Goal: Information Seeking & Learning: Learn about a topic

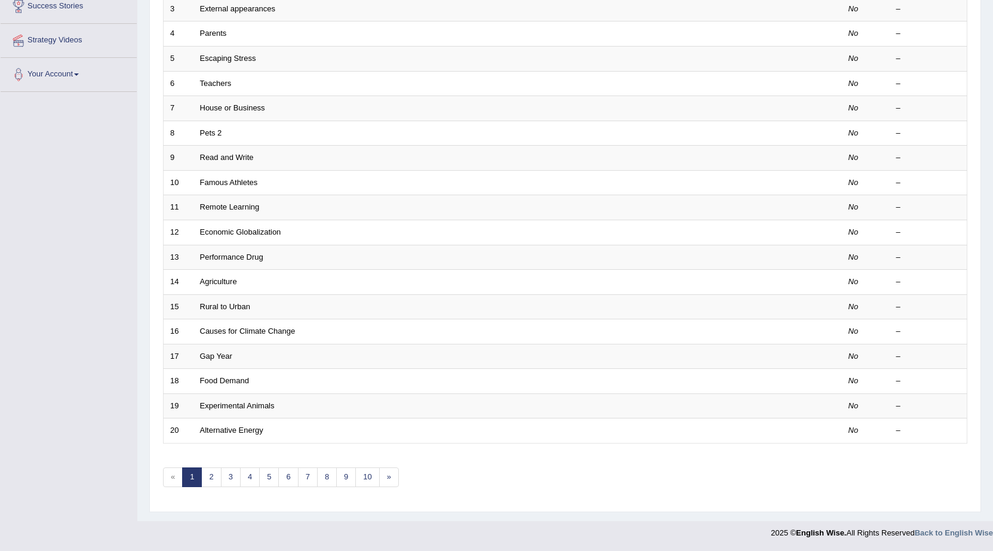
click at [63, 297] on div "Toggle navigation Home Practice Questions Speaking Practice Read Aloud Repeat S…" at bounding box center [496, 153] width 993 height 785
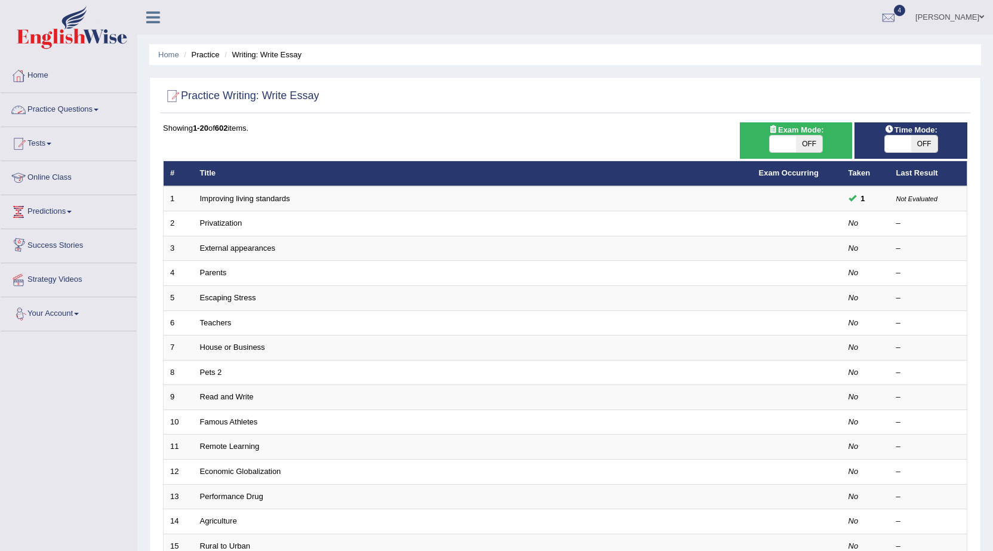
click at [96, 106] on link "Practice Questions" at bounding box center [69, 108] width 136 height 30
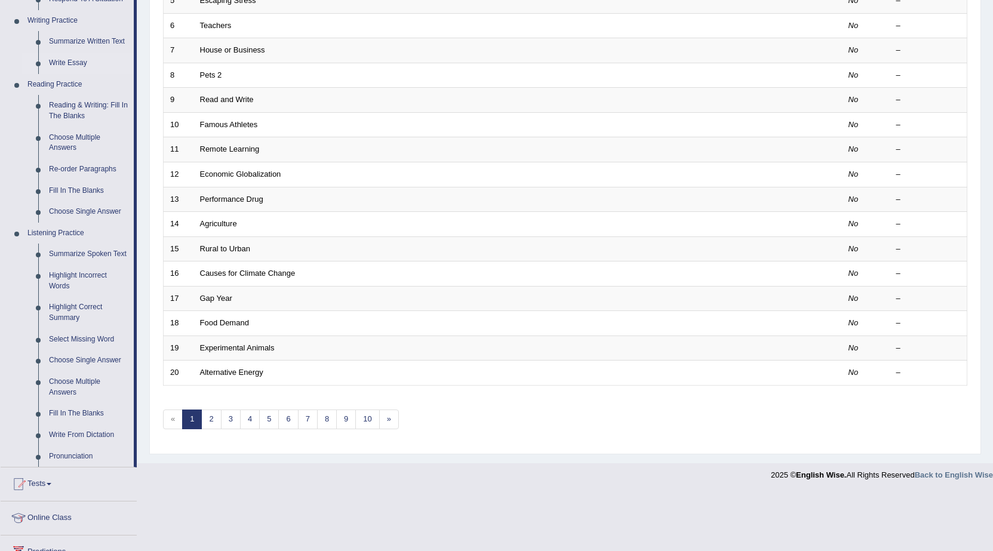
scroll to position [299, 0]
click at [97, 275] on link "Highlight Incorrect Words" at bounding box center [89, 280] width 90 height 32
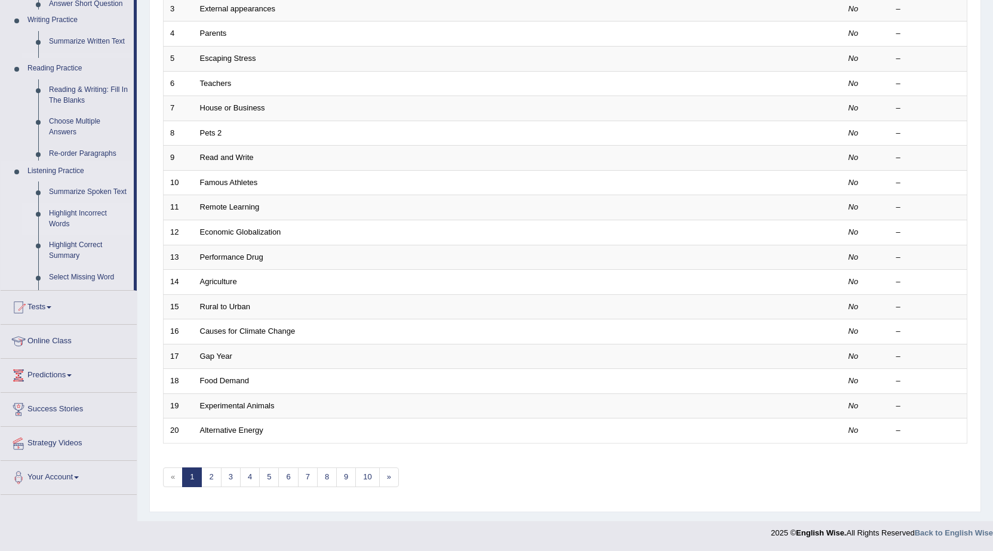
scroll to position [239, 0]
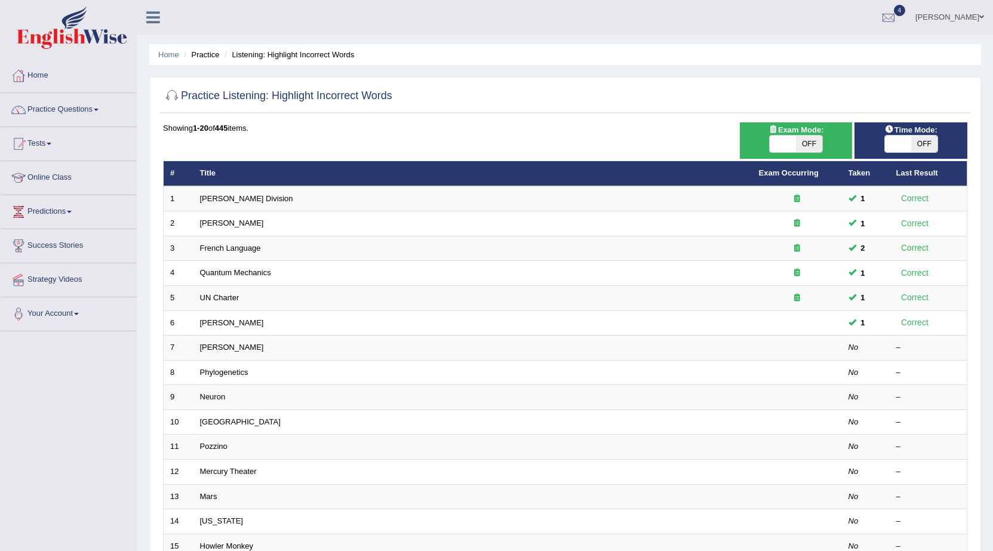
scroll to position [119, 0]
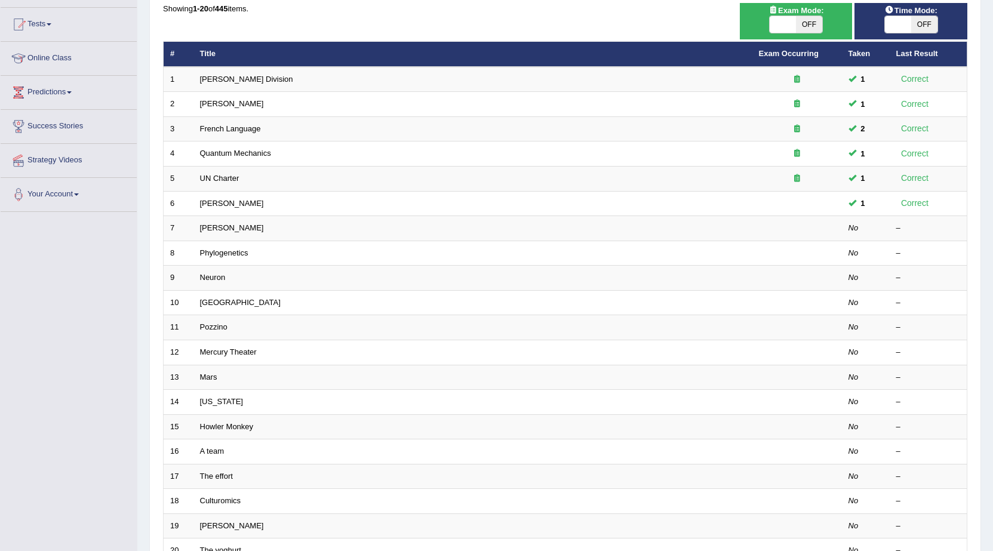
click at [205, 224] on link "Kathleen" at bounding box center [232, 227] width 64 height 9
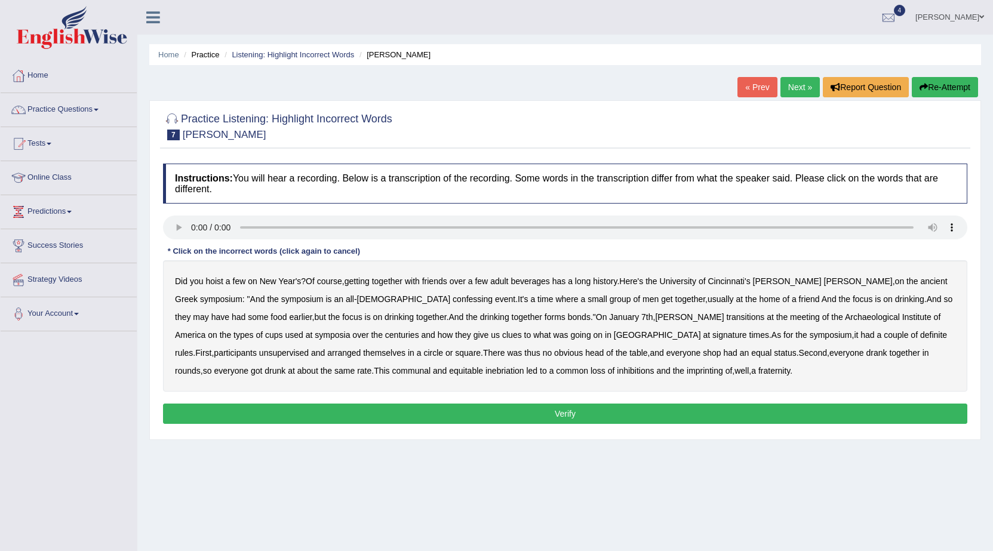
click at [920, 284] on b "ancient" at bounding box center [933, 281] width 27 height 10
click at [453, 300] on b "confessing" at bounding box center [473, 299] width 40 height 10
click at [726, 319] on b "transitions" at bounding box center [745, 317] width 38 height 10
click at [712, 333] on b "signature" at bounding box center [729, 335] width 35 height 10
click at [309, 348] on b "unsupervised" at bounding box center [284, 353] width 50 height 10
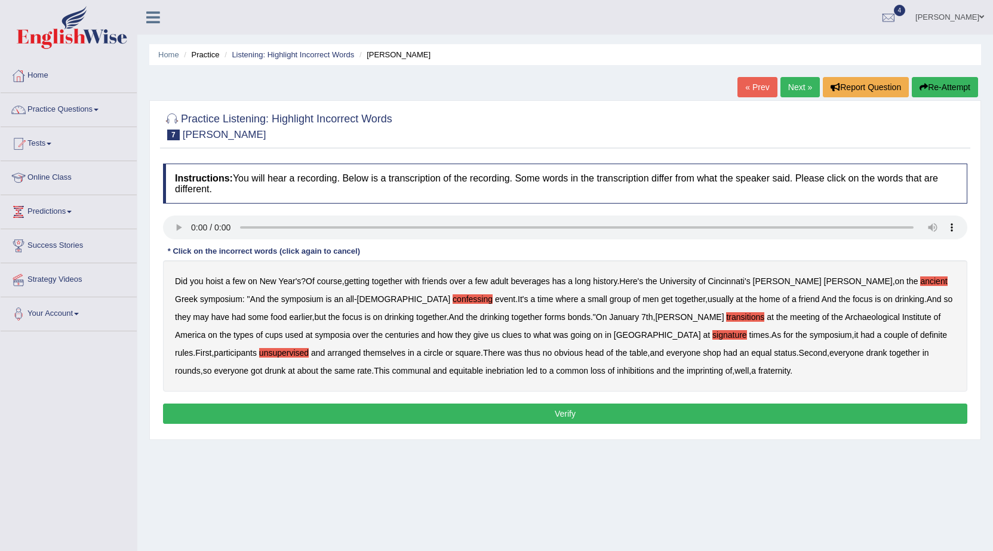
click at [703, 354] on b "shop" at bounding box center [712, 353] width 18 height 10
click at [687, 371] on b "imprinting" at bounding box center [705, 371] width 36 height 10
click at [510, 410] on button "Verify" at bounding box center [565, 414] width 804 height 20
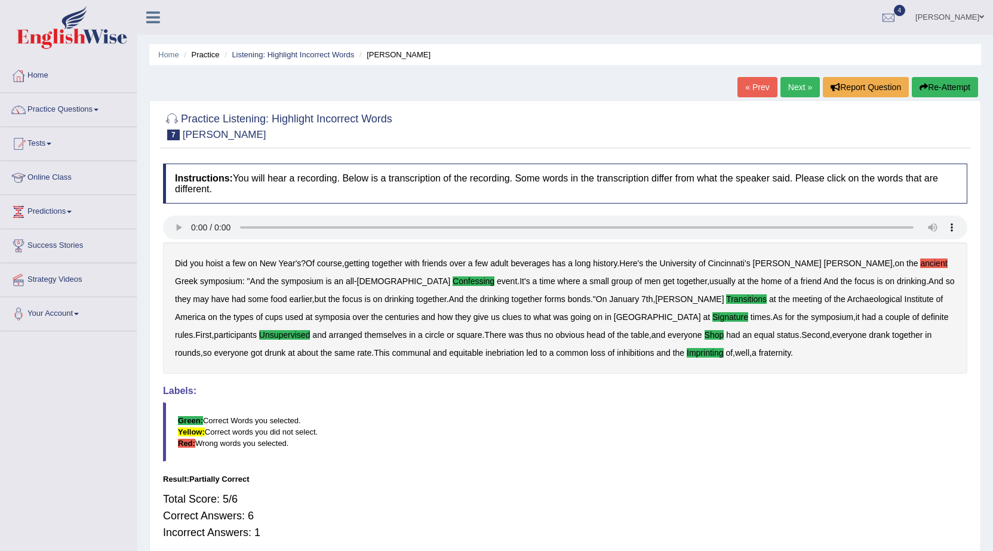
click at [798, 85] on link "Next »" at bounding box center [799, 87] width 39 height 20
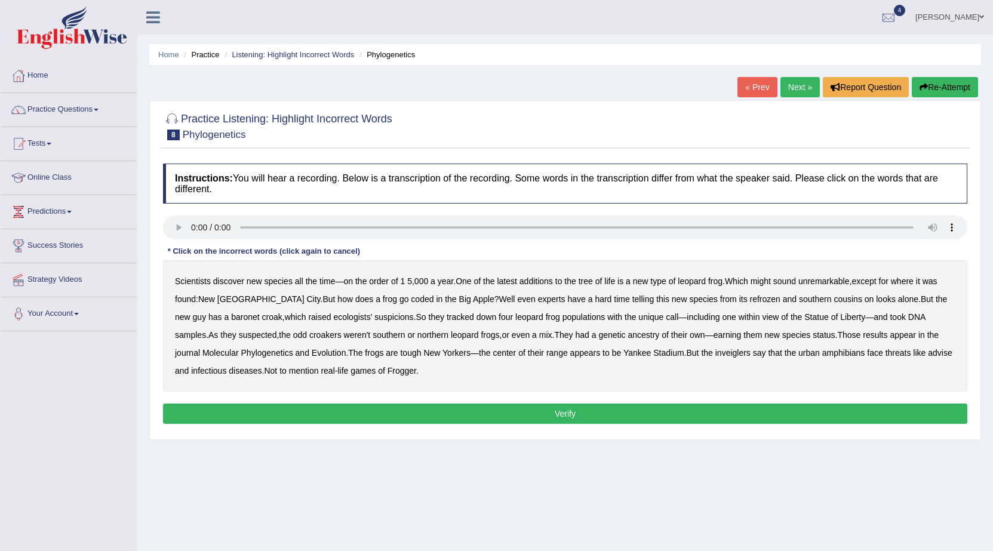
click at [411, 296] on b "coded" at bounding box center [422, 299] width 23 height 10
click at [750, 303] on b "refrozen" at bounding box center [765, 299] width 30 height 10
click at [231, 312] on b "baronet" at bounding box center [245, 317] width 28 height 10
click at [715, 357] on b "inveiglers" at bounding box center [732, 353] width 35 height 10
click at [928, 354] on b "advise" at bounding box center [940, 353] width 24 height 10
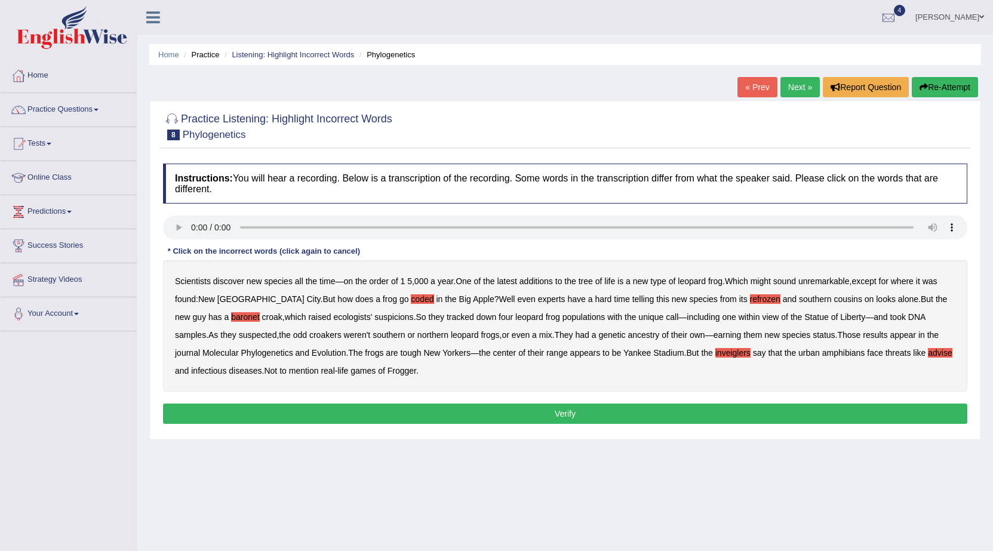
click at [840, 404] on button "Verify" at bounding box center [565, 414] width 804 height 20
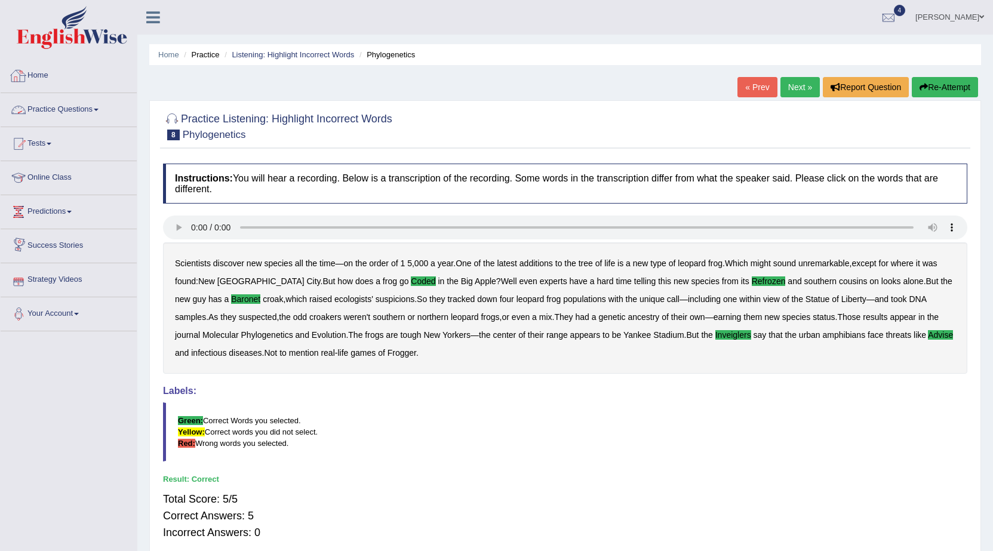
click at [101, 105] on link "Practice Questions" at bounding box center [69, 108] width 136 height 30
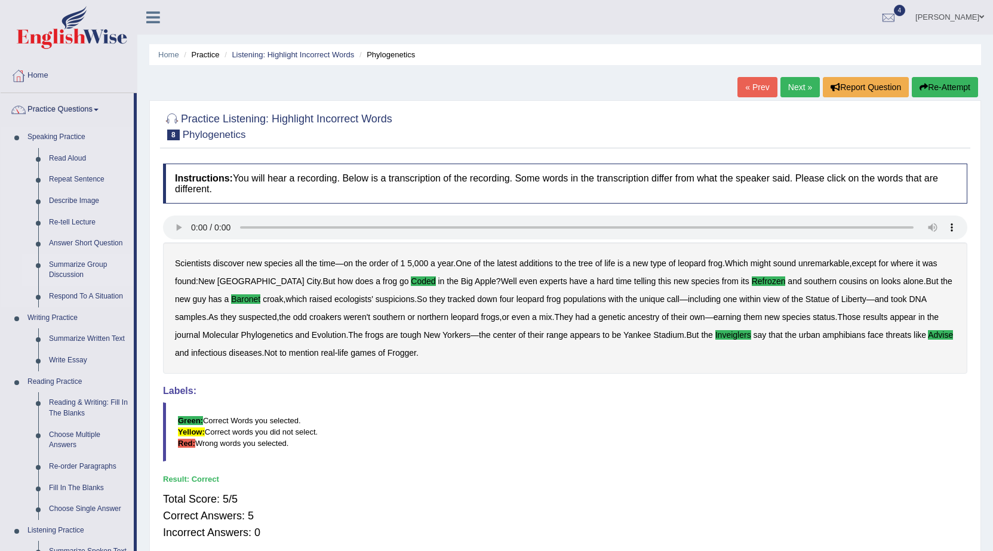
click at [95, 267] on link "Summarize Group Discussion" at bounding box center [89, 270] width 90 height 32
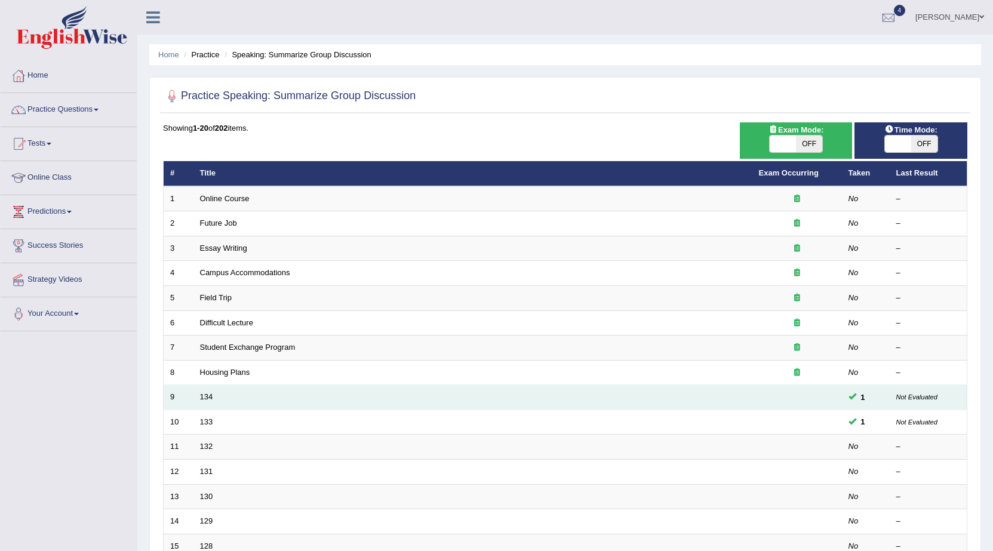
scroll to position [119, 0]
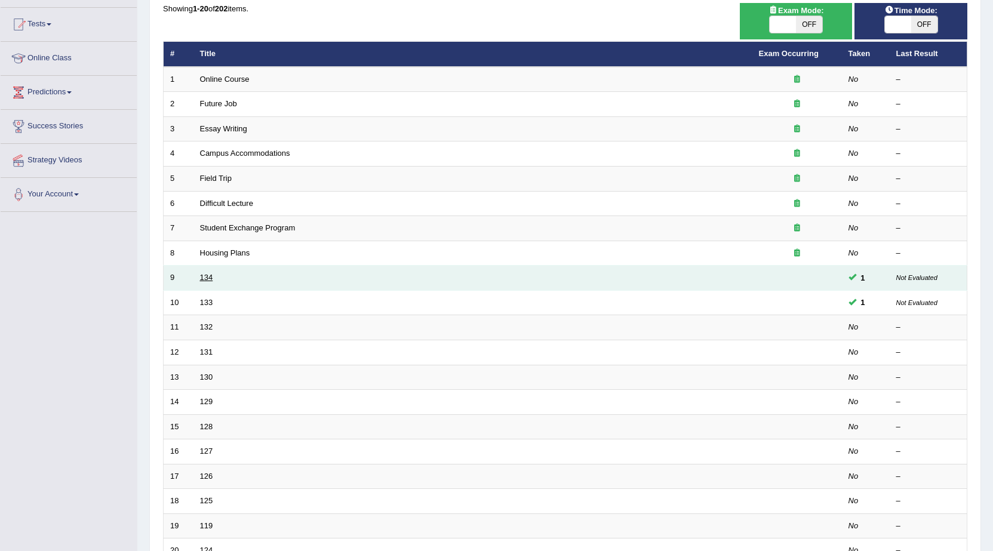
click at [204, 278] on link "134" at bounding box center [206, 277] width 13 height 9
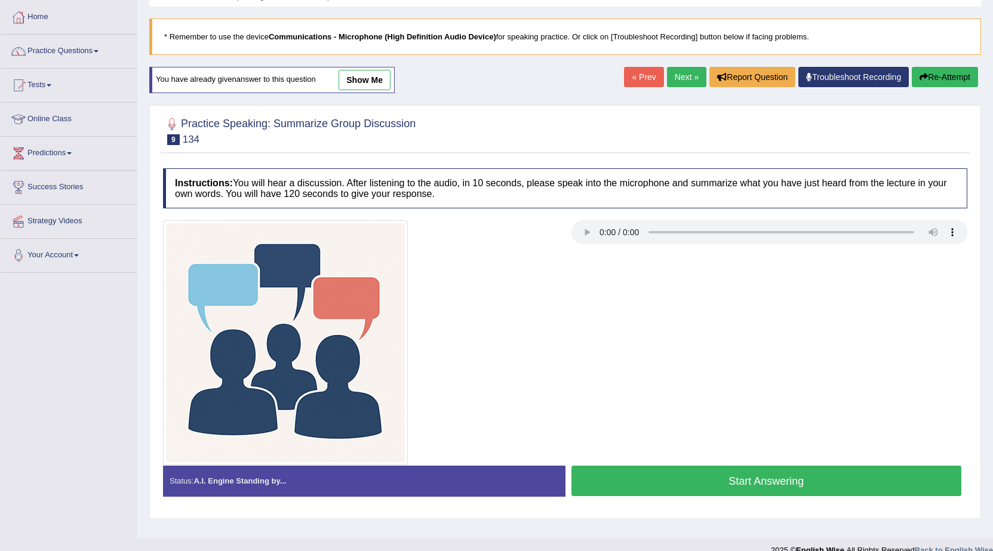
scroll to position [76, 0]
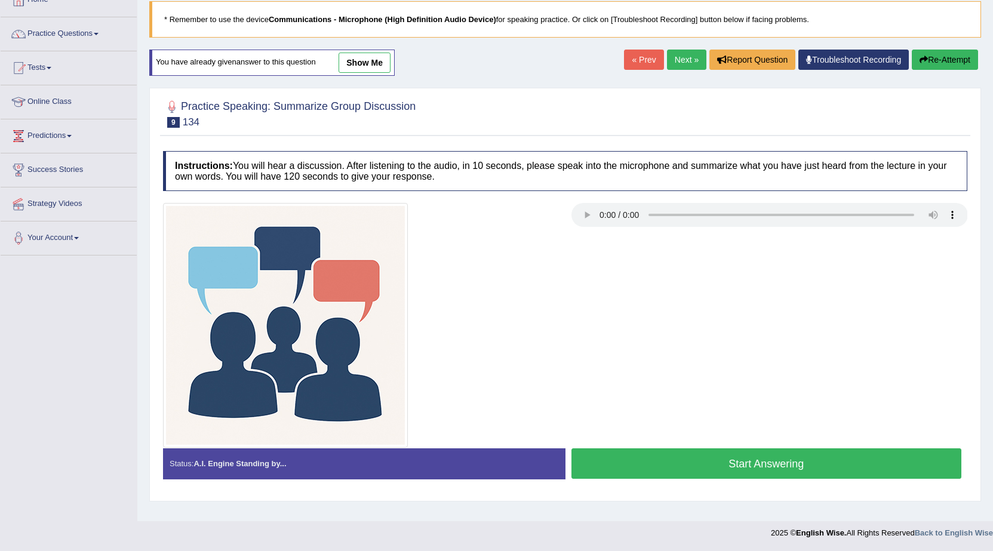
click at [791, 472] on button "Start Answering" at bounding box center [766, 463] width 391 height 30
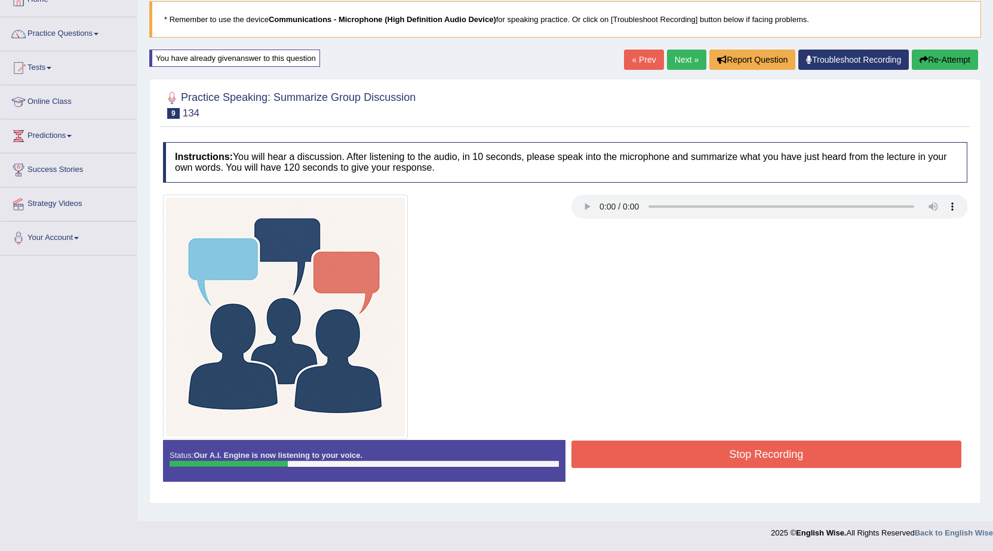
click at [783, 451] on button "Stop Recording" at bounding box center [766, 454] width 391 height 27
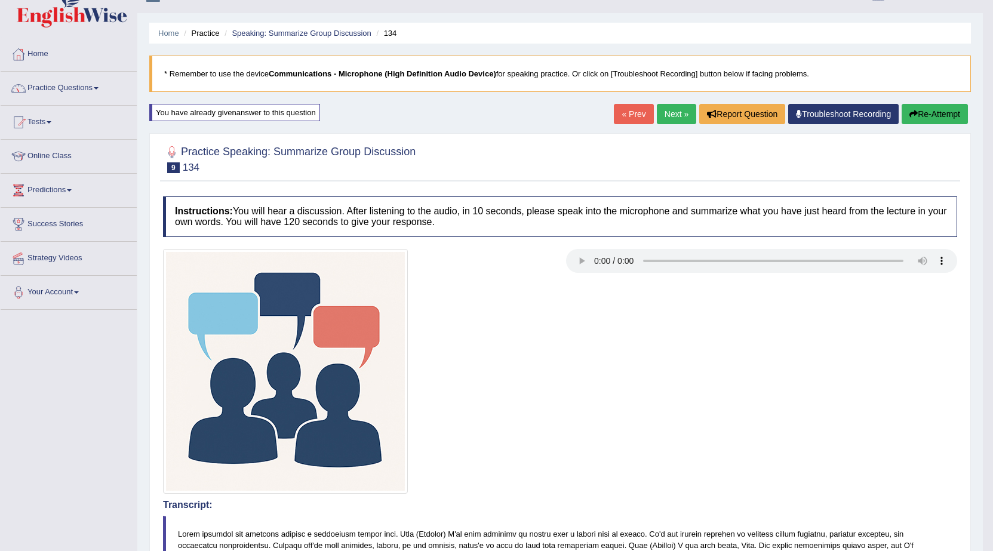
scroll to position [0, 0]
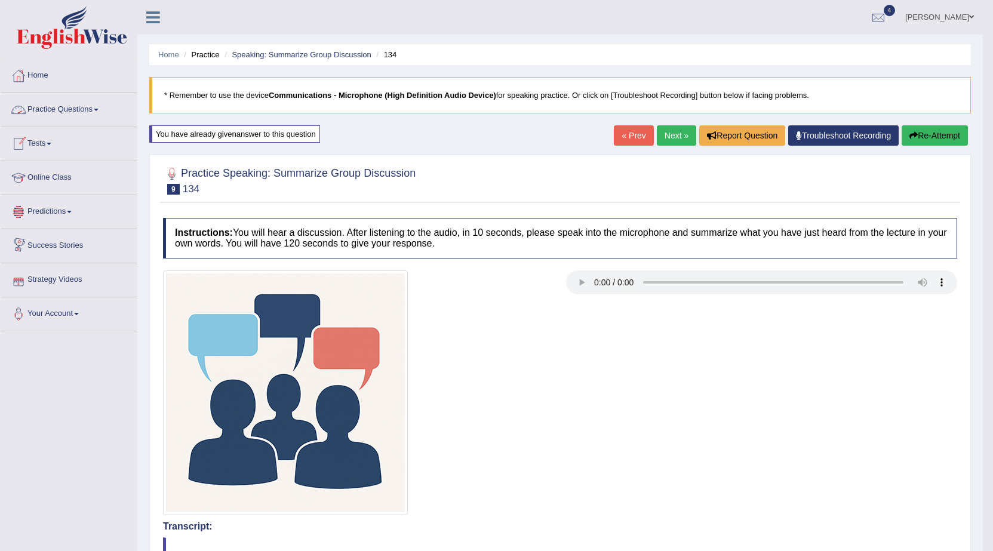
click at [91, 112] on link "Practice Questions" at bounding box center [69, 108] width 136 height 30
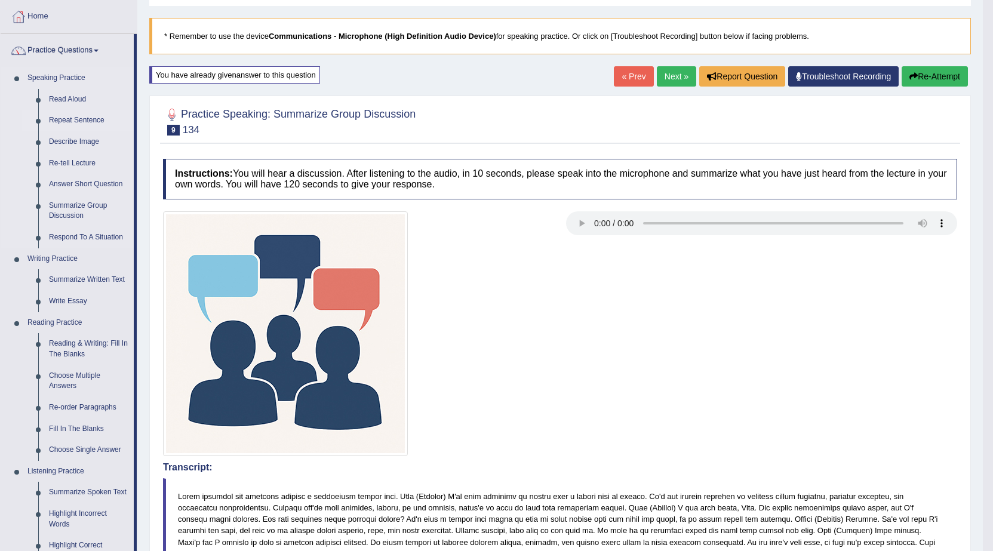
scroll to position [60, 0]
click at [90, 117] on link "Repeat Sentence" at bounding box center [89, 119] width 90 height 21
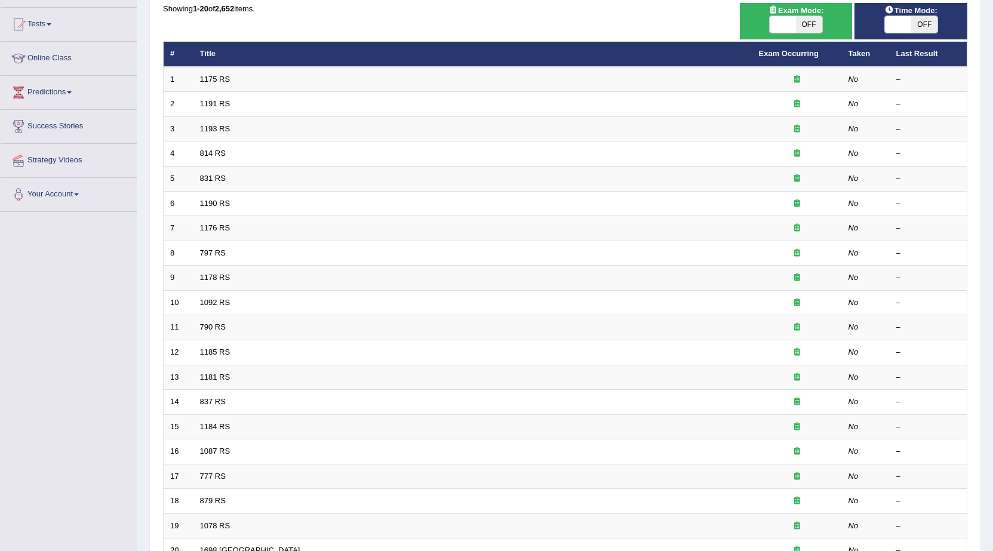
click at [207, 81] on link "1175 RS" at bounding box center [215, 79] width 30 height 9
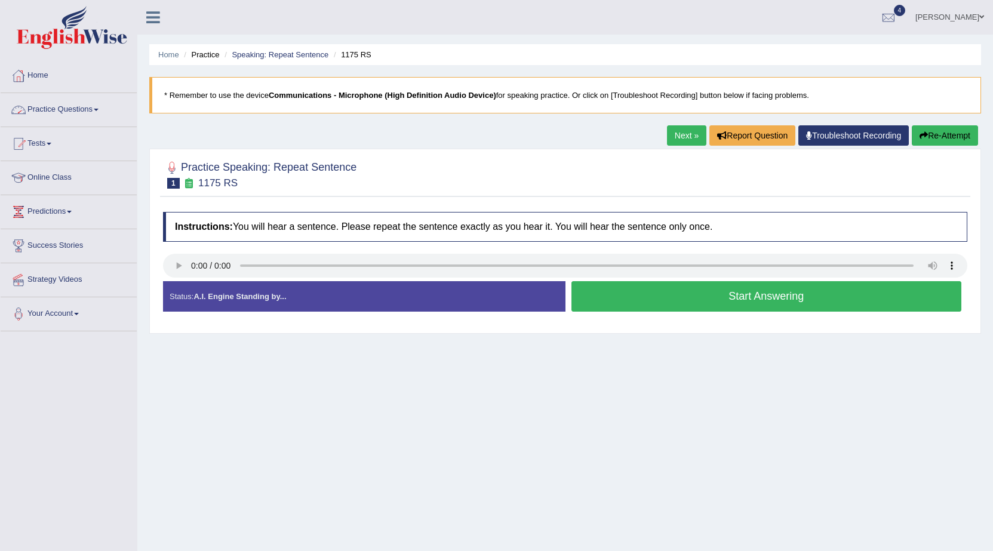
click at [82, 105] on link "Practice Questions" at bounding box center [69, 108] width 136 height 30
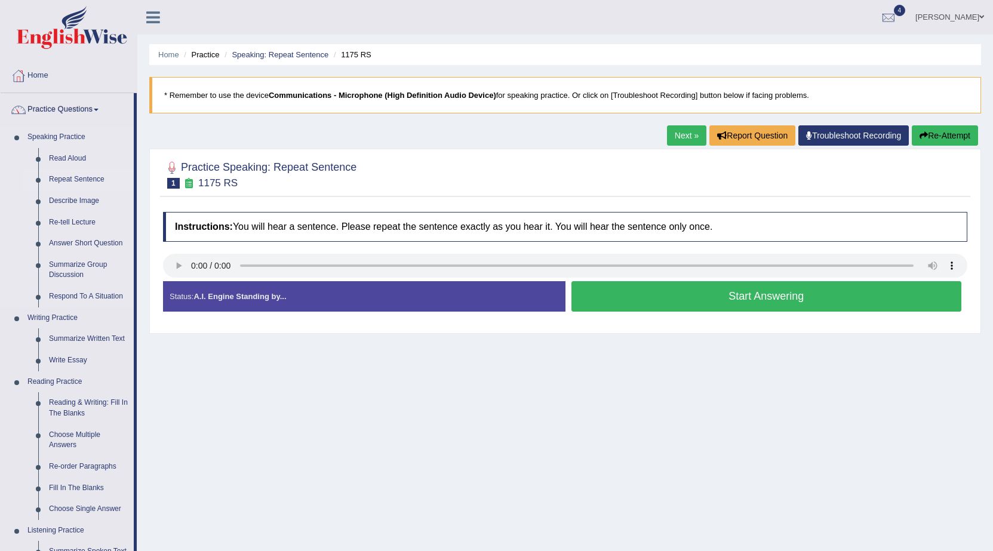
click at [64, 173] on link "Repeat Sentence" at bounding box center [89, 179] width 90 height 21
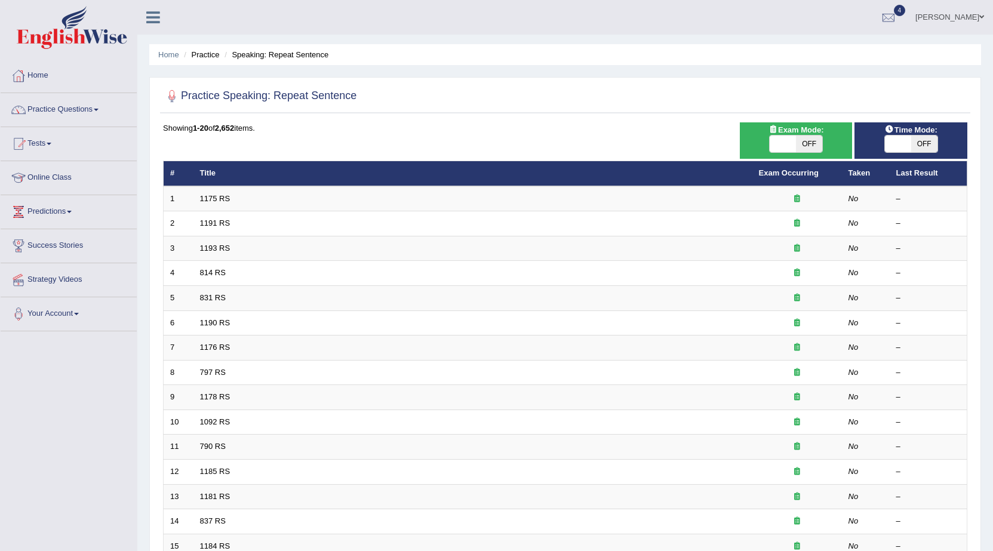
drag, startPoint x: 929, startPoint y: 135, endPoint x: 923, endPoint y: 137, distance: 6.2
click at [927, 136] on div "ON OFF" at bounding box center [911, 144] width 54 height 18
click at [918, 149] on span "OFF" at bounding box center [924, 144] width 26 height 17
checkbox input "true"
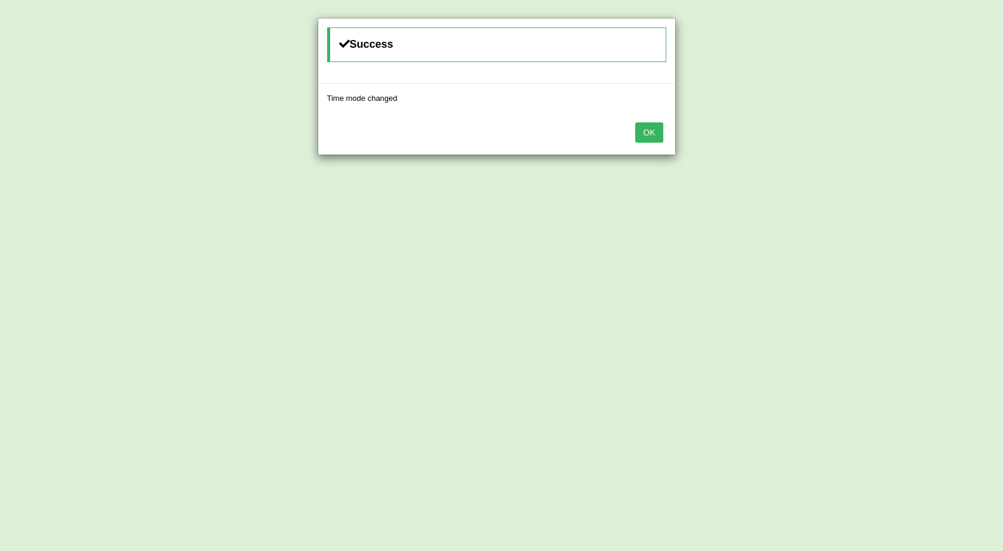
click at [653, 136] on button "OK" at bounding box center [648, 132] width 27 height 20
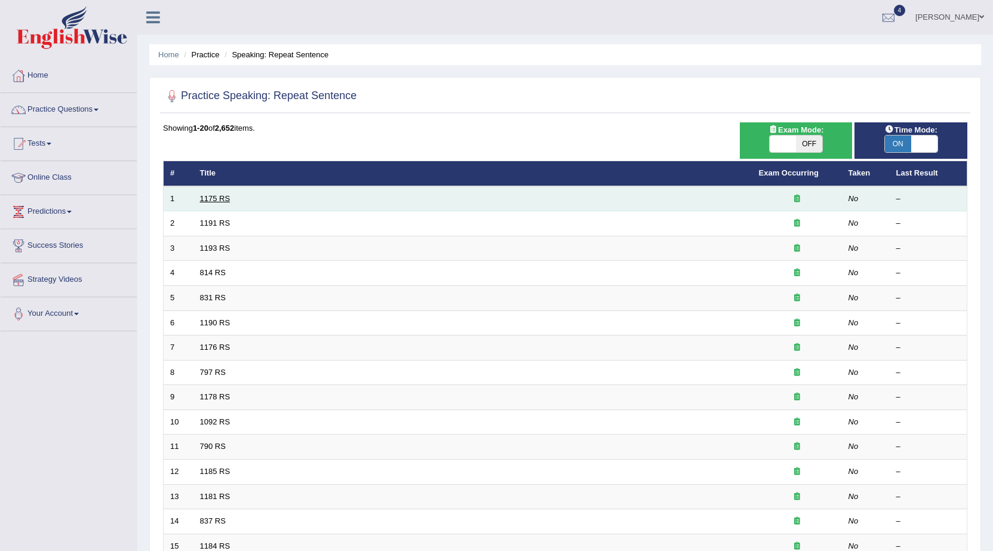
click at [220, 199] on link "1175 RS" at bounding box center [215, 198] width 30 height 9
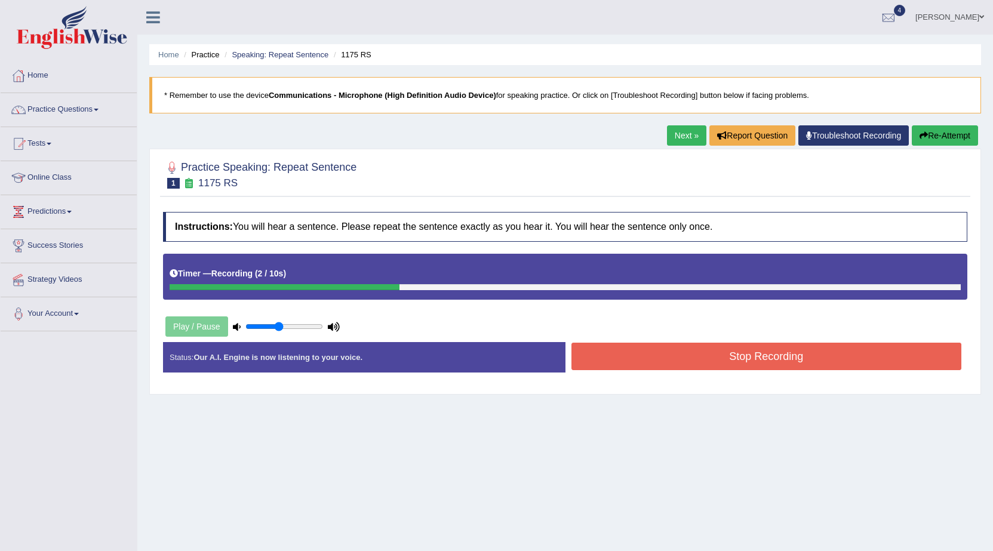
click at [681, 362] on button "Stop Recording" at bounding box center [766, 356] width 391 height 27
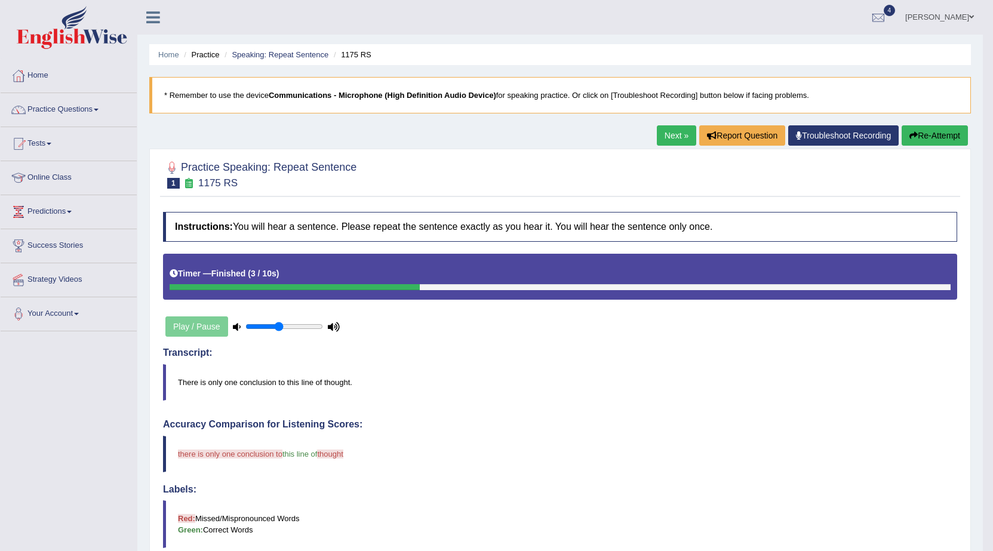
click at [674, 133] on link "Next »" at bounding box center [676, 135] width 39 height 20
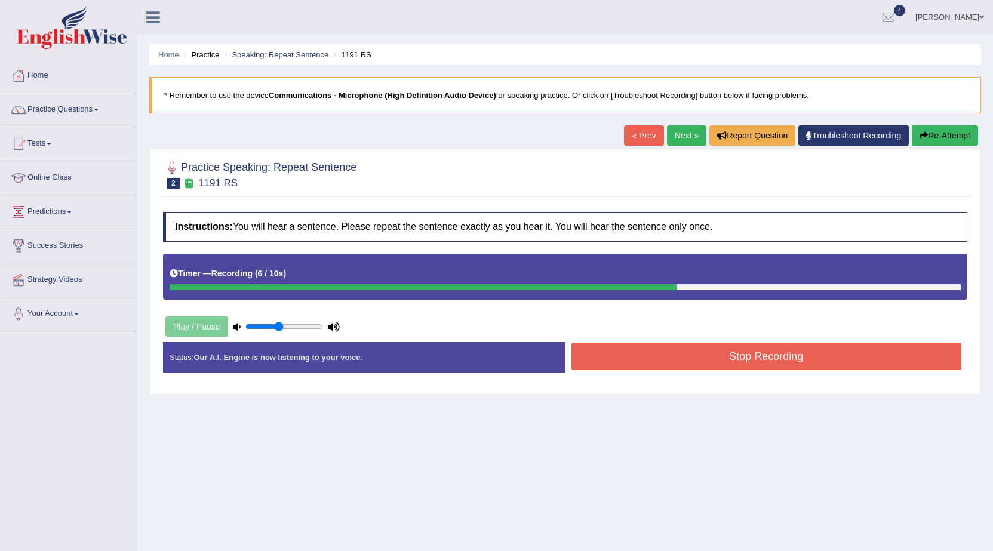
click at [681, 125] on link "Next »" at bounding box center [686, 135] width 39 height 20
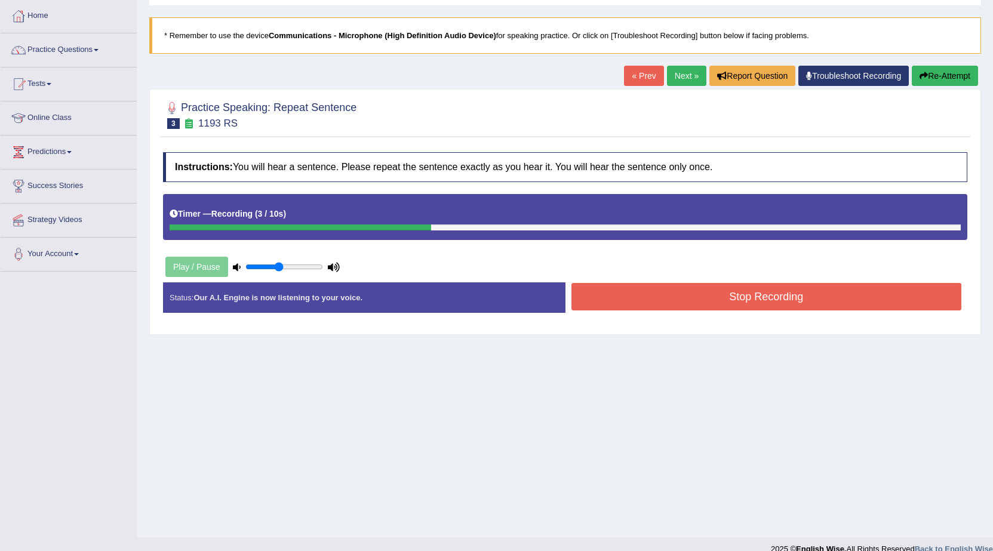
click at [641, 308] on button "Stop Recording" at bounding box center [766, 296] width 391 height 27
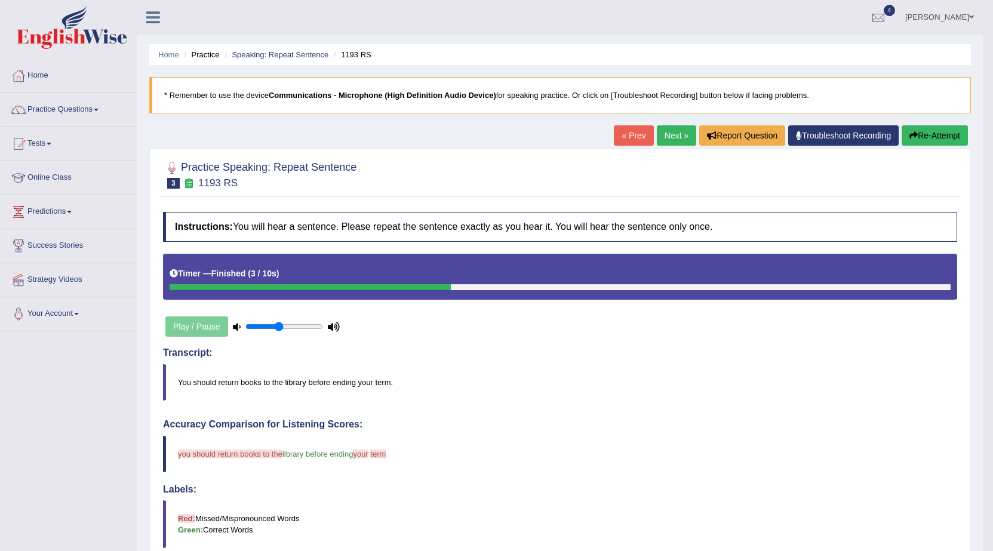
click at [661, 140] on link "Next »" at bounding box center [676, 135] width 39 height 20
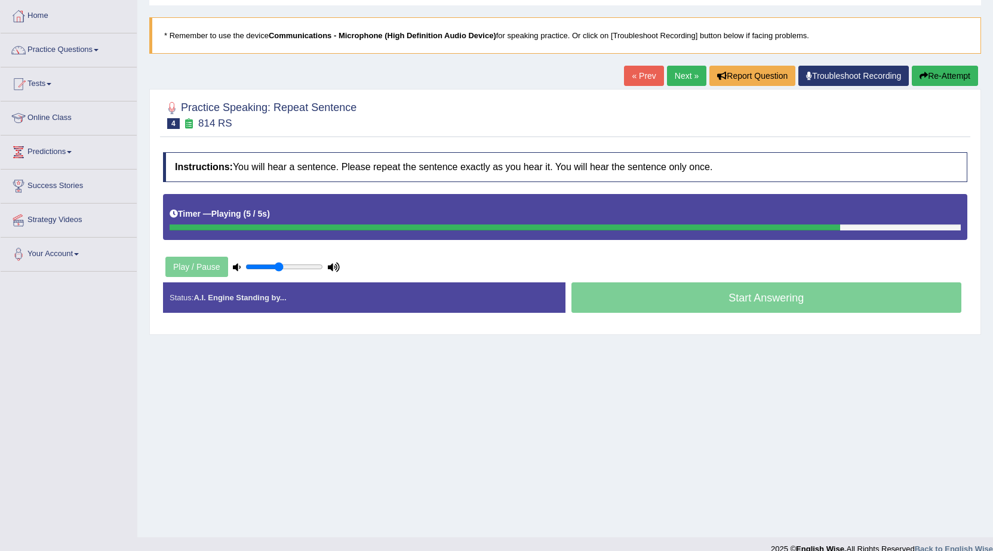
drag, startPoint x: 927, startPoint y: 70, endPoint x: 915, endPoint y: 77, distance: 13.9
click at [922, 70] on button "Re-Attempt" at bounding box center [945, 76] width 66 height 20
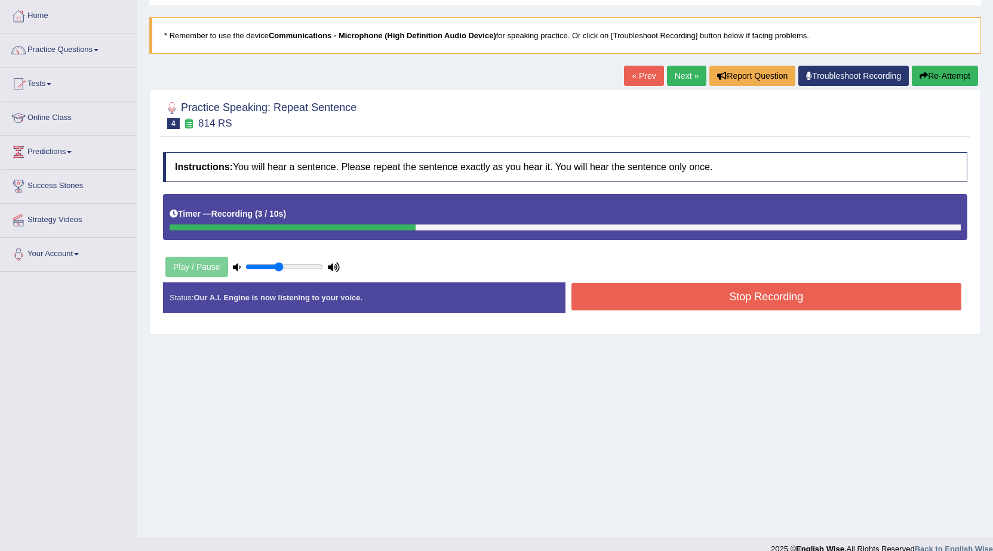
click at [754, 305] on button "Stop Recording" at bounding box center [766, 296] width 391 height 27
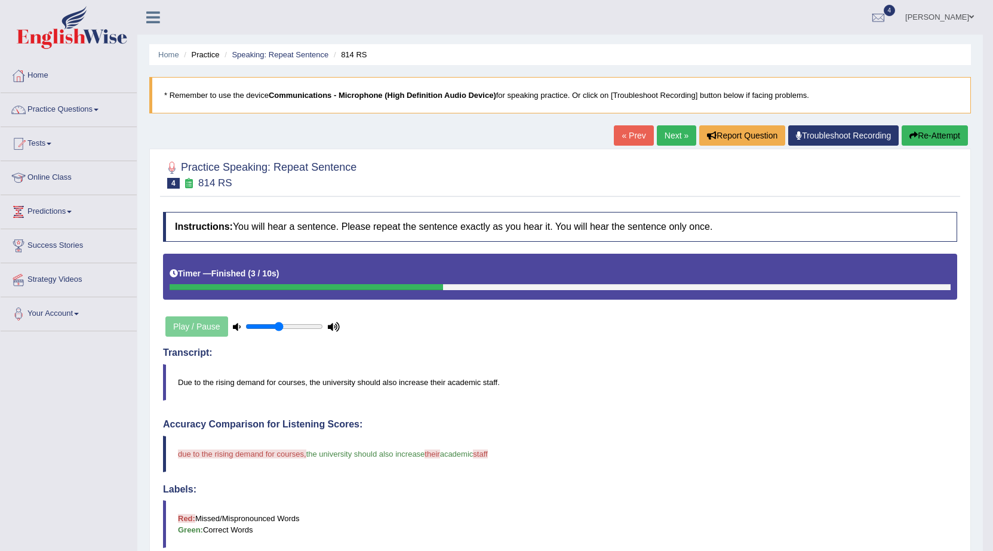
click at [668, 139] on link "Next »" at bounding box center [676, 135] width 39 height 20
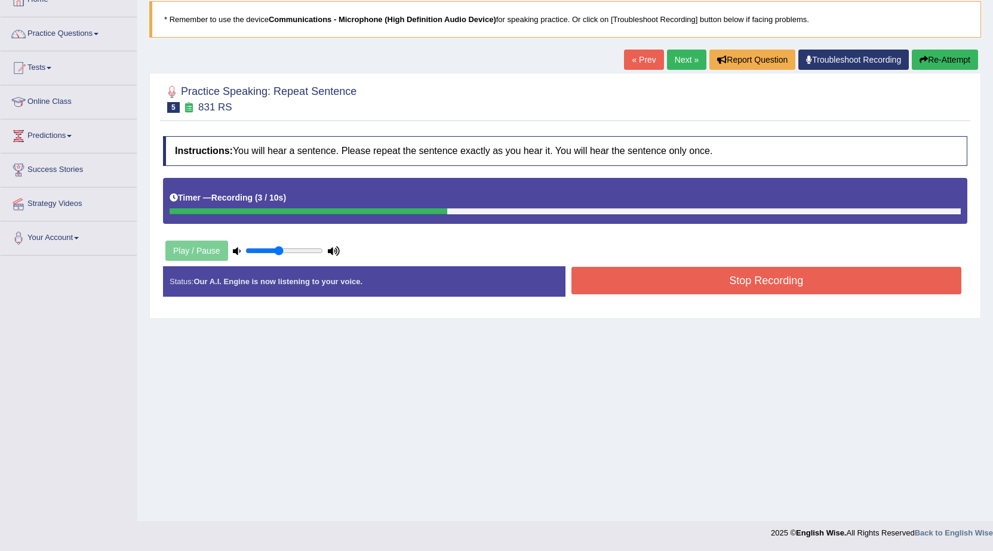
click at [672, 287] on button "Stop Recording" at bounding box center [766, 280] width 391 height 27
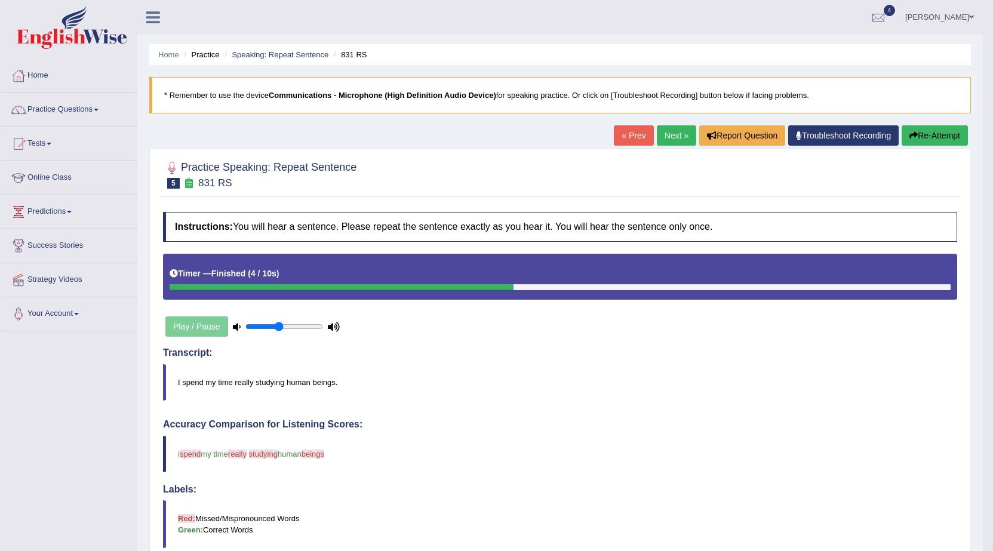
click at [680, 144] on link "Next »" at bounding box center [676, 135] width 39 height 20
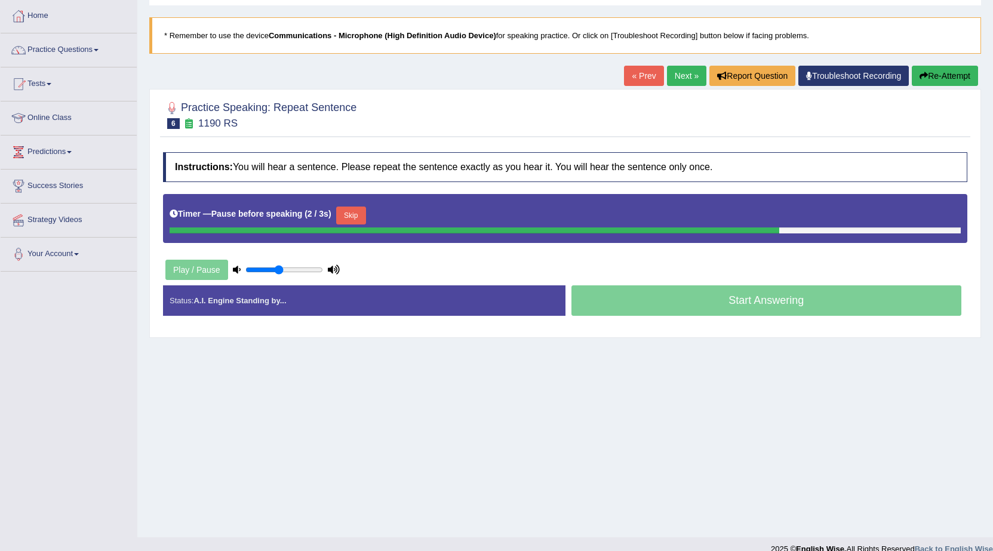
click at [679, 79] on link "Next »" at bounding box center [686, 76] width 39 height 20
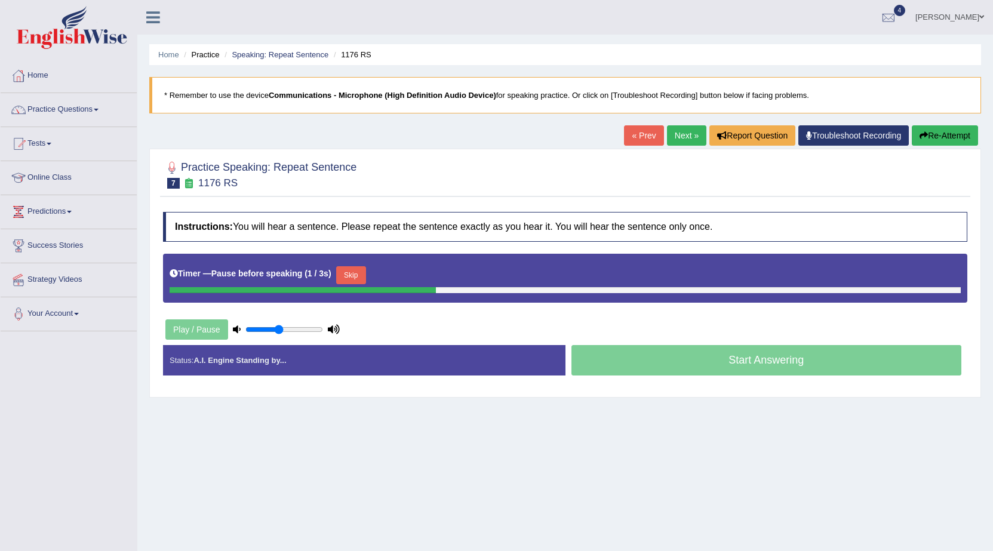
click at [921, 131] on icon "button" at bounding box center [924, 135] width 8 height 8
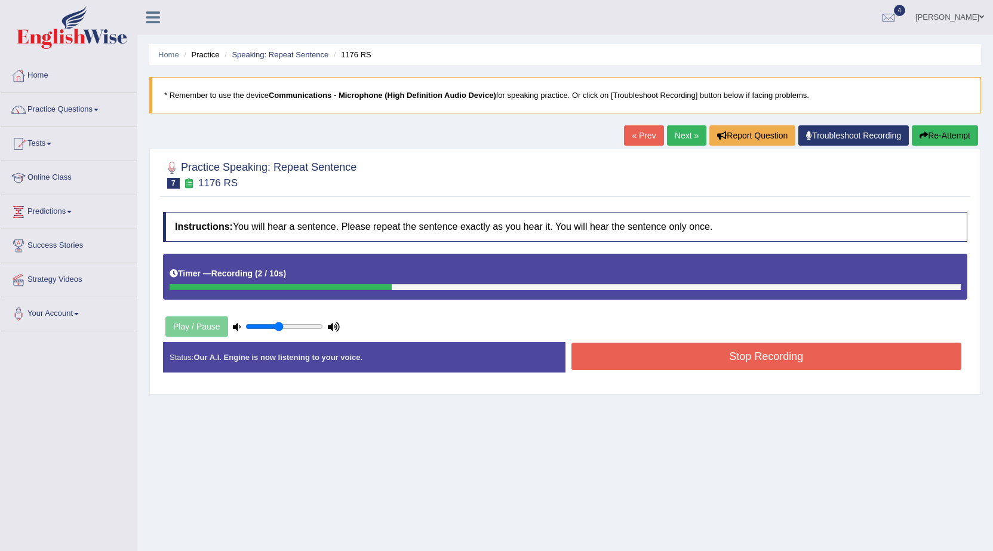
click at [765, 354] on button "Stop Recording" at bounding box center [766, 356] width 391 height 27
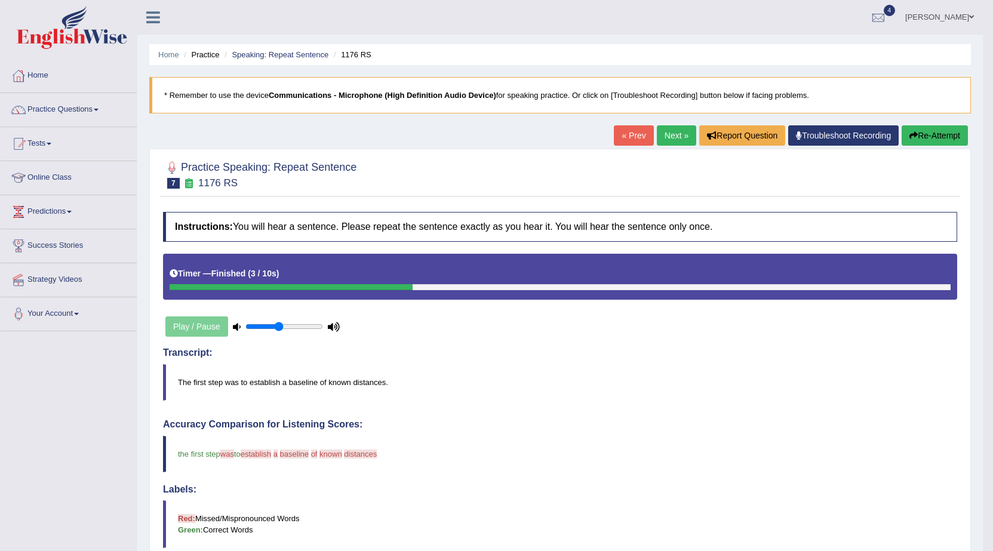
click at [677, 136] on link "Next »" at bounding box center [676, 135] width 39 height 20
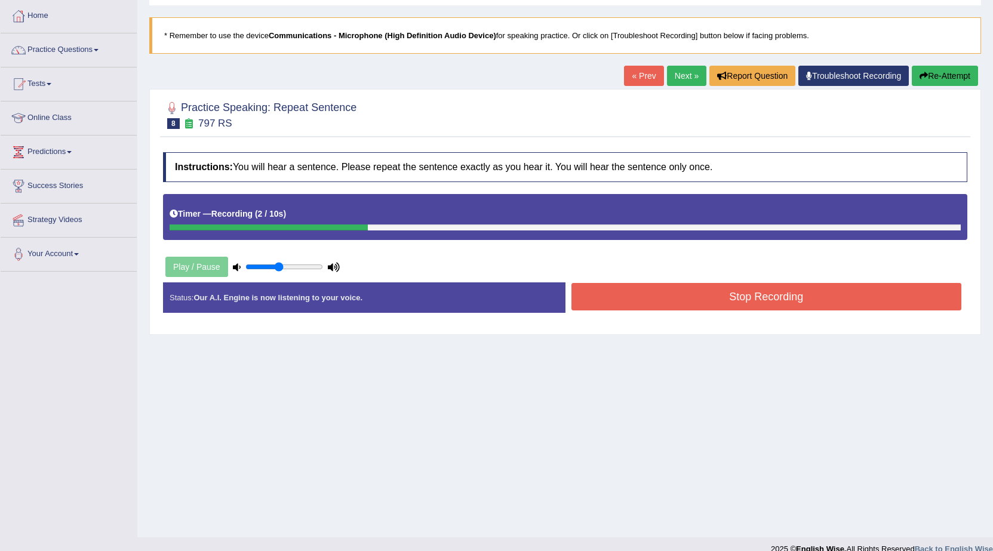
click at [786, 297] on button "Stop Recording" at bounding box center [766, 296] width 391 height 27
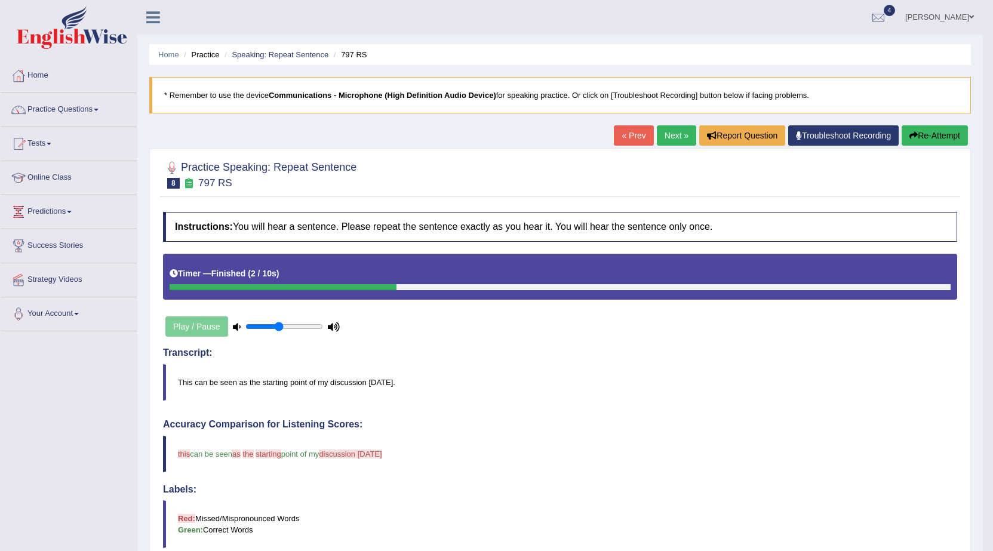
click at [675, 127] on link "Next »" at bounding box center [676, 135] width 39 height 20
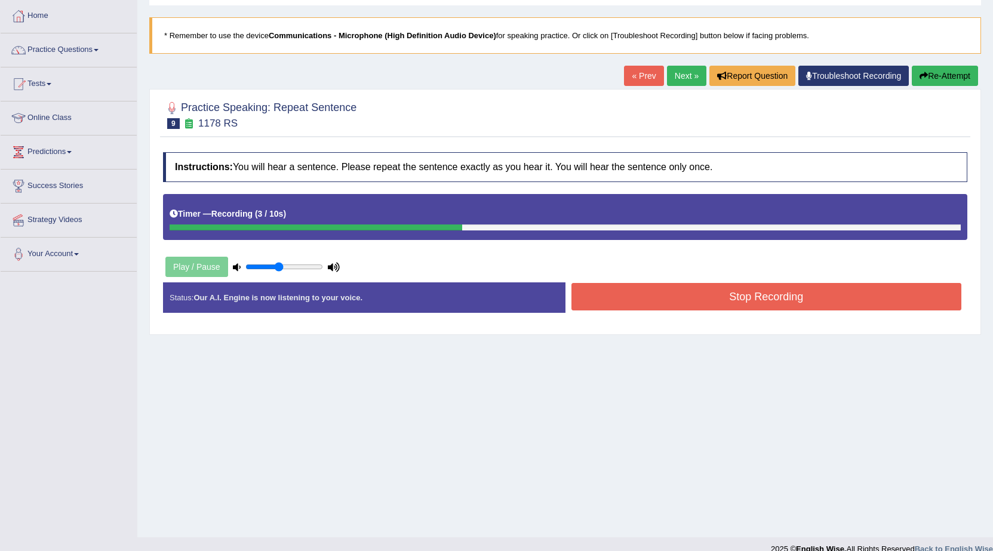
click at [711, 308] on button "Stop Recording" at bounding box center [766, 296] width 391 height 27
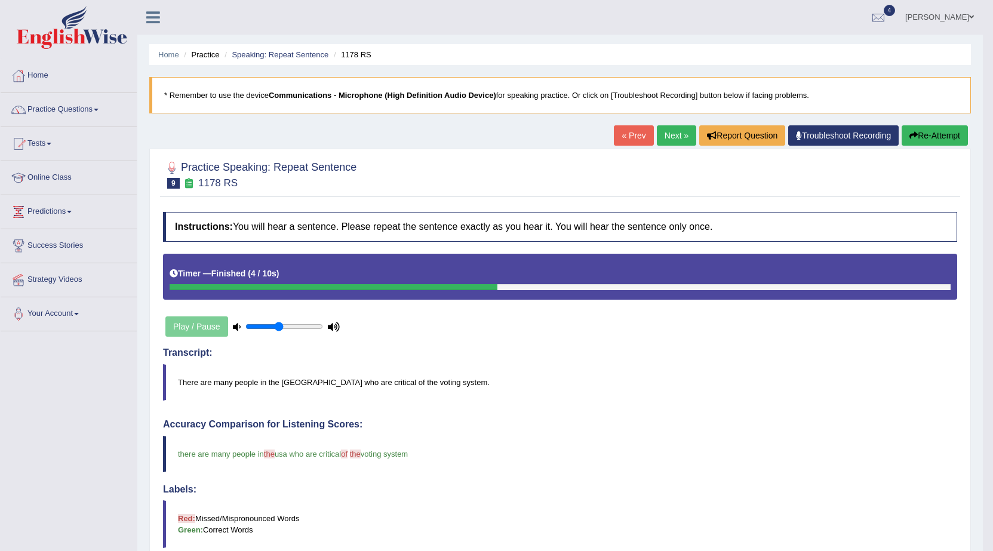
click at [674, 133] on link "Next »" at bounding box center [676, 135] width 39 height 20
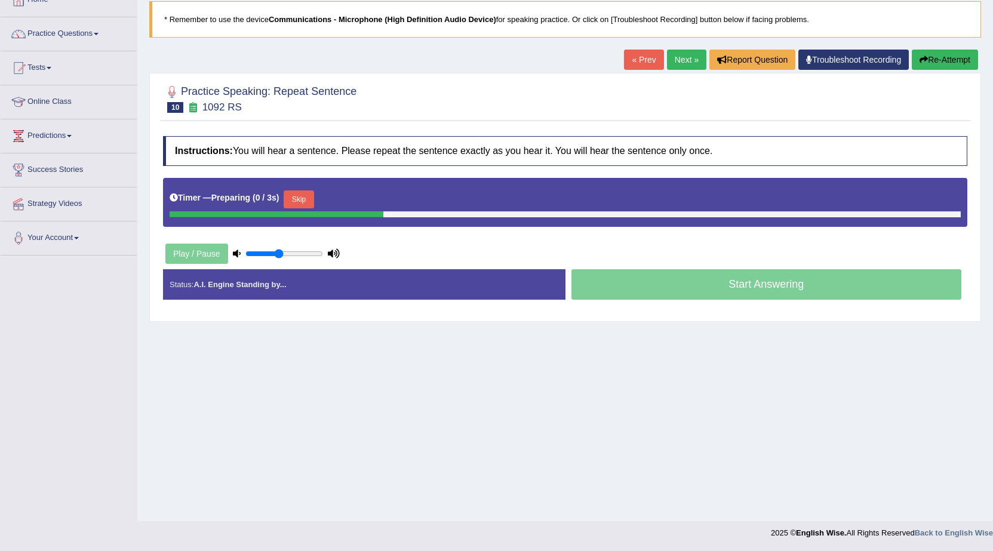
scroll to position [76, 0]
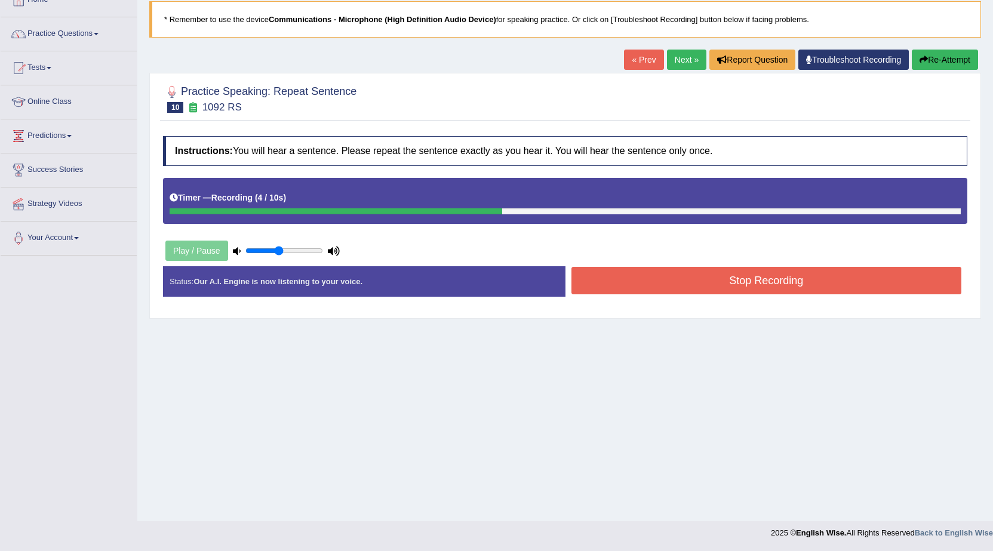
click at [674, 290] on button "Stop Recording" at bounding box center [766, 280] width 391 height 27
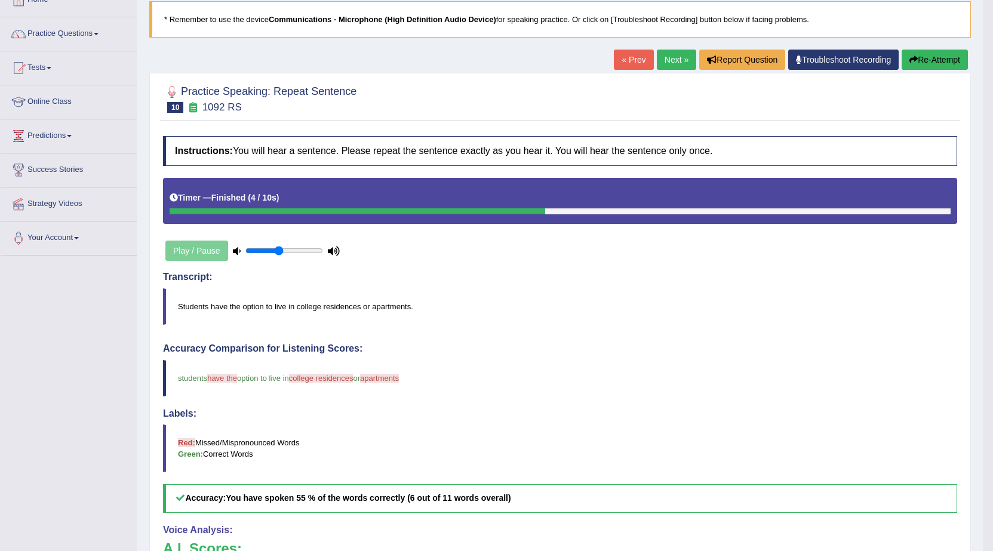
click at [682, 64] on link "Next »" at bounding box center [676, 60] width 39 height 20
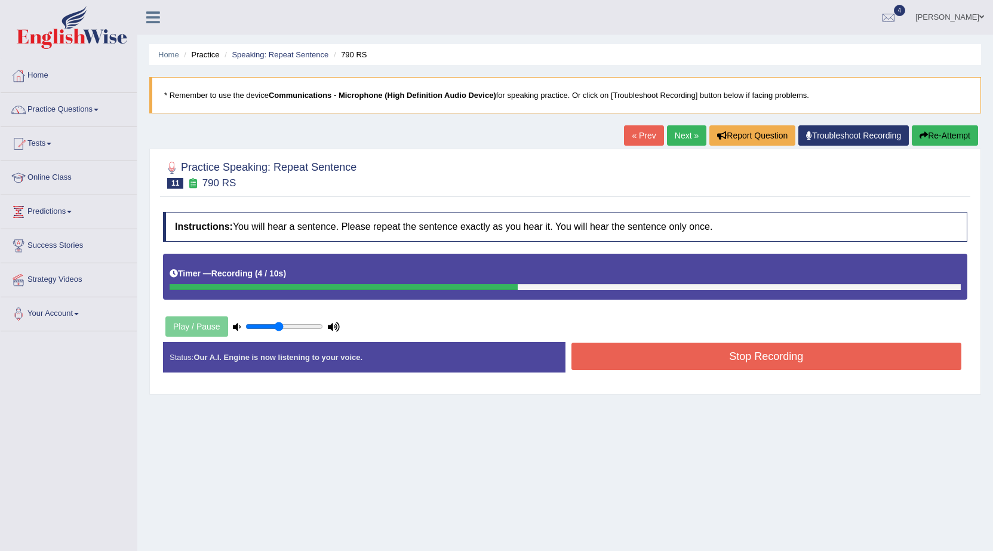
click at [785, 355] on button "Stop Recording" at bounding box center [766, 356] width 391 height 27
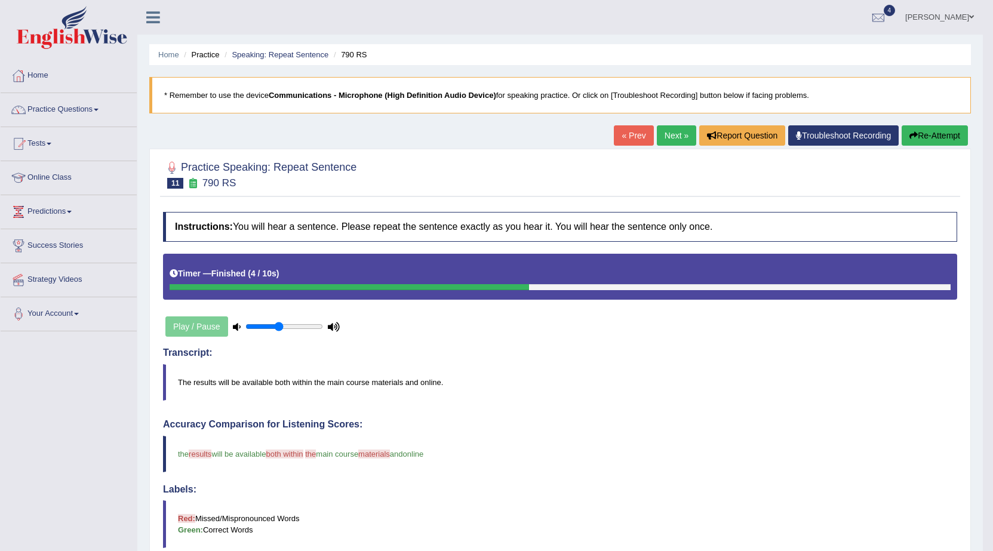
click at [672, 142] on link "Next »" at bounding box center [676, 135] width 39 height 20
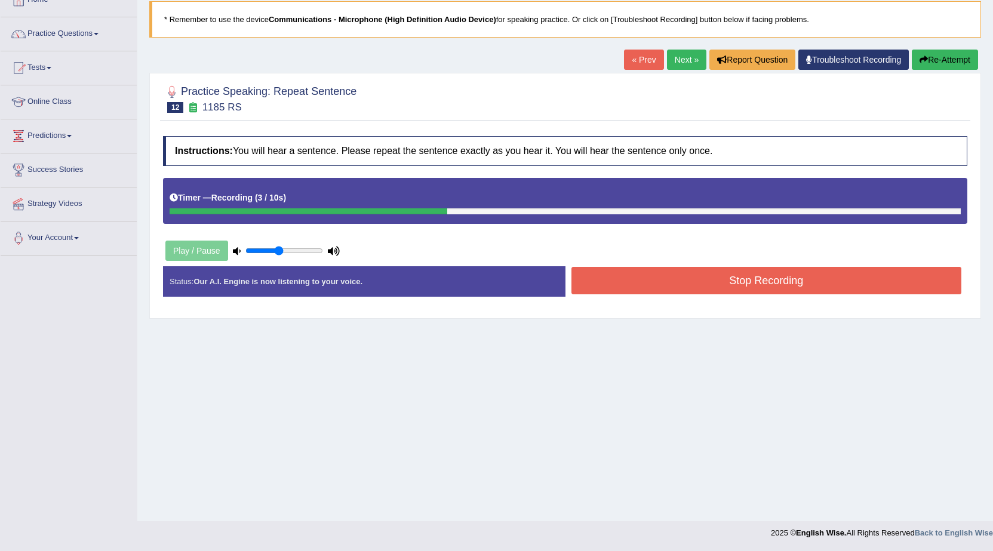
click at [577, 294] on button "Stop Recording" at bounding box center [766, 280] width 391 height 27
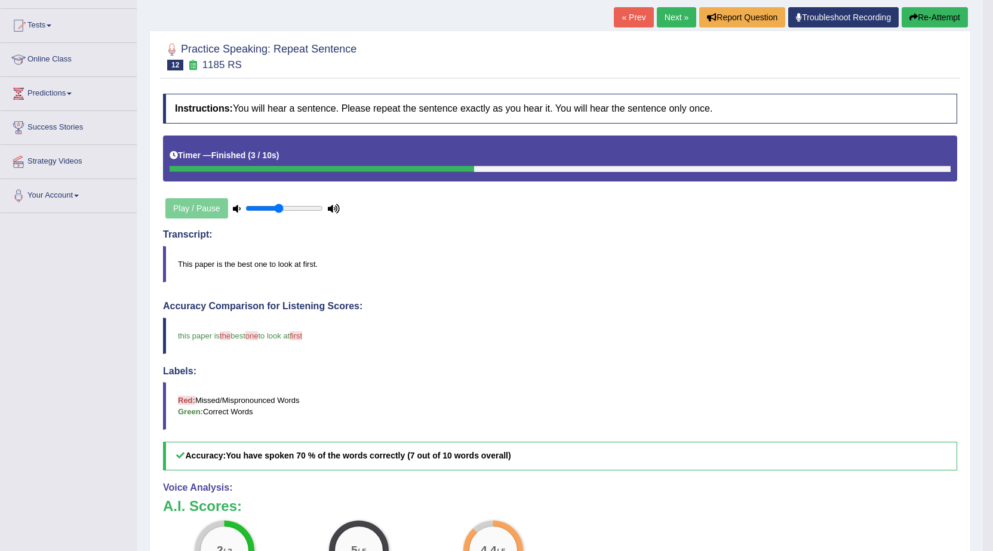
scroll to position [75, 0]
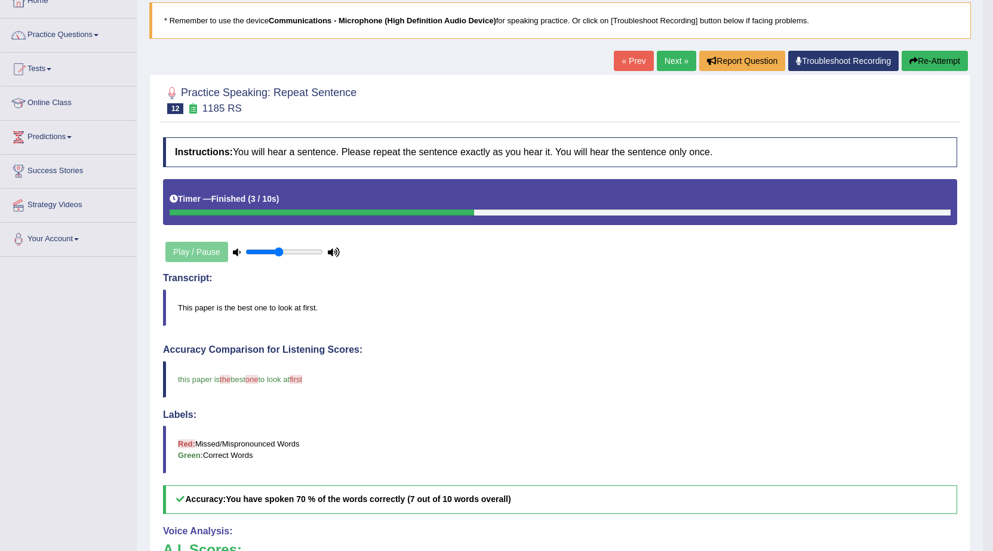
click at [657, 53] on link "Next »" at bounding box center [676, 61] width 39 height 20
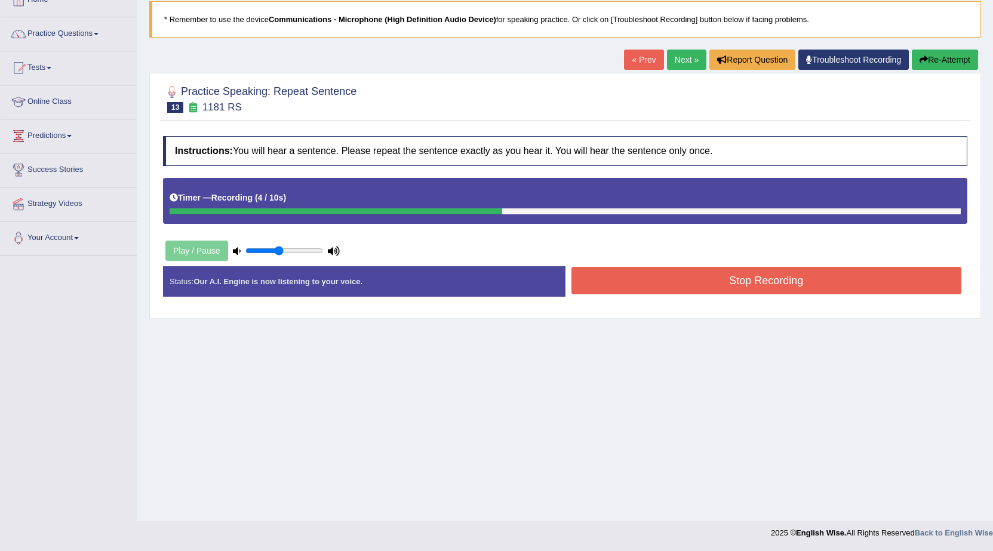
click at [646, 278] on button "Stop Recording" at bounding box center [766, 280] width 391 height 27
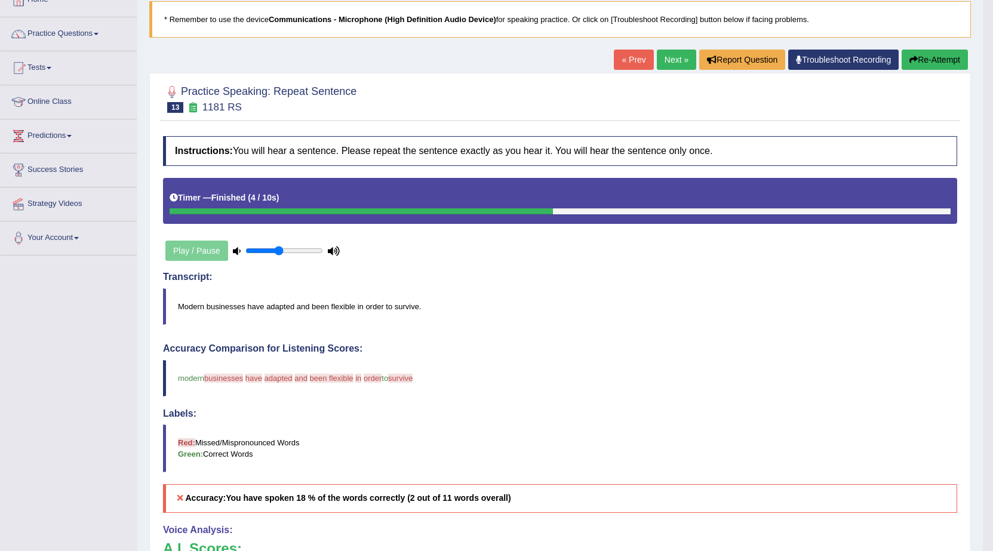
click at [670, 56] on link "Next »" at bounding box center [676, 60] width 39 height 20
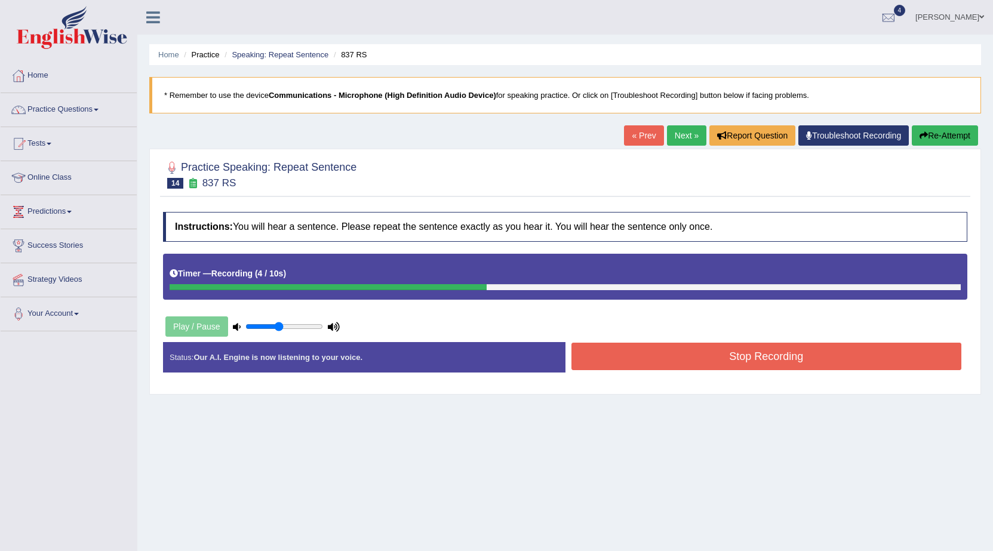
click at [712, 356] on button "Stop Recording" at bounding box center [766, 356] width 391 height 27
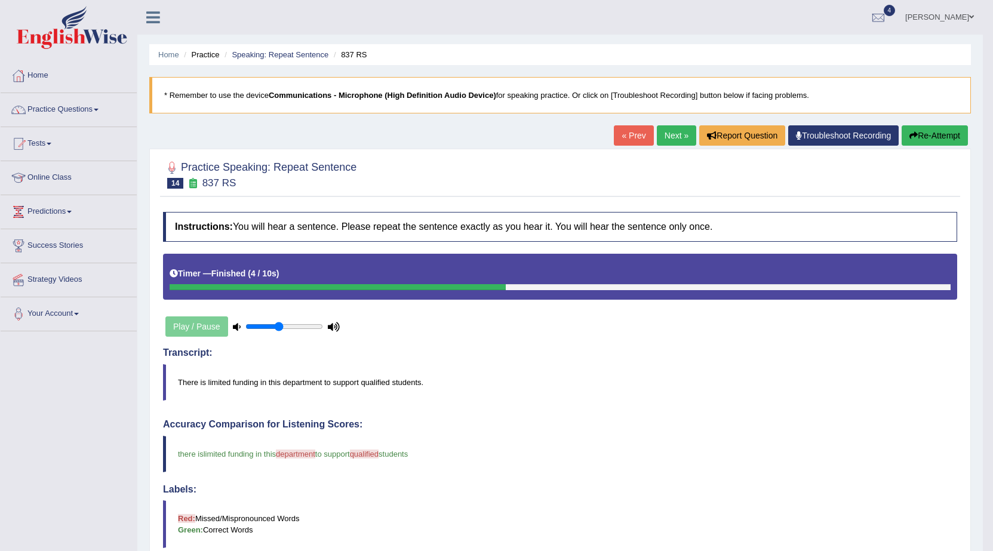
click at [671, 143] on link "Next »" at bounding box center [676, 135] width 39 height 20
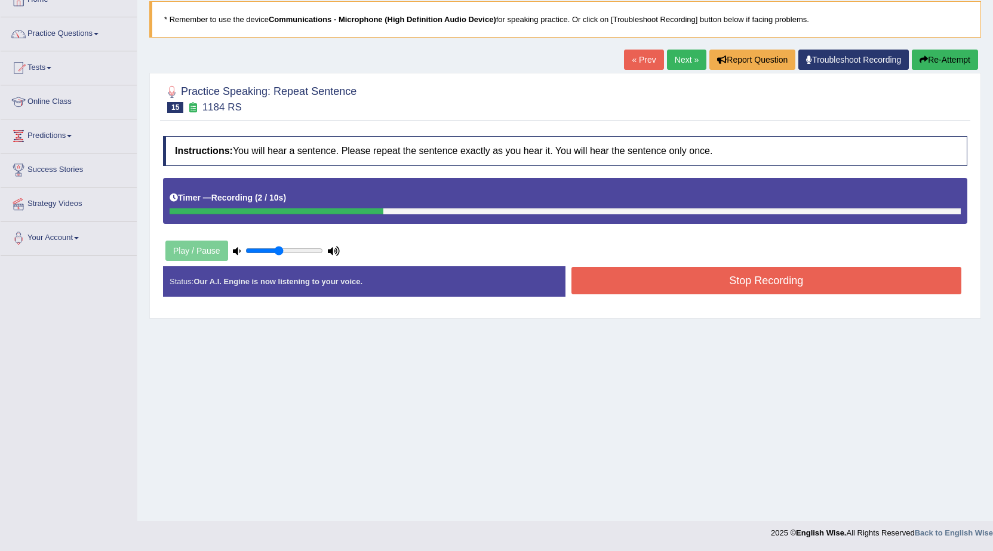
click at [689, 284] on button "Stop Recording" at bounding box center [766, 280] width 391 height 27
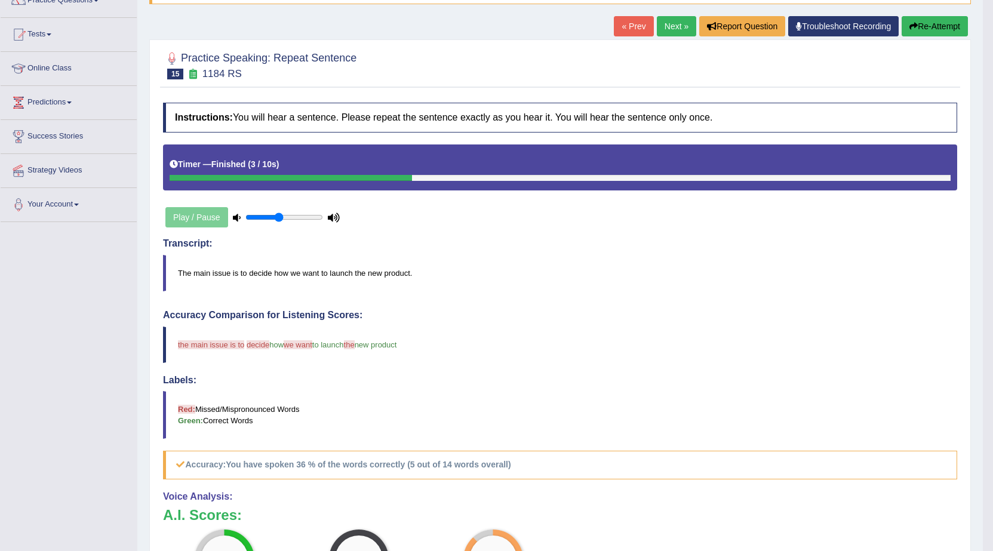
scroll to position [7, 0]
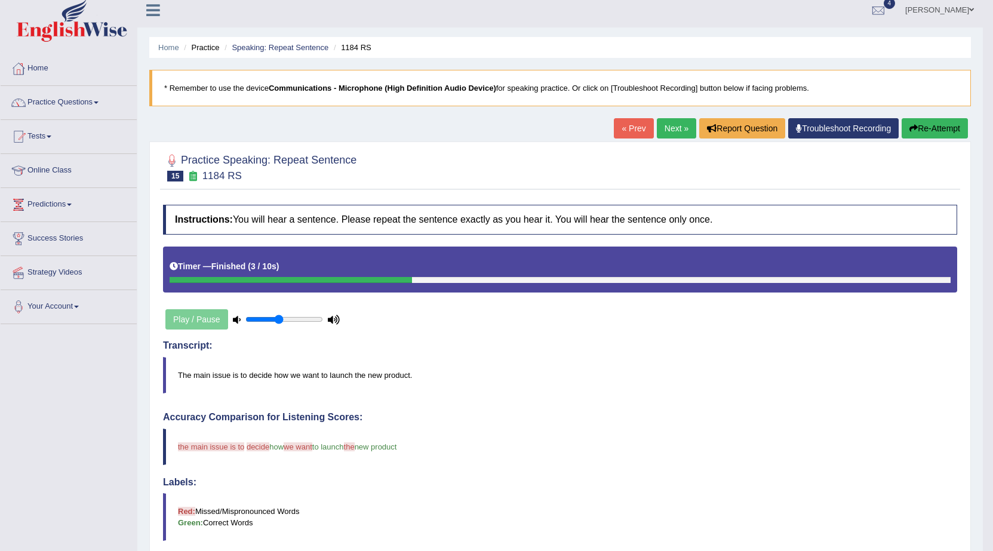
click at [685, 131] on link "Next »" at bounding box center [676, 128] width 39 height 20
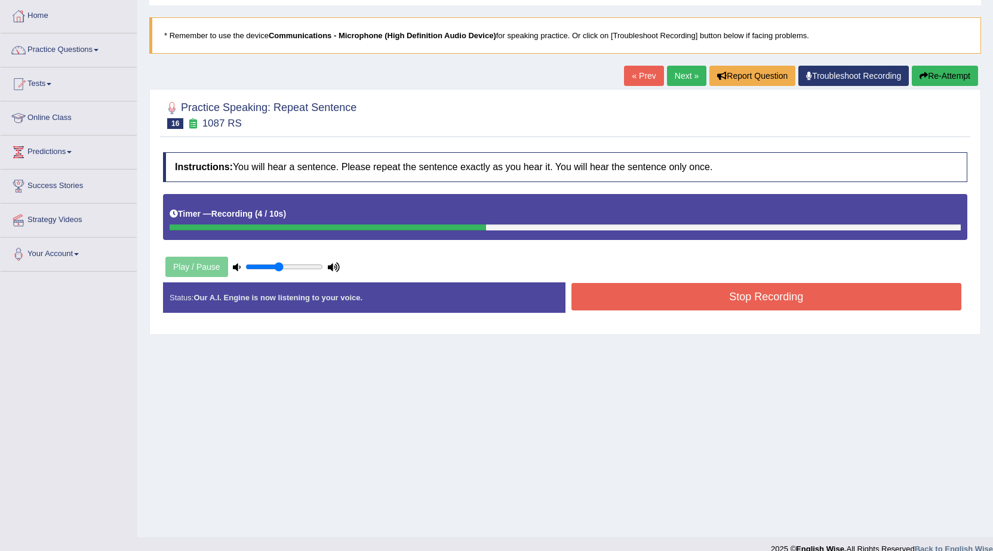
click at [687, 305] on button "Stop Recording" at bounding box center [766, 296] width 391 height 27
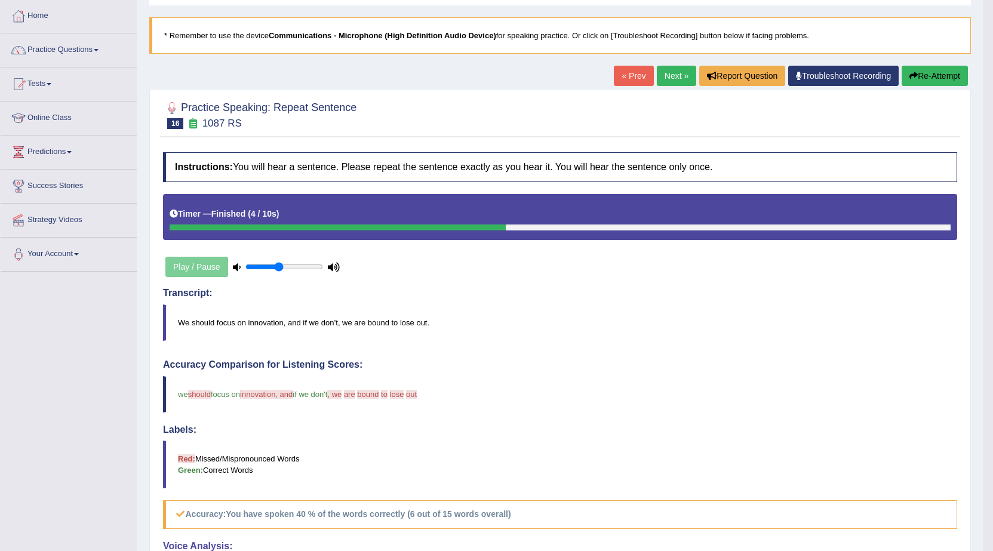
click at [939, 81] on button "Re-Attempt" at bounding box center [935, 76] width 66 height 20
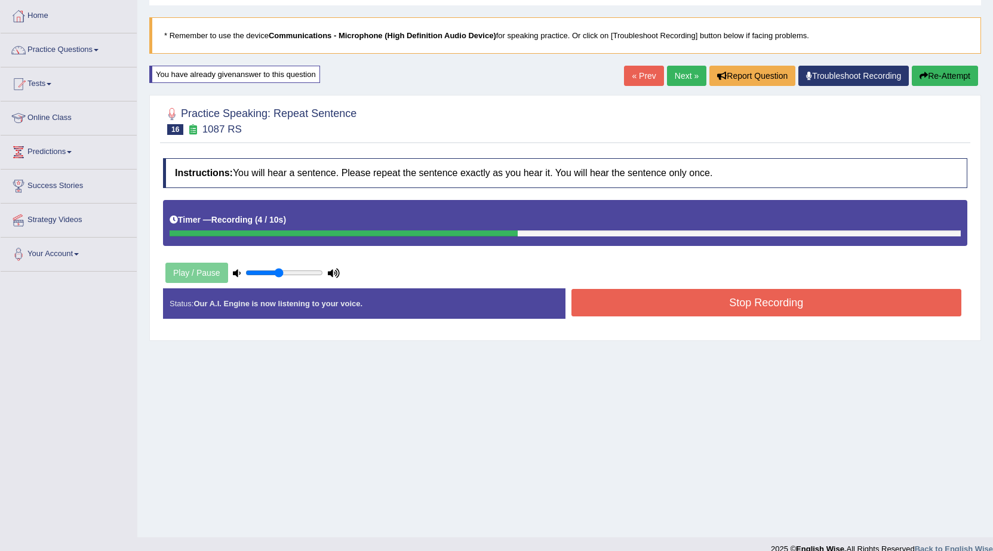
click at [717, 322] on div "Status: Our A.I. Engine is now listening to your voice. Start Answering Stop Re…" at bounding box center [565, 309] width 804 height 42
click at [731, 311] on button "Stop Recording" at bounding box center [766, 302] width 391 height 27
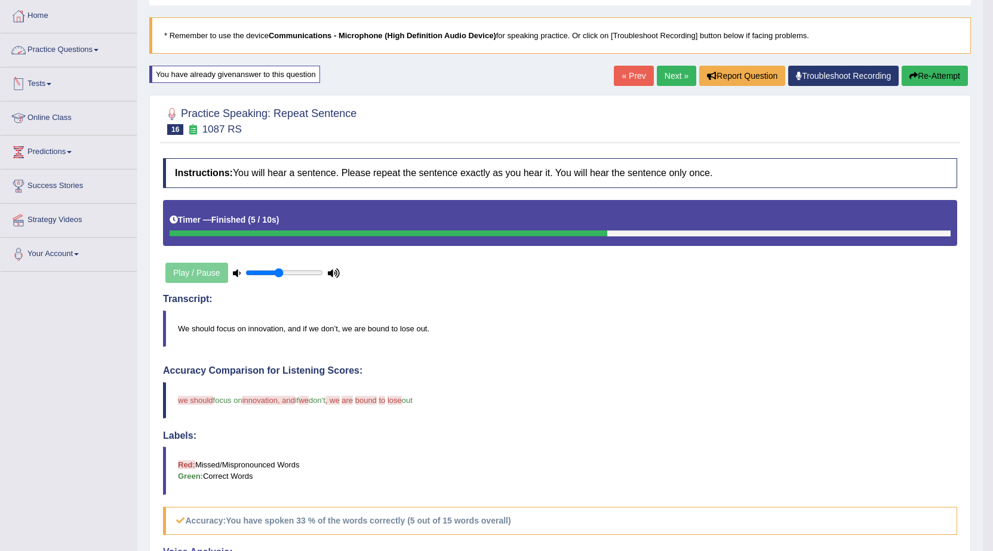
click at [64, 59] on link "Practice Questions" at bounding box center [69, 48] width 136 height 30
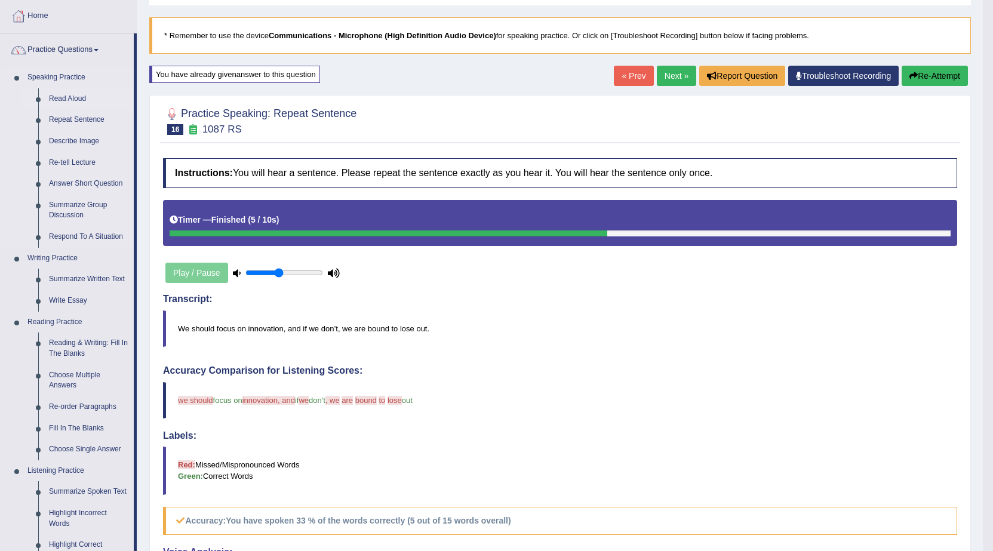
click at [67, 93] on link "Read Aloud" at bounding box center [89, 98] width 90 height 21
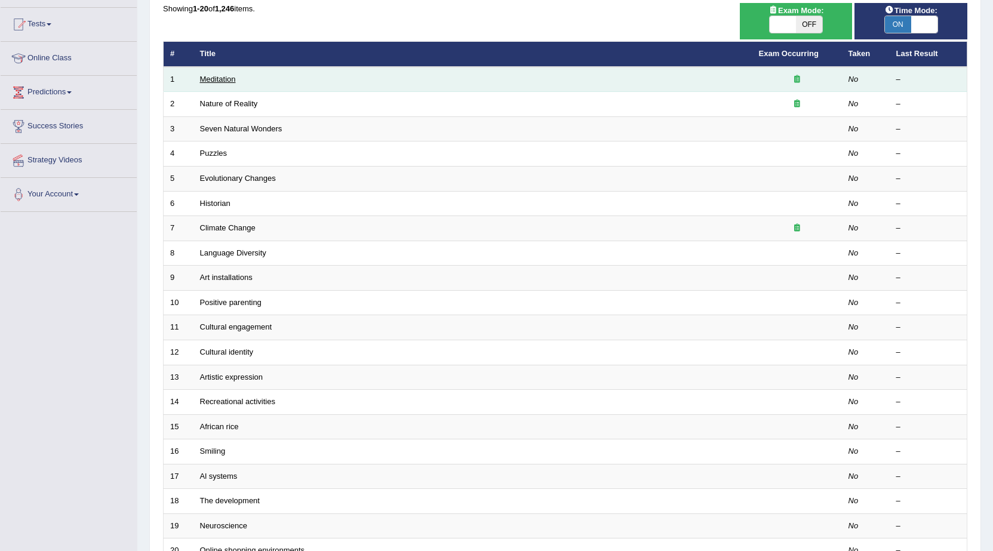
click at [227, 82] on link "Meditation" at bounding box center [218, 79] width 36 height 9
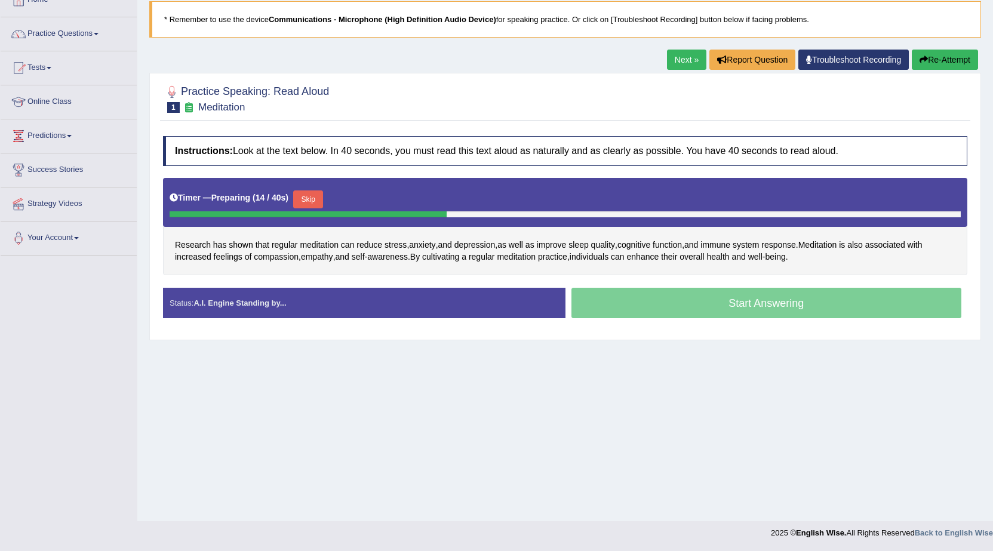
click at [312, 193] on button "Skip" at bounding box center [308, 199] width 30 height 18
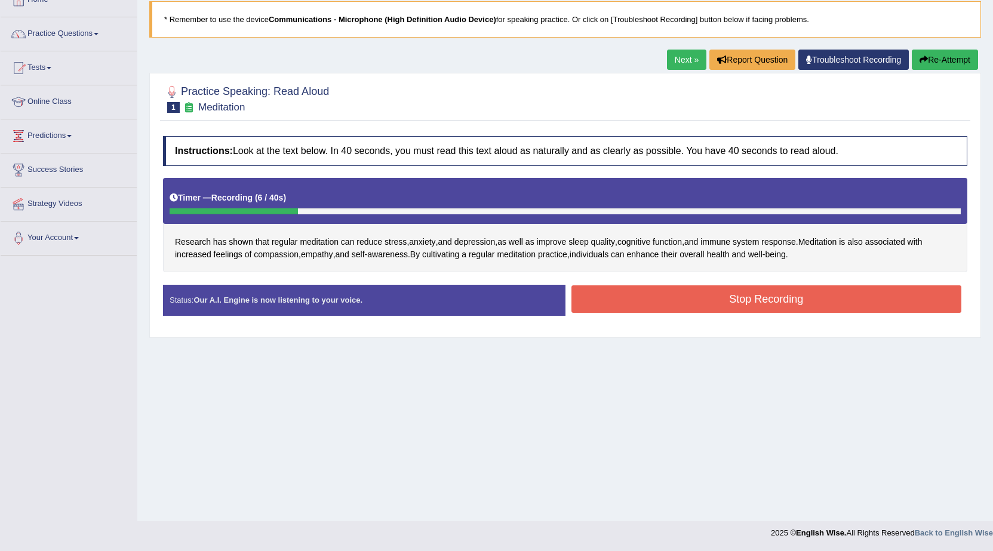
click at [592, 299] on button "Stop Recording" at bounding box center [766, 298] width 391 height 27
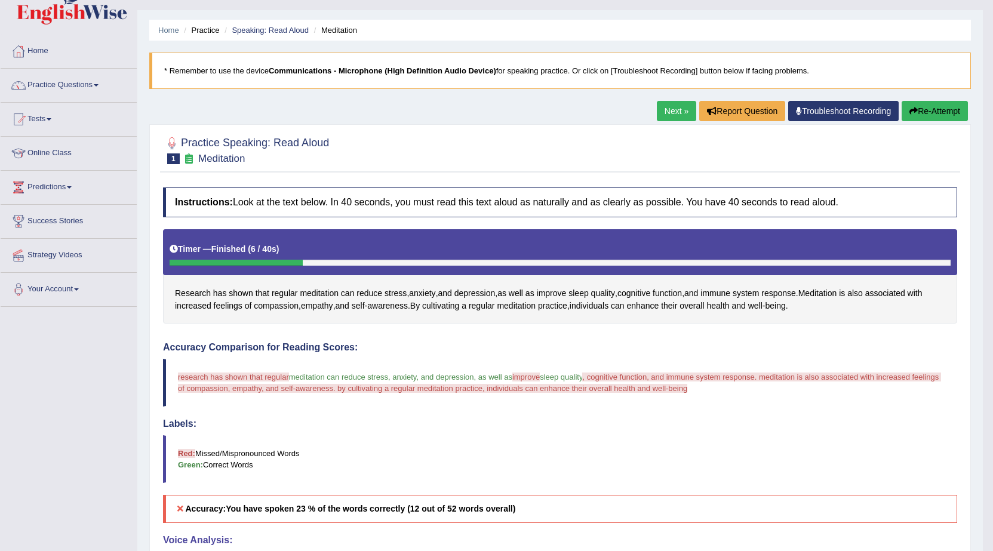
scroll to position [16, 0]
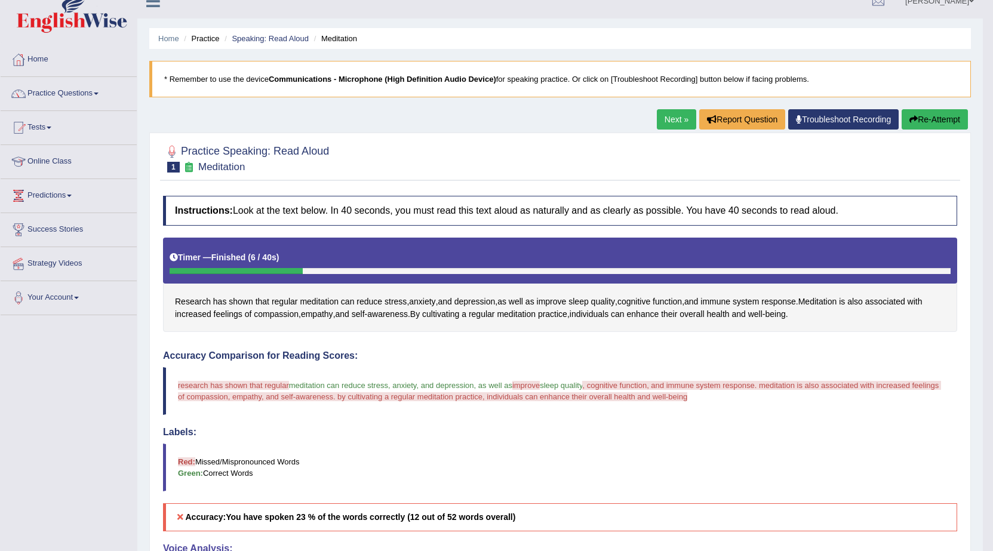
drag, startPoint x: 530, startPoint y: 383, endPoint x: 746, endPoint y: 268, distance: 244.7
click at [720, 346] on div "Instructions: Look at the text below. In 40 seconds, you must read this text al…" at bounding box center [560, 472] width 800 height 564
click at [678, 113] on link "Next »" at bounding box center [676, 119] width 39 height 20
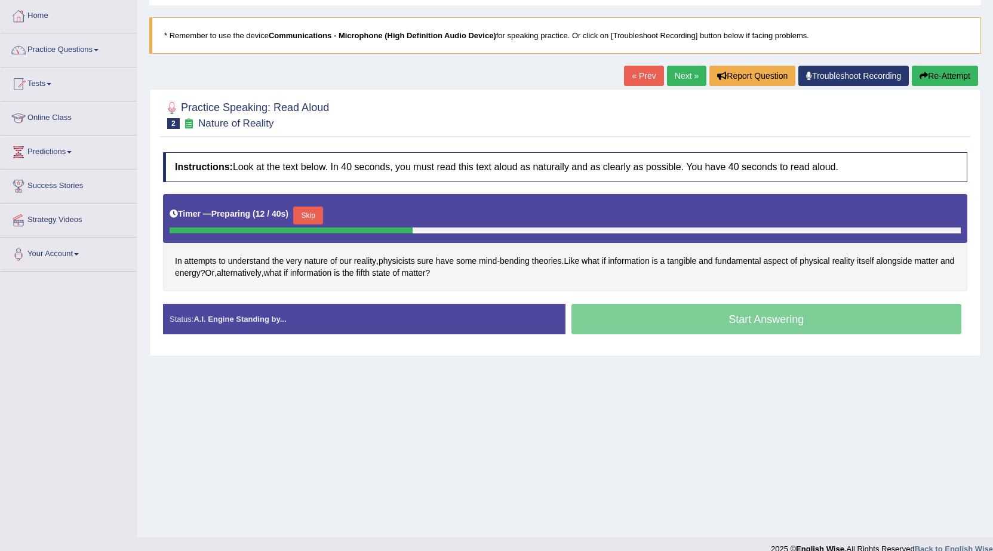
click at [319, 222] on button "Skip" at bounding box center [308, 216] width 30 height 18
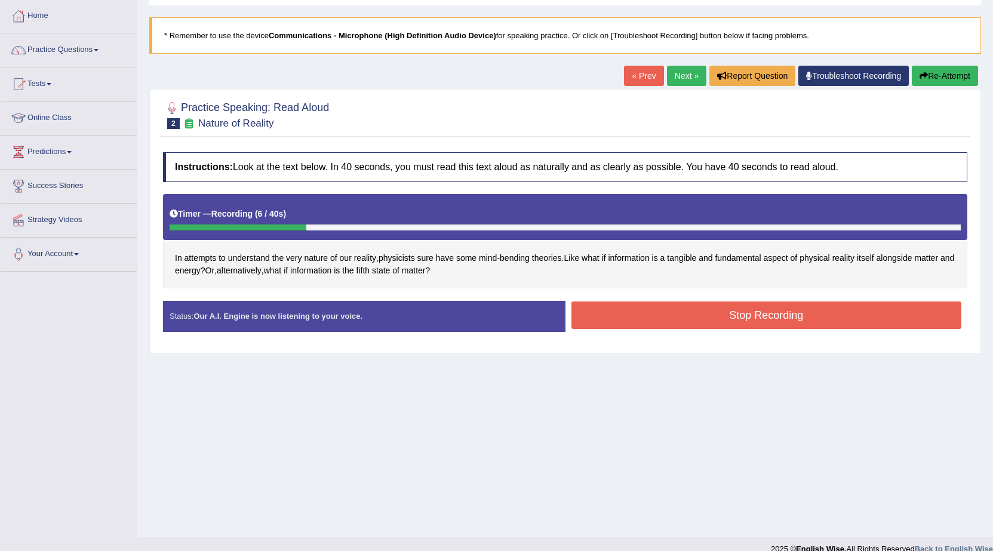
click at [595, 318] on button "Stop Recording" at bounding box center [766, 315] width 391 height 27
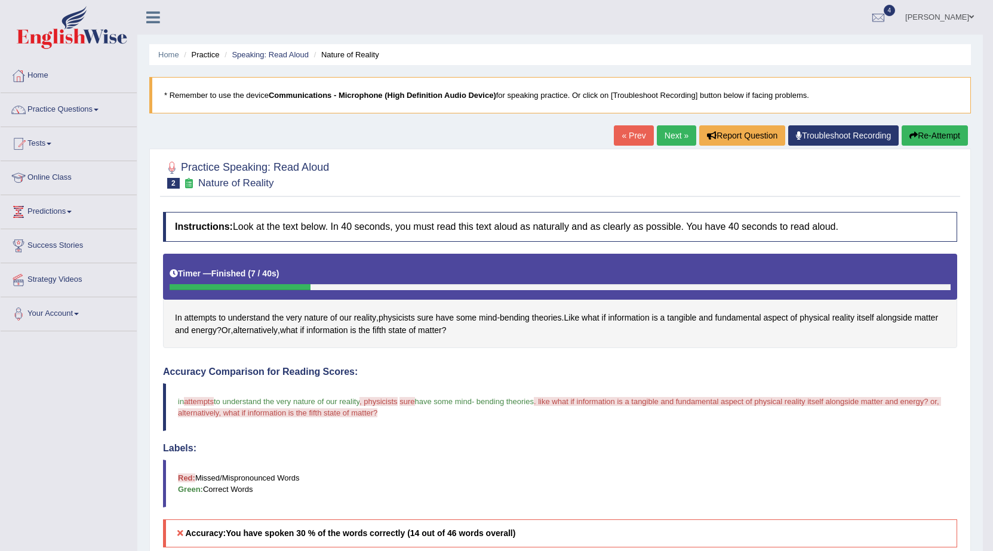
click at [657, 141] on link "Next »" at bounding box center [676, 135] width 39 height 20
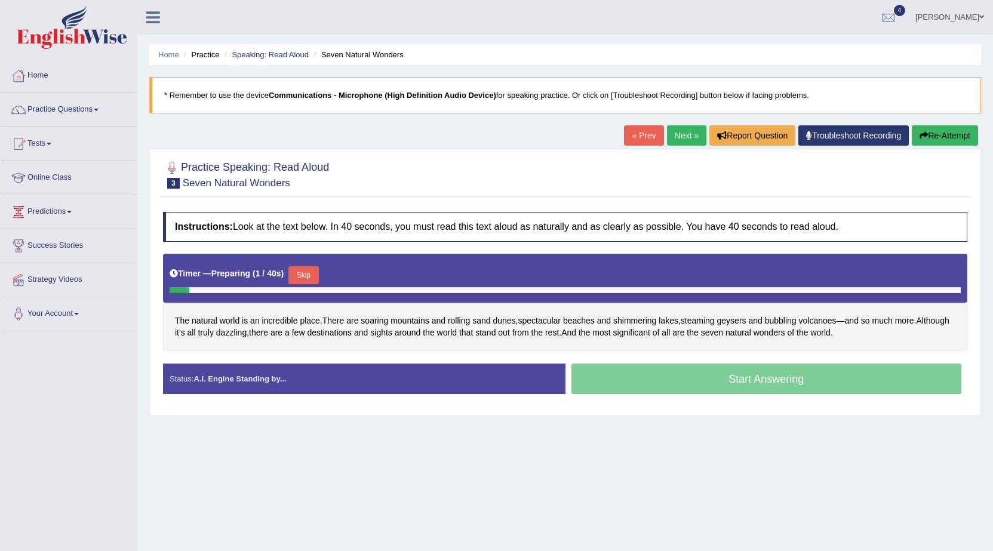
click at [303, 277] on button "Skip" at bounding box center [303, 275] width 30 height 18
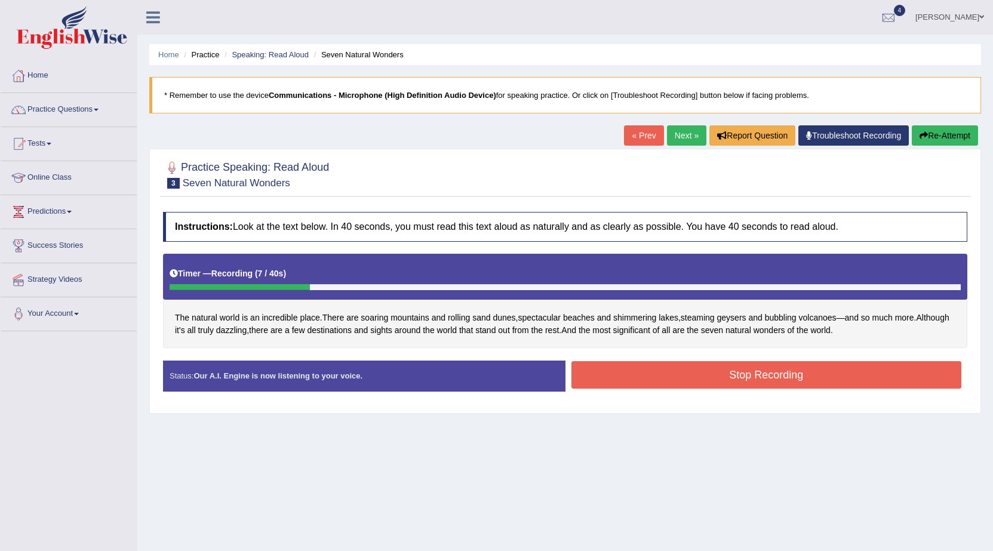
click at [594, 373] on button "Stop Recording" at bounding box center [766, 374] width 391 height 27
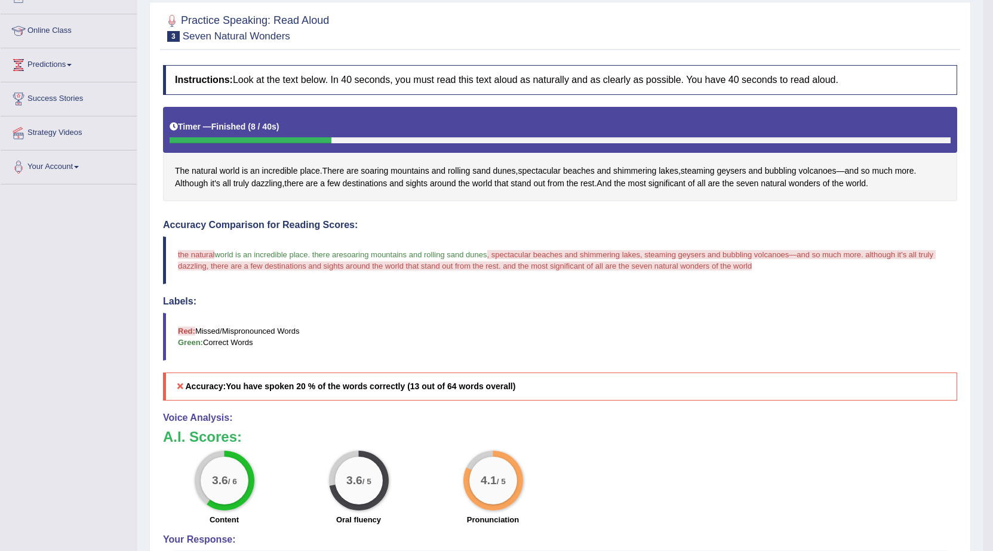
scroll to position [16, 0]
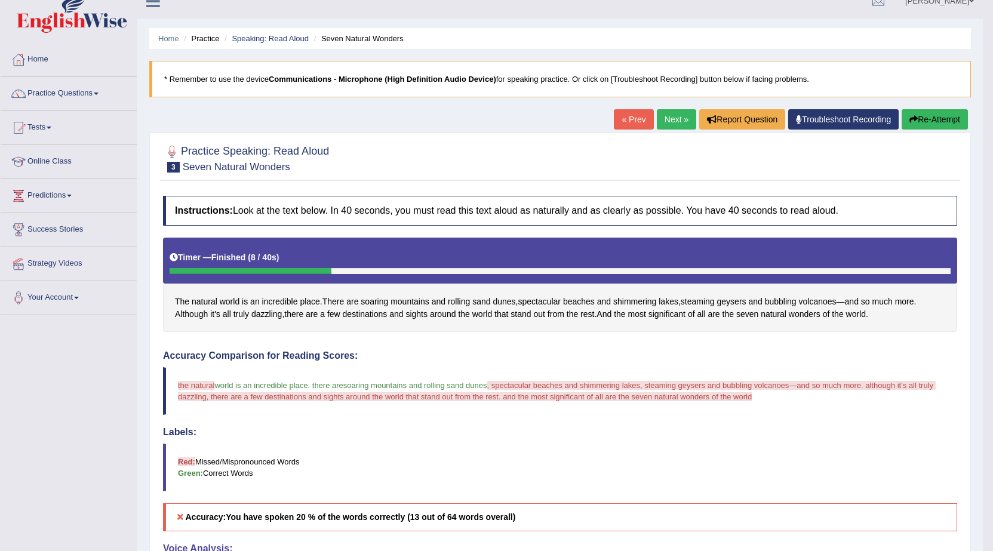
click at [902, 118] on button "Re-Attempt" at bounding box center [935, 119] width 66 height 20
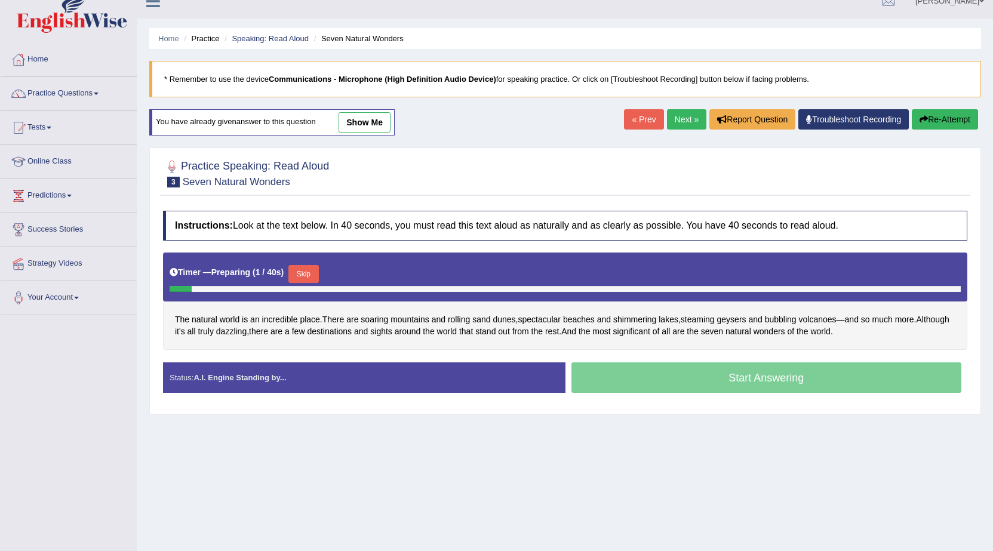
click at [310, 275] on button "Skip" at bounding box center [303, 274] width 30 height 18
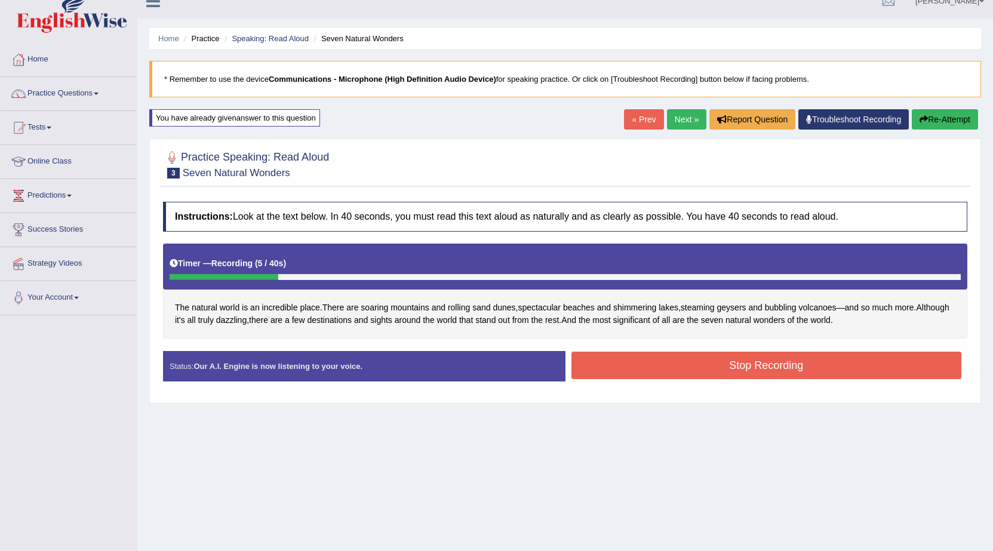
click at [584, 365] on button "Stop Recording" at bounding box center [766, 365] width 391 height 27
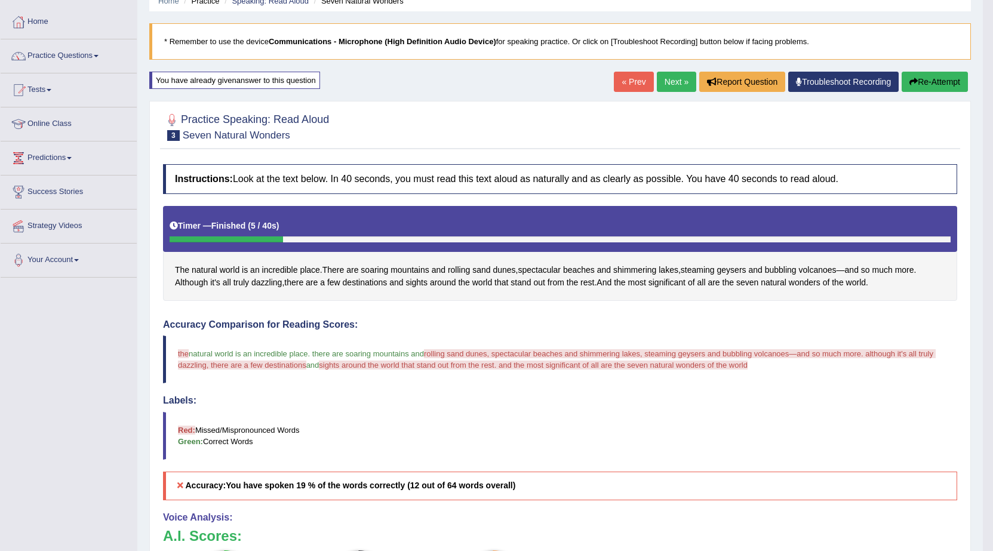
scroll to position [32, 0]
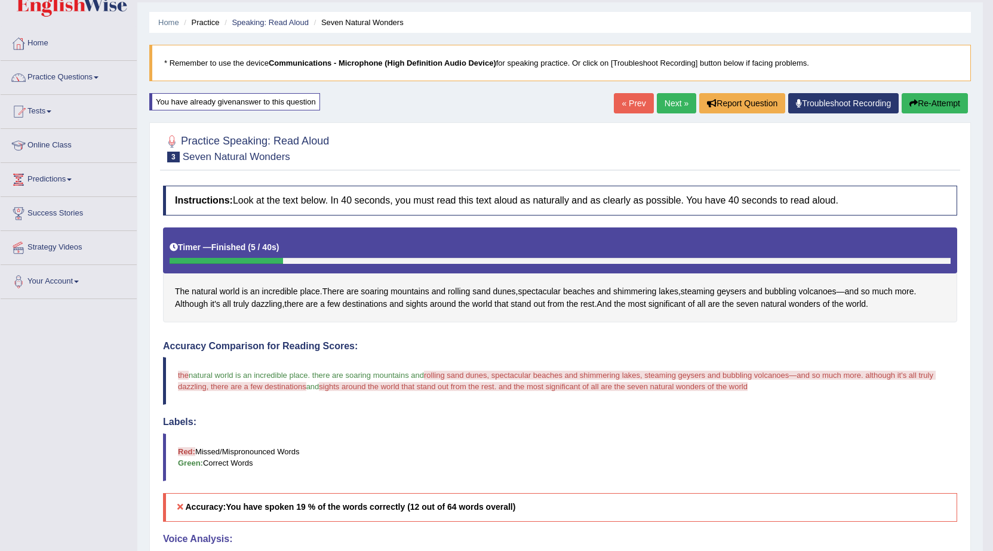
click at [908, 109] on button "Re-Attempt" at bounding box center [935, 103] width 66 height 20
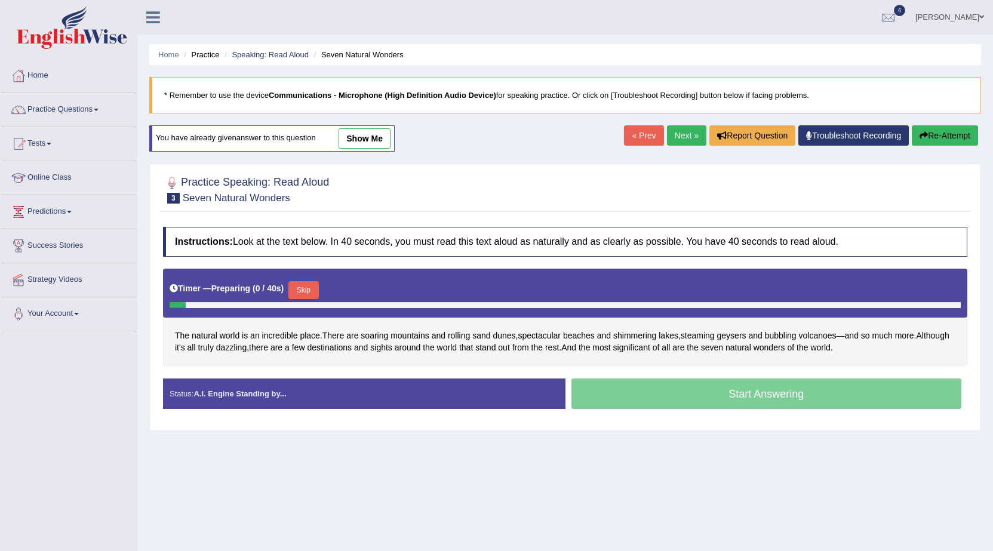
click at [318, 281] on button "Skip" at bounding box center [303, 290] width 30 height 18
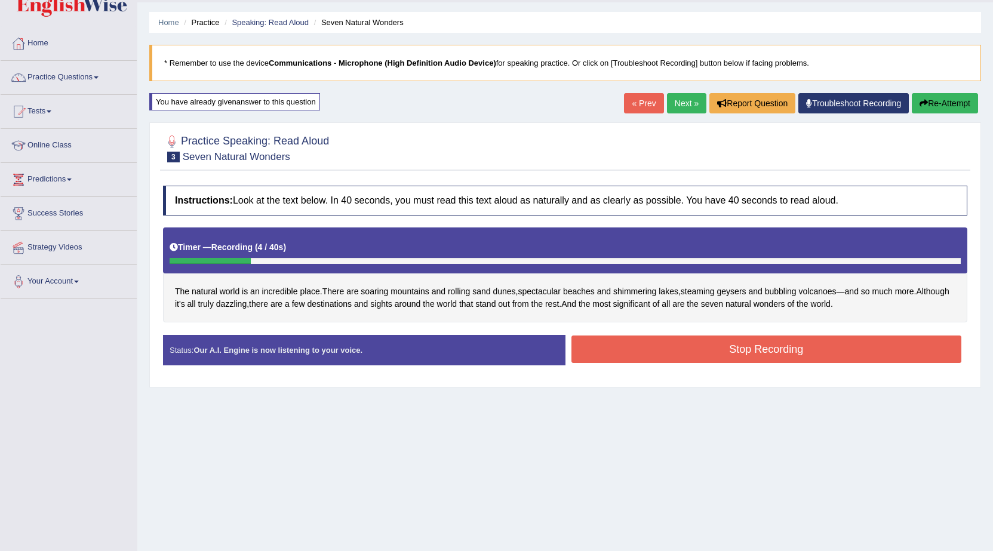
click at [598, 355] on button "Stop Recording" at bounding box center [766, 349] width 391 height 27
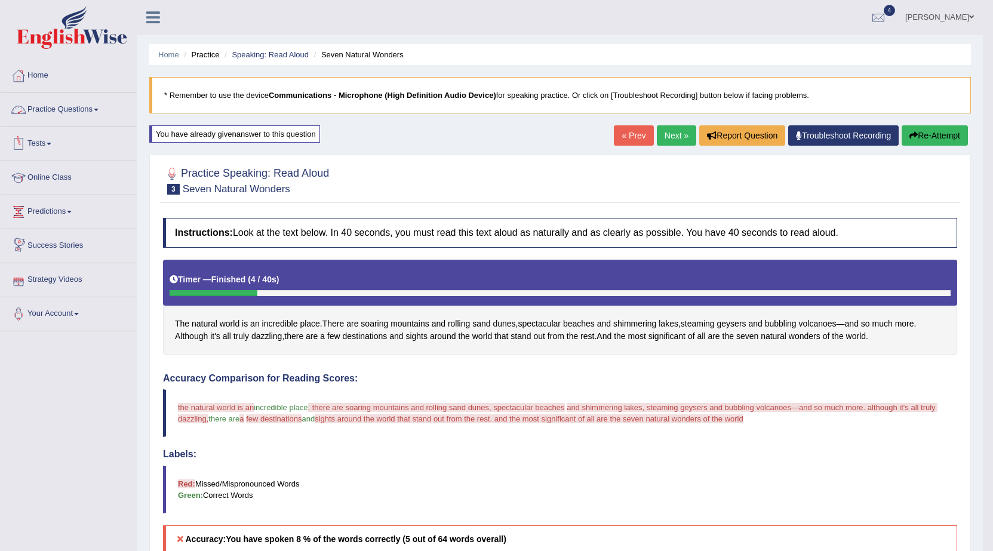
click at [97, 110] on link "Practice Questions" at bounding box center [69, 108] width 136 height 30
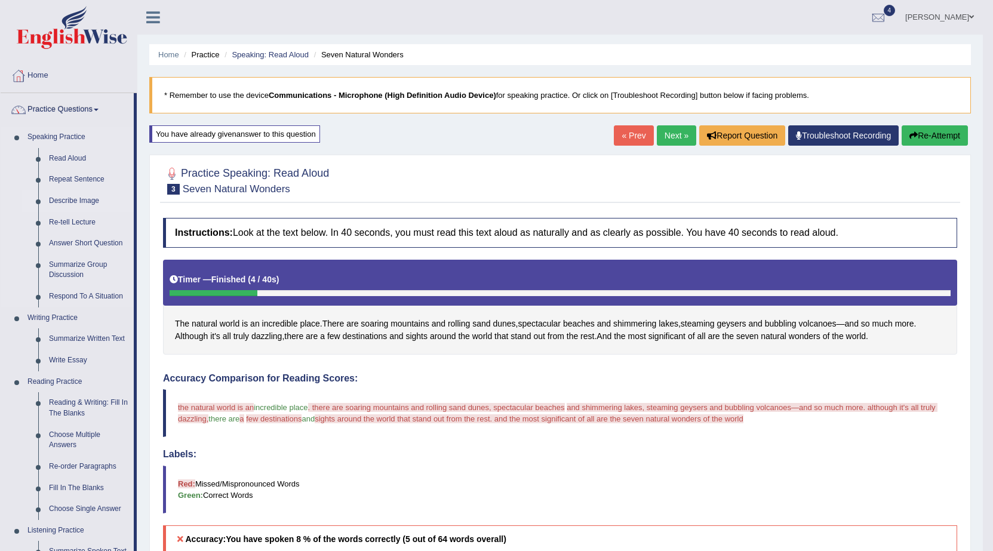
click at [88, 196] on link "Describe Image" at bounding box center [89, 200] width 90 height 21
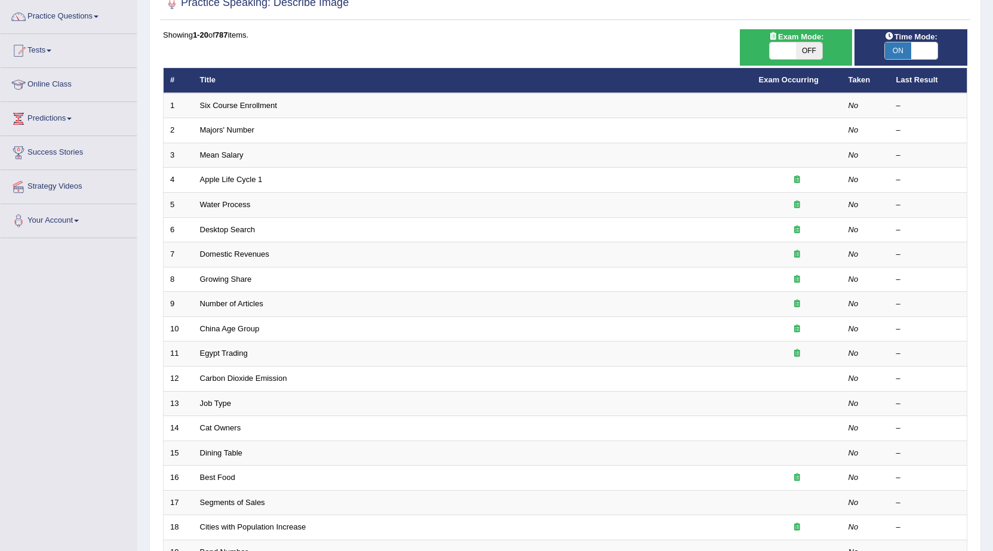
scroll to position [119, 0]
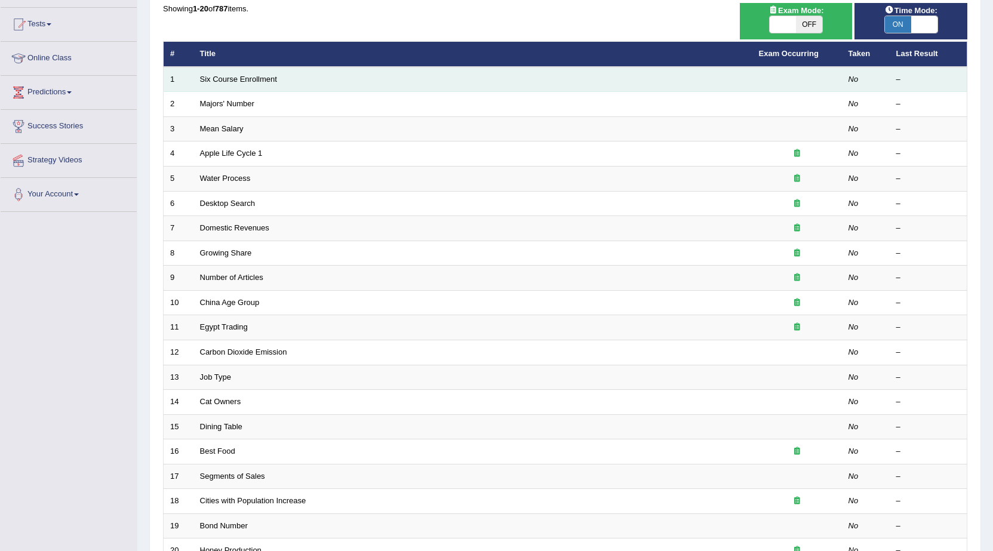
click at [279, 76] on td "Six Course Enrollment" at bounding box center [472, 79] width 559 height 25
click at [273, 76] on link "Six Course Enrollment" at bounding box center [238, 79] width 77 height 9
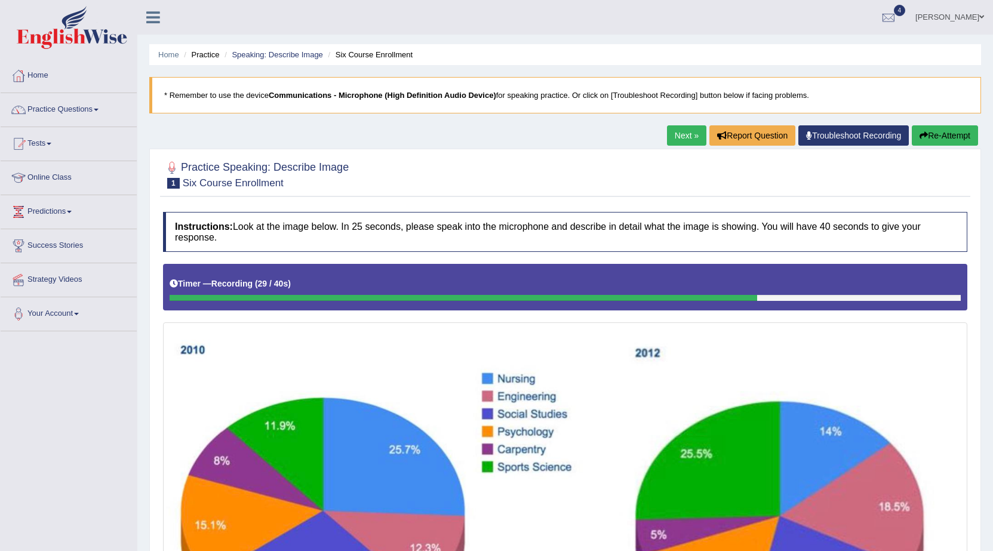
click at [970, 133] on button "Re-Attempt" at bounding box center [945, 135] width 66 height 20
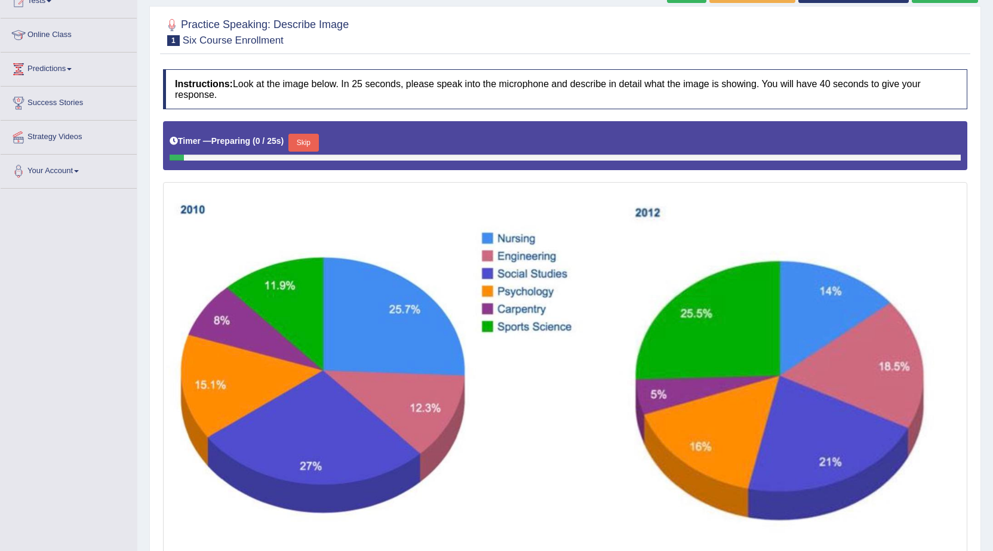
scroll to position [243, 0]
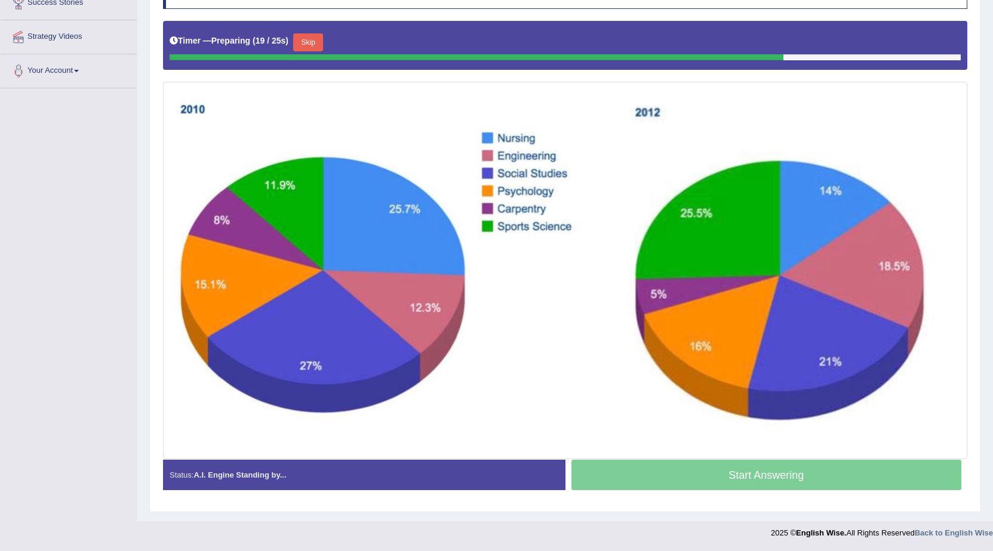
click at [305, 45] on button "Skip" at bounding box center [308, 42] width 30 height 18
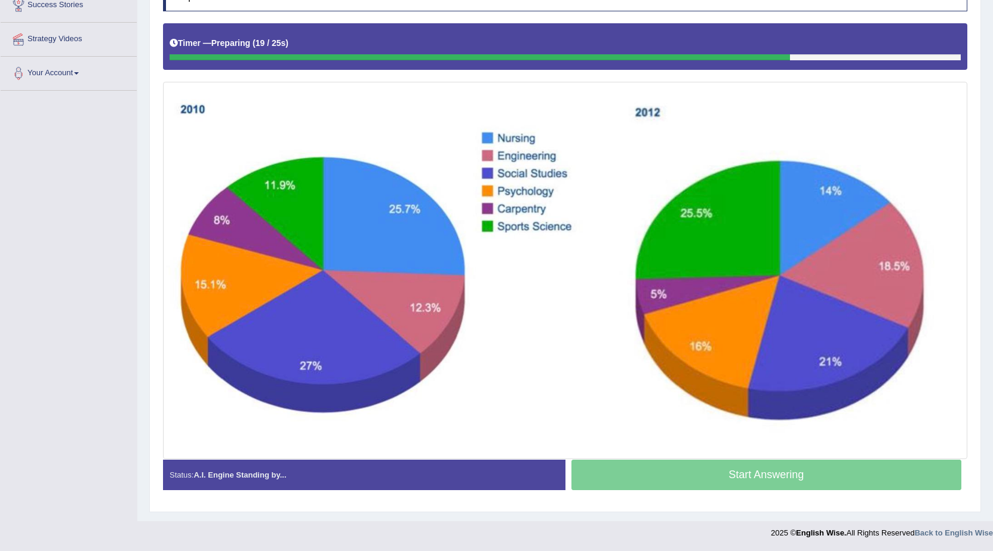
scroll to position [241, 0]
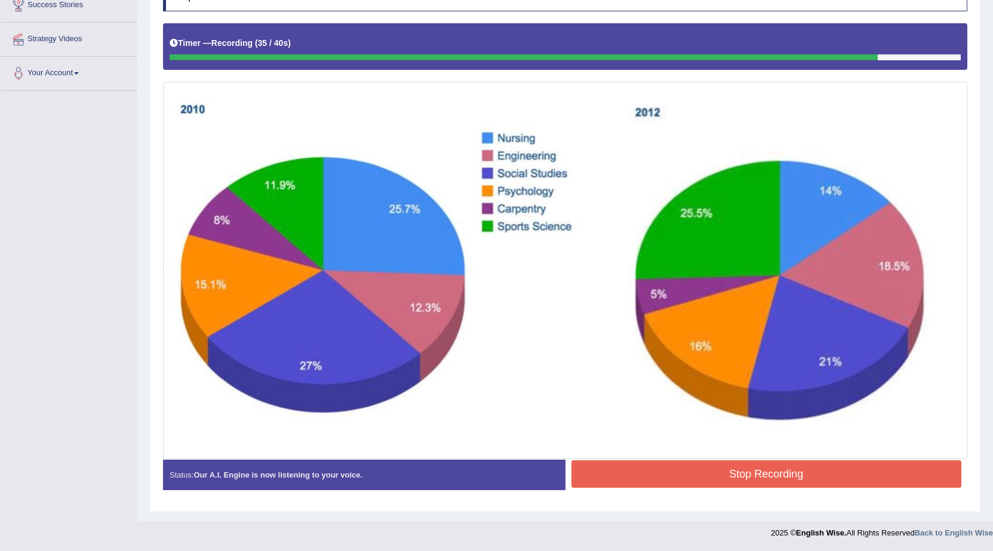
click at [748, 468] on button "Stop Recording" at bounding box center [766, 473] width 391 height 27
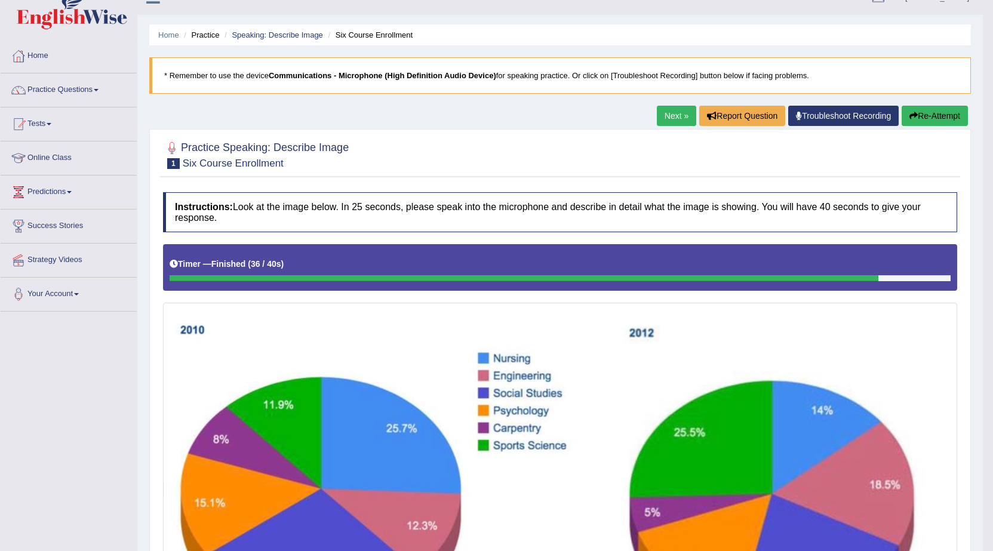
scroll to position [8, 0]
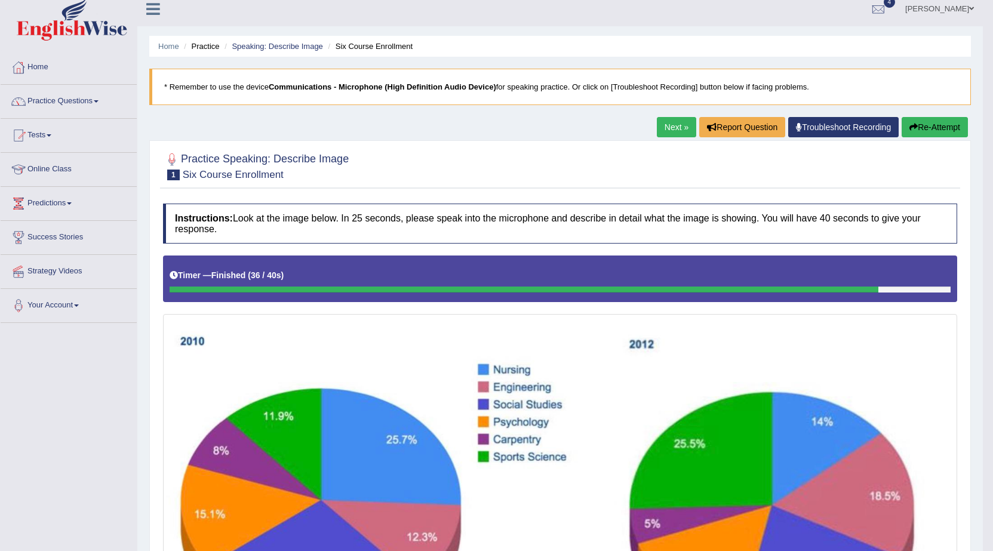
click at [915, 122] on button "Re-Attempt" at bounding box center [935, 127] width 66 height 20
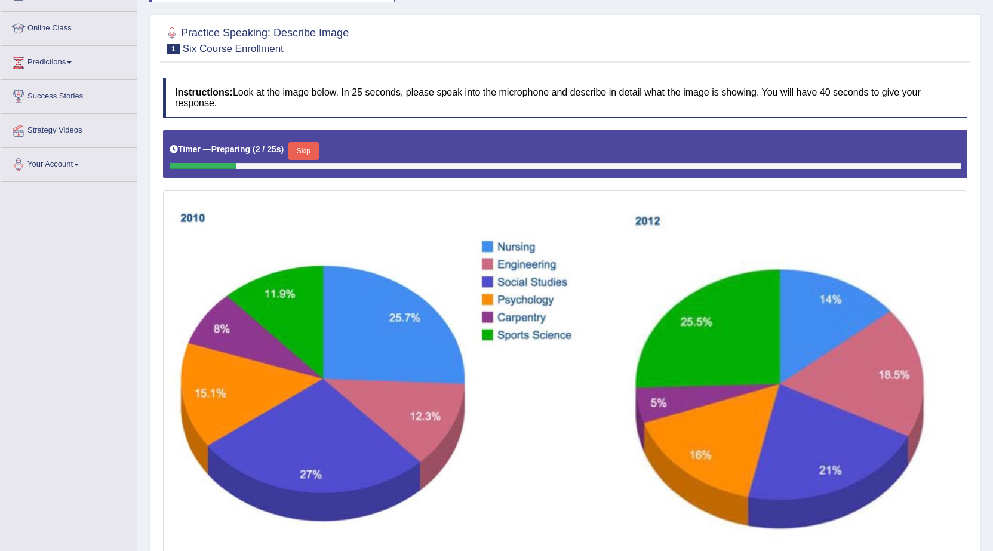
scroll to position [128, 0]
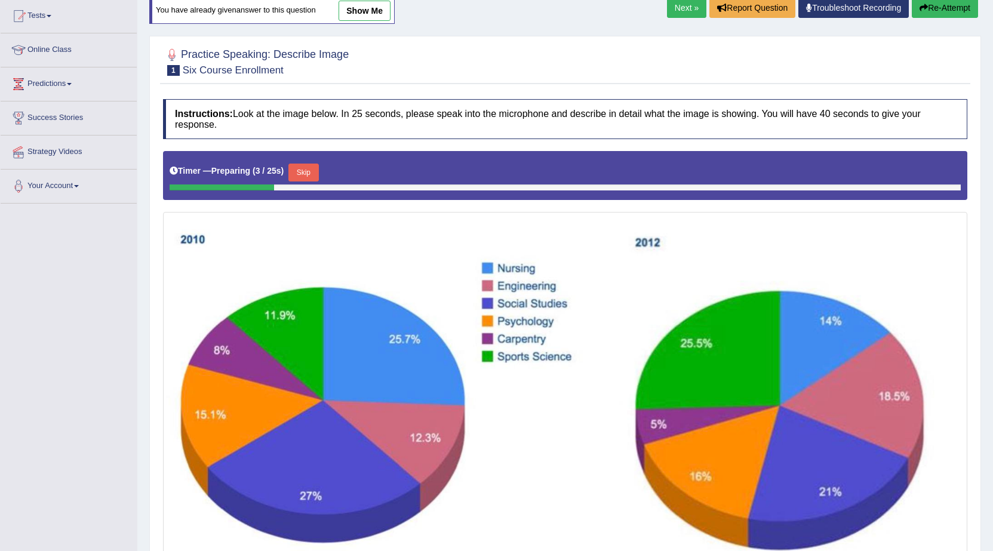
click at [667, 17] on link "Next »" at bounding box center [686, 8] width 39 height 20
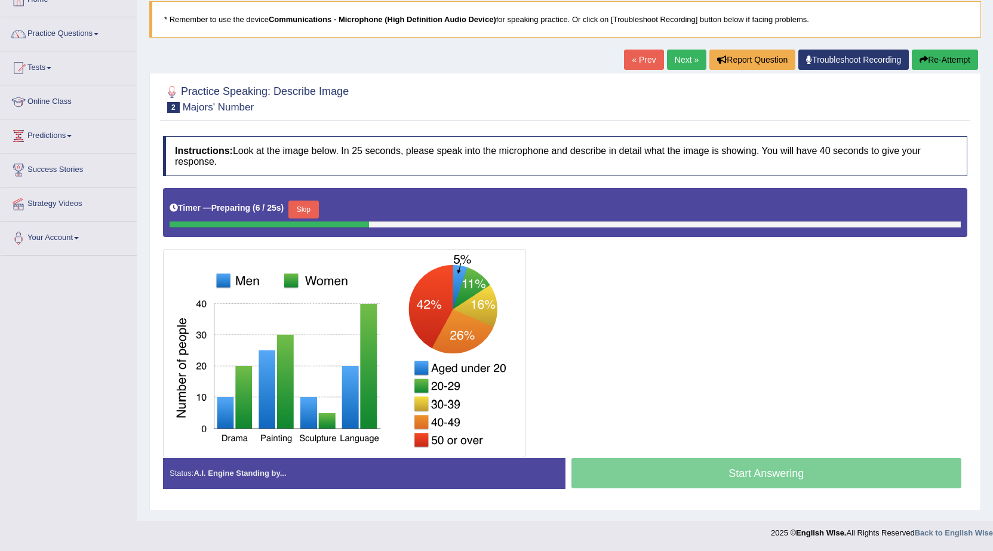
click at [302, 214] on button "Skip" at bounding box center [303, 210] width 30 height 18
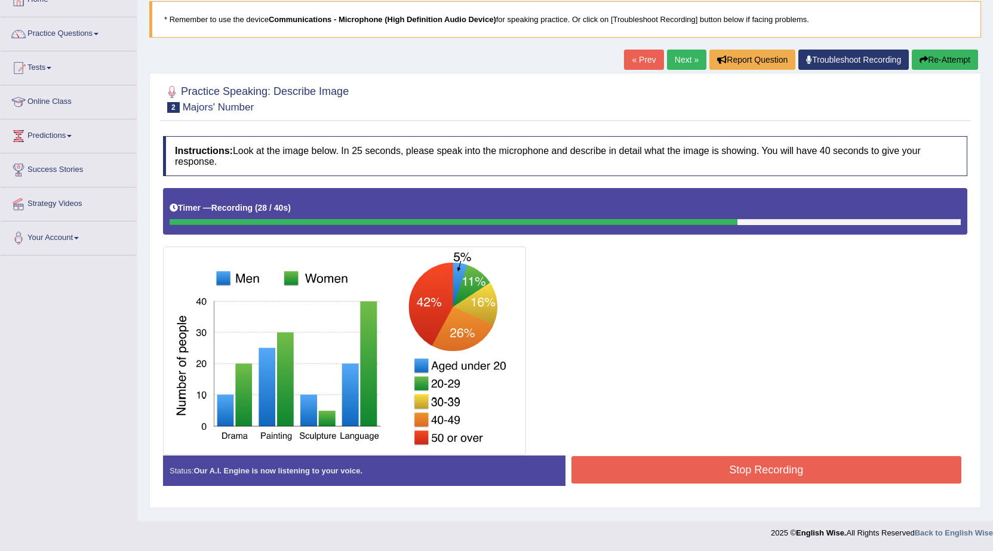
click at [825, 471] on button "Stop Recording" at bounding box center [766, 469] width 391 height 27
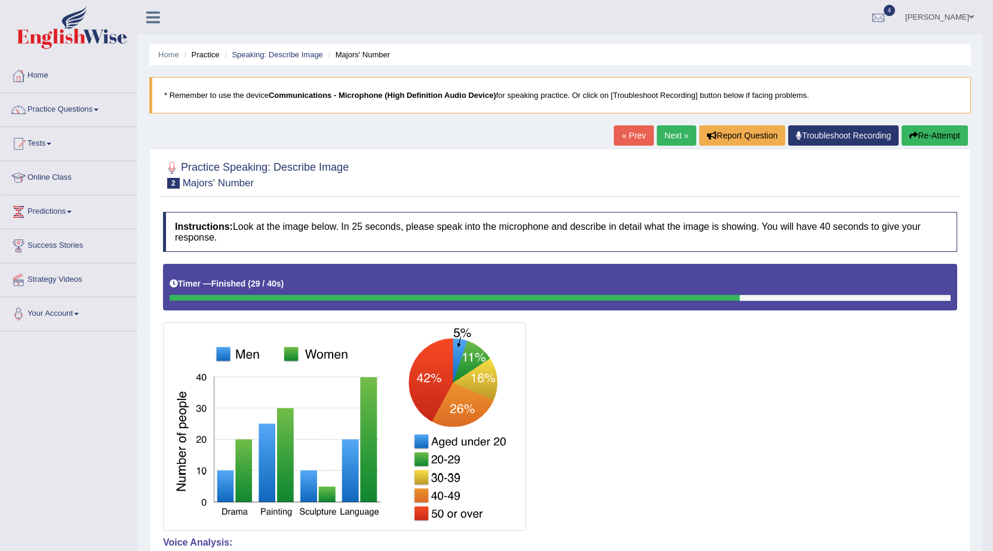
click at [681, 134] on link "Next »" at bounding box center [676, 135] width 39 height 20
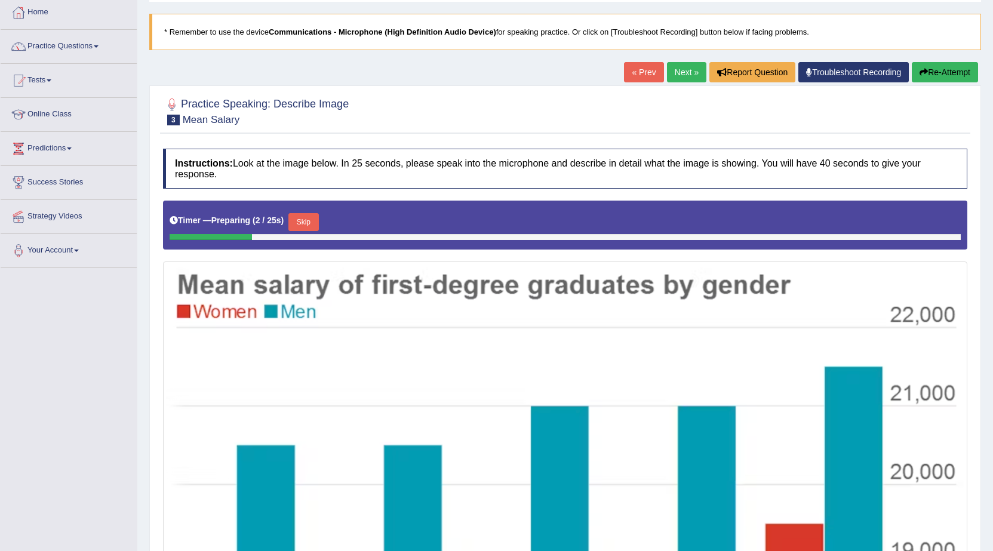
scroll to position [56, 0]
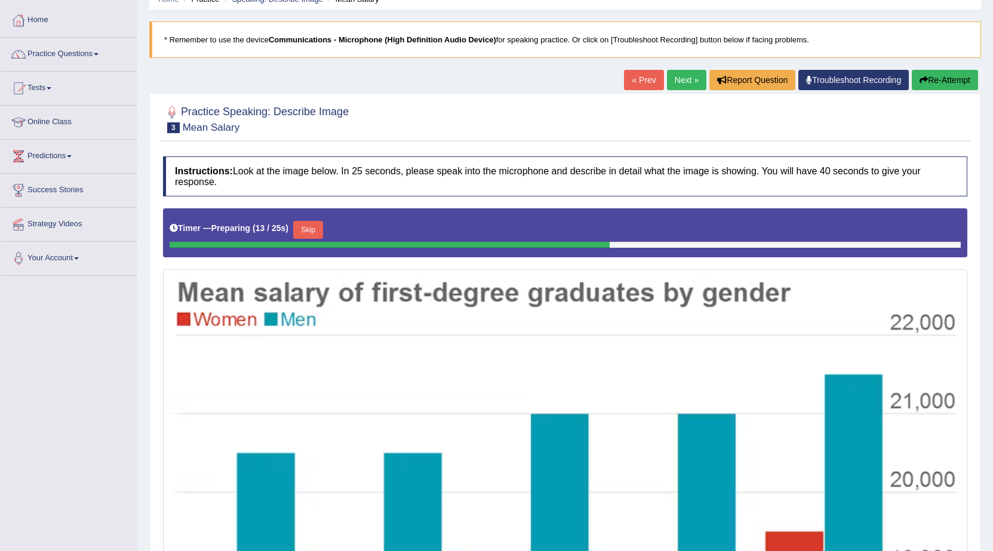
click at [300, 232] on button "Skip" at bounding box center [308, 230] width 30 height 18
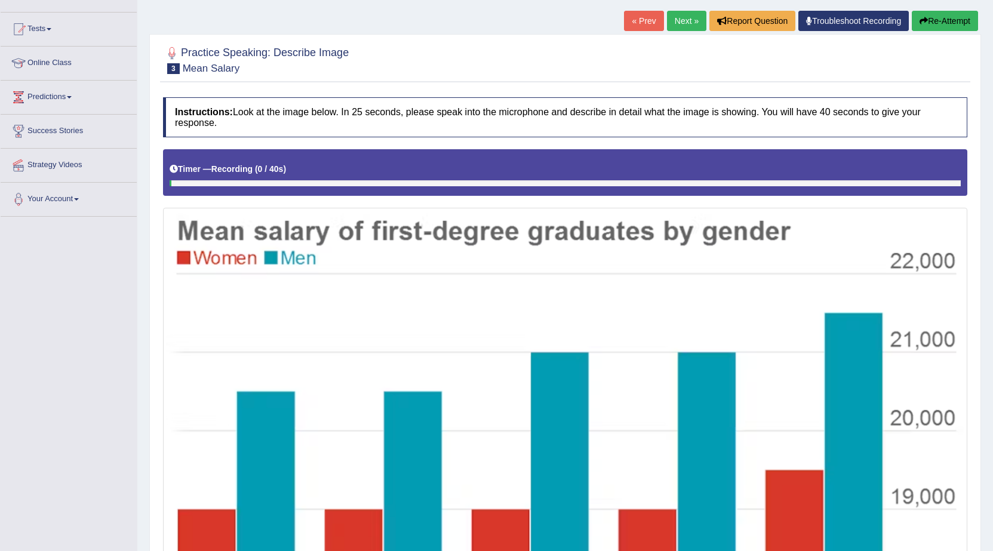
scroll to position [291, 0]
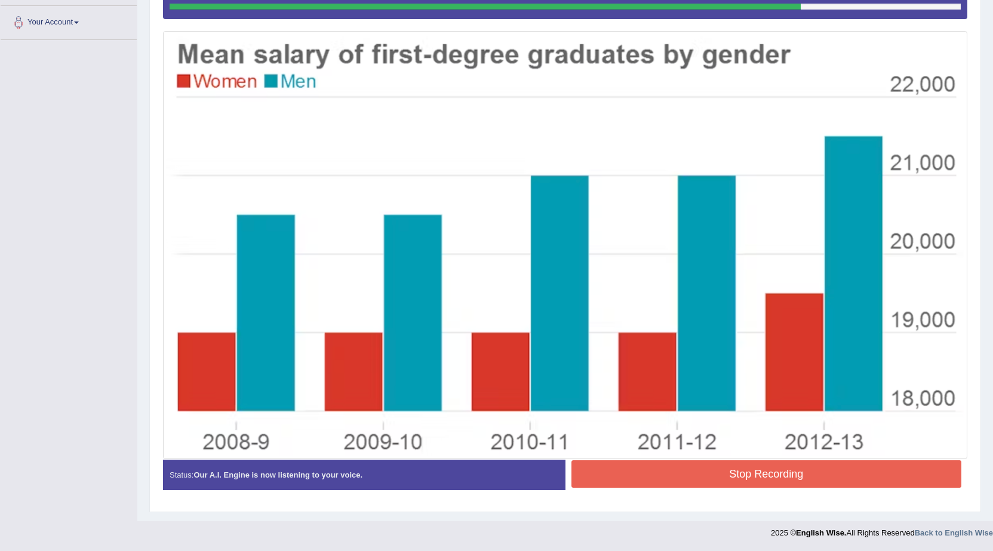
click at [611, 473] on button "Stop Recording" at bounding box center [766, 473] width 391 height 27
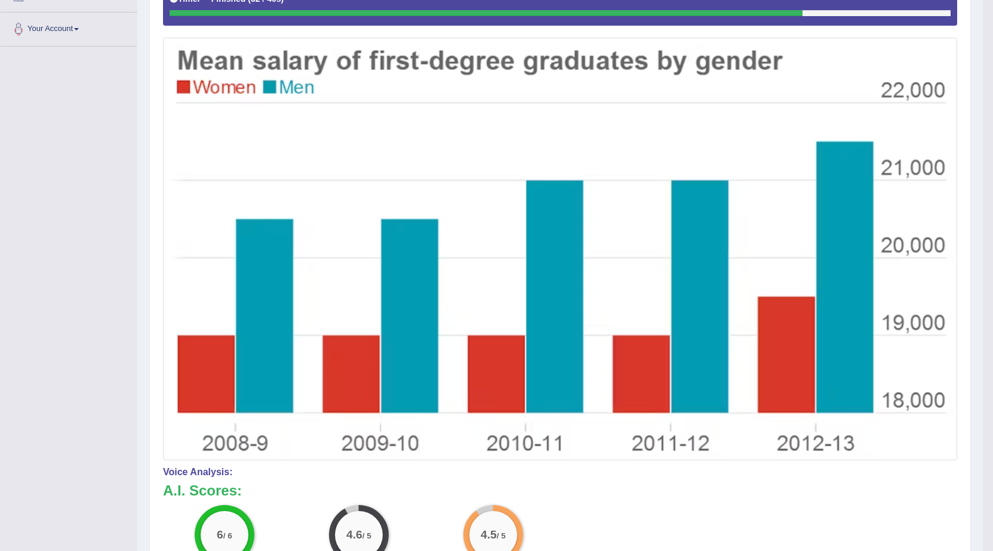
scroll to position [53, 0]
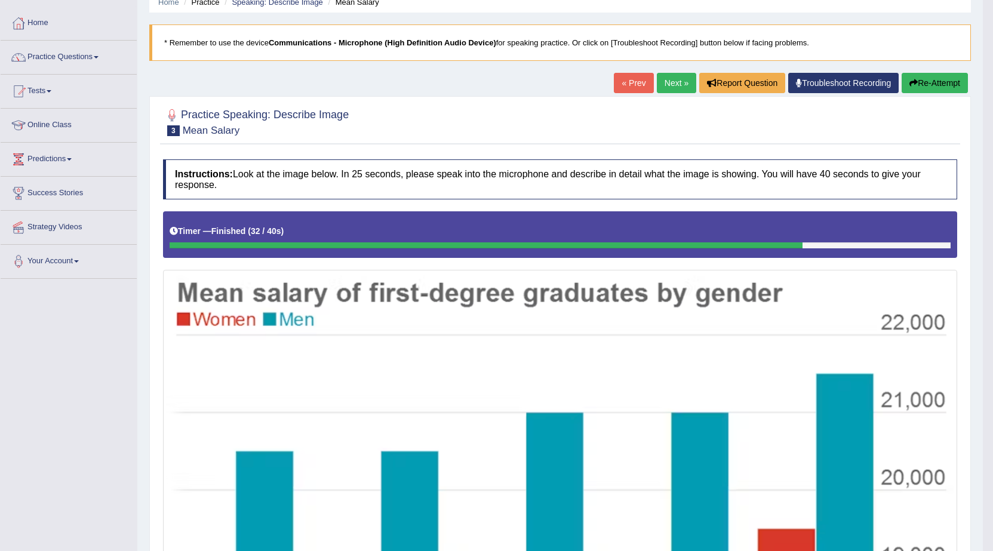
click at [678, 88] on link "Next »" at bounding box center [676, 83] width 39 height 20
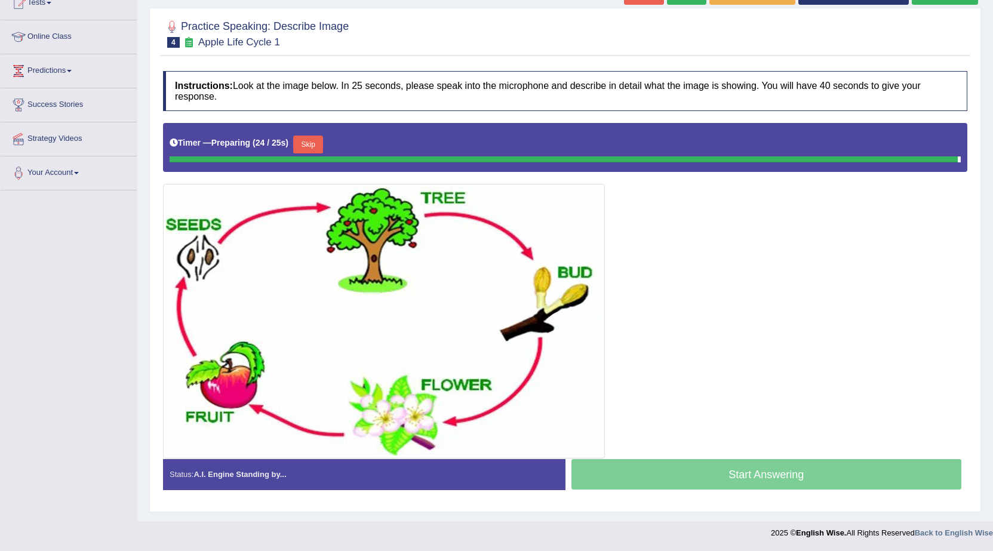
scroll to position [138, 0]
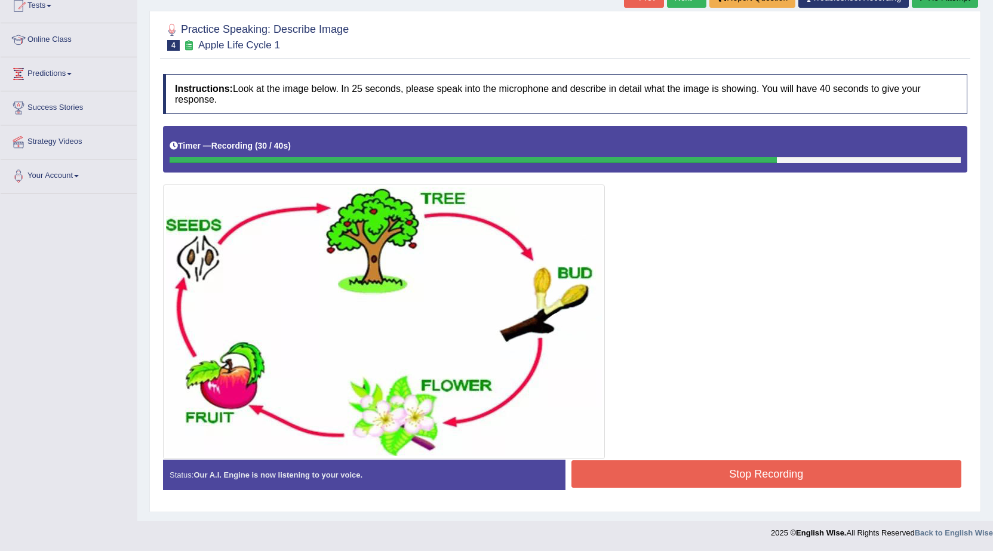
click at [736, 483] on button "Stop Recording" at bounding box center [766, 473] width 391 height 27
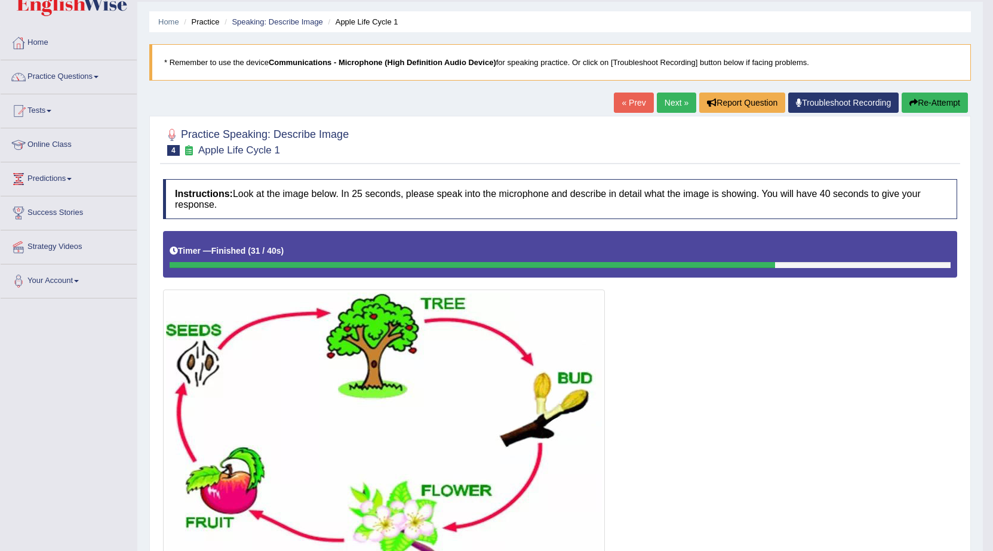
scroll to position [0, 0]
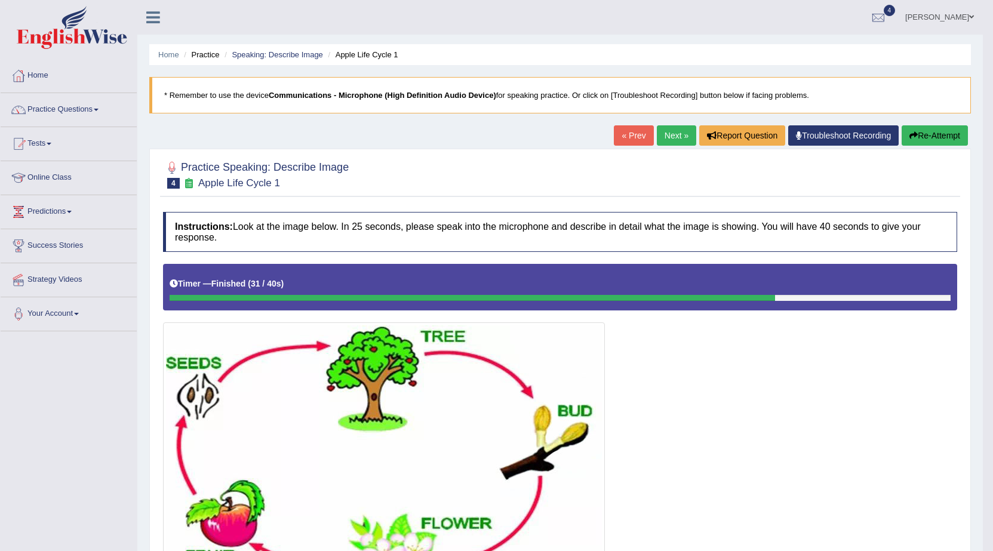
click at [960, 129] on button "Re-Attempt" at bounding box center [935, 135] width 66 height 20
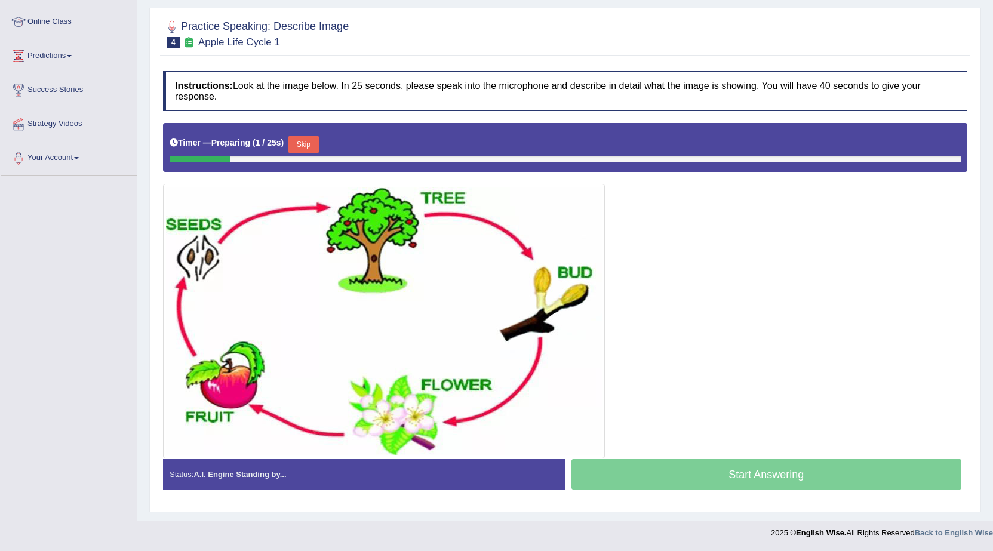
click at [309, 145] on button "Skip" at bounding box center [303, 145] width 30 height 18
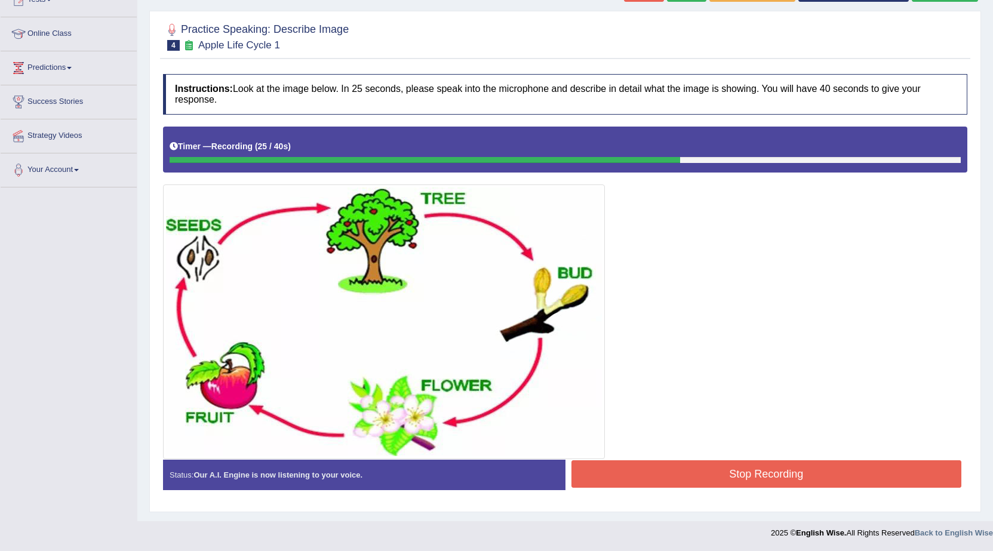
click at [807, 480] on button "Stop Recording" at bounding box center [766, 473] width 391 height 27
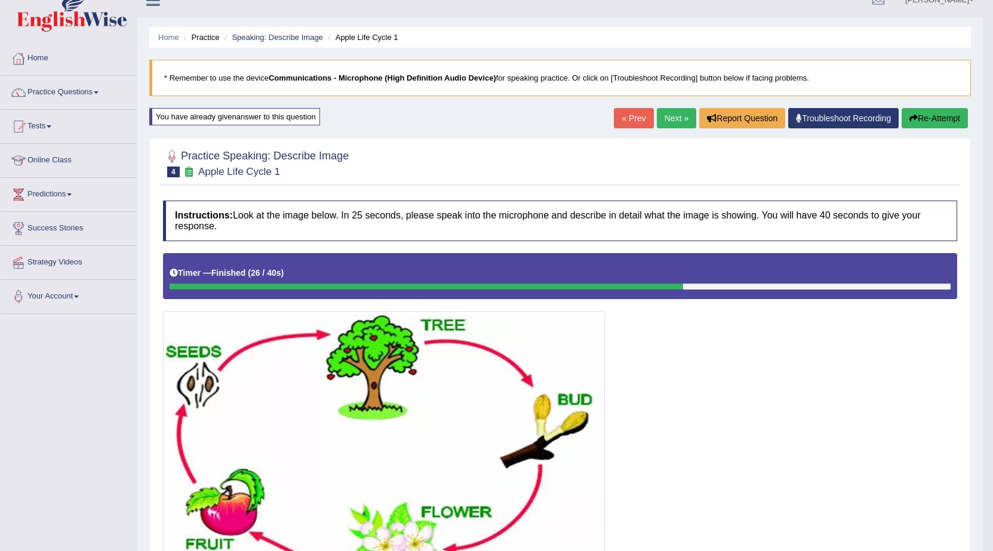
scroll to position [0, 0]
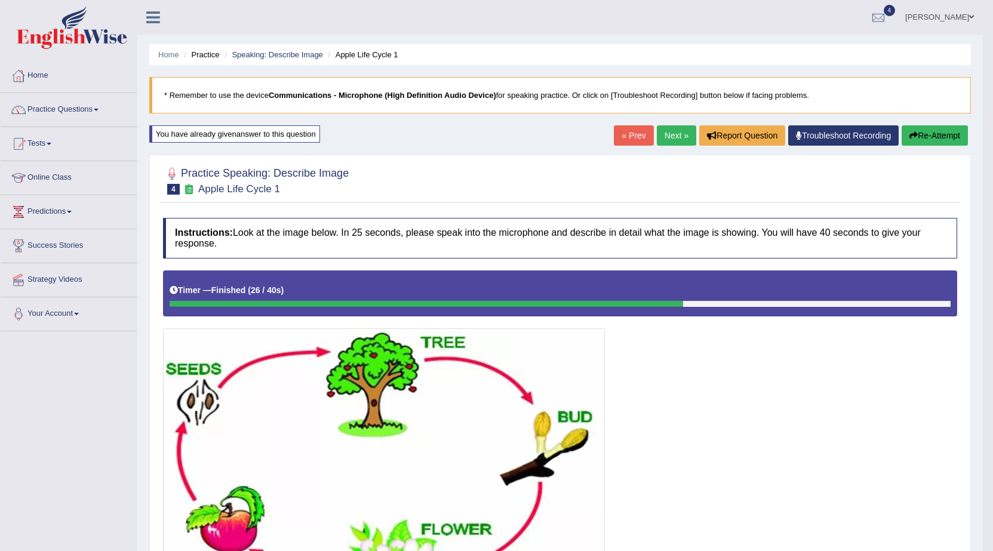
click at [954, 129] on button "Re-Attempt" at bounding box center [935, 135] width 66 height 20
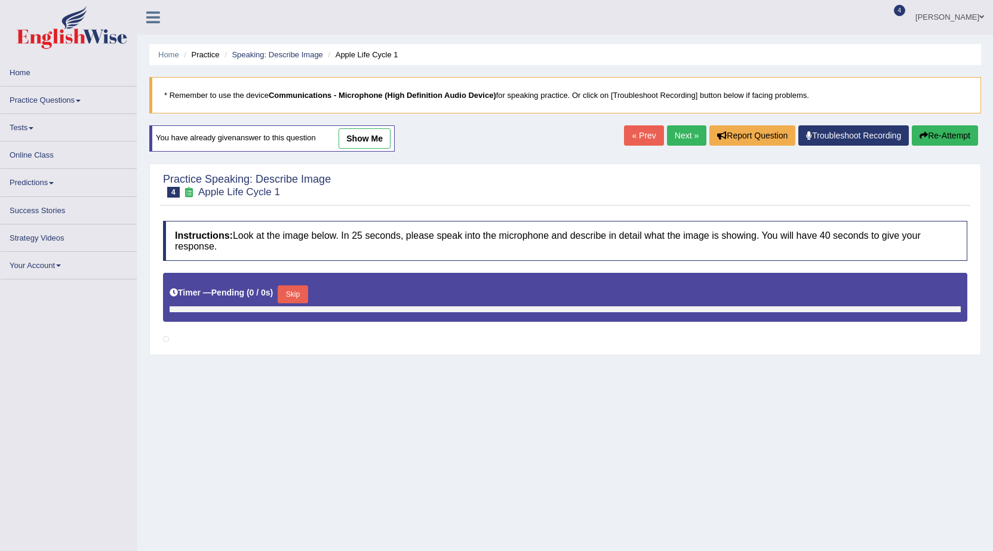
click at [678, 127] on link "Next »" at bounding box center [686, 135] width 39 height 20
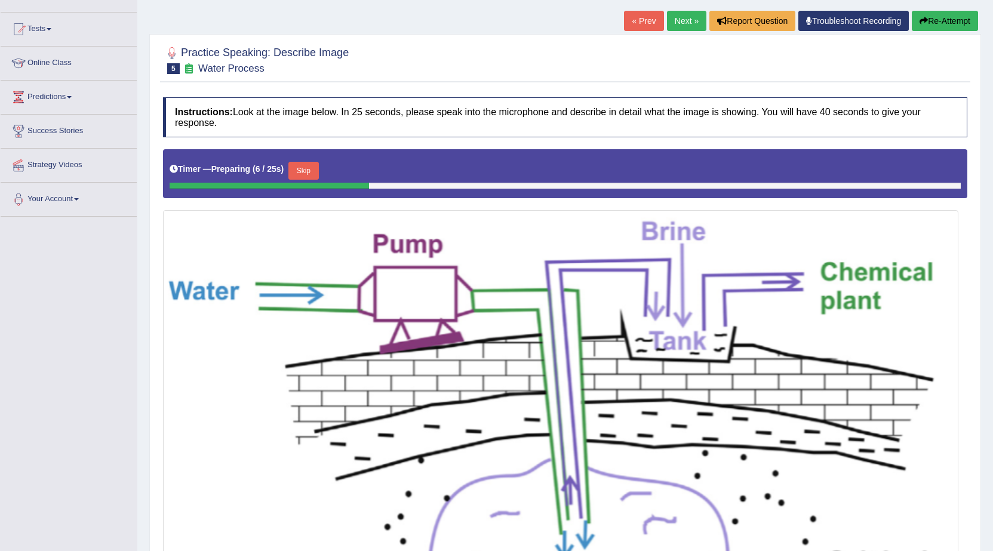
scroll to position [106, 0]
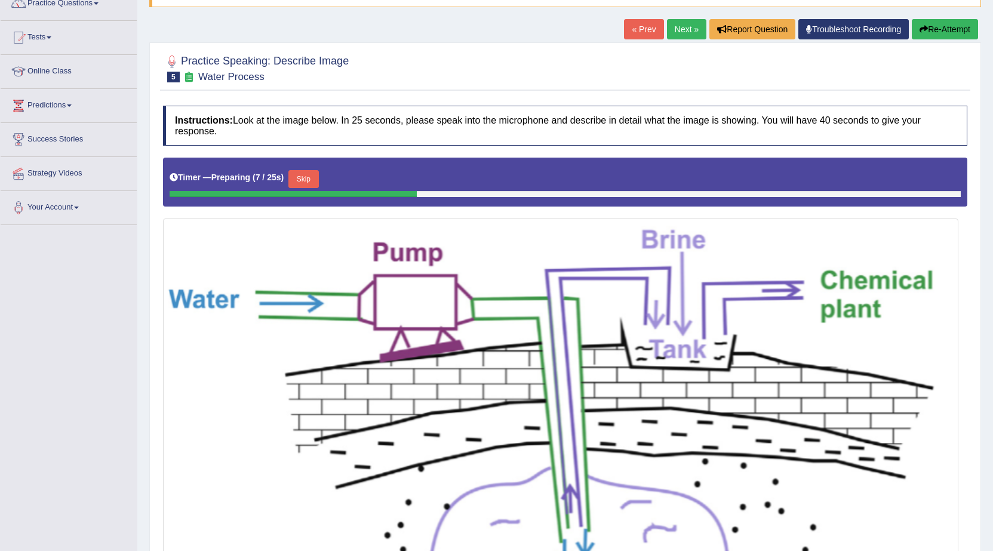
click at [311, 182] on button "Skip" at bounding box center [303, 179] width 30 height 18
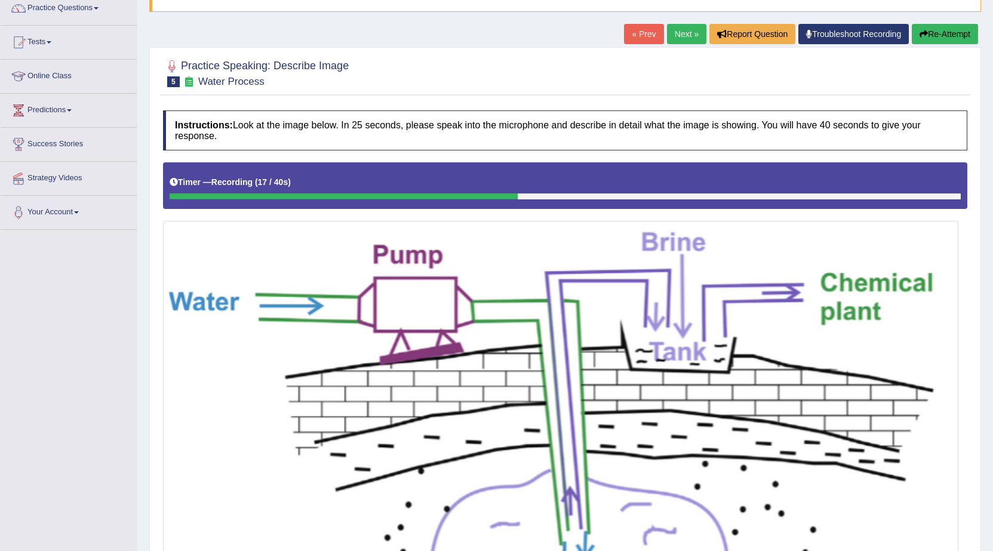
scroll to position [44, 0]
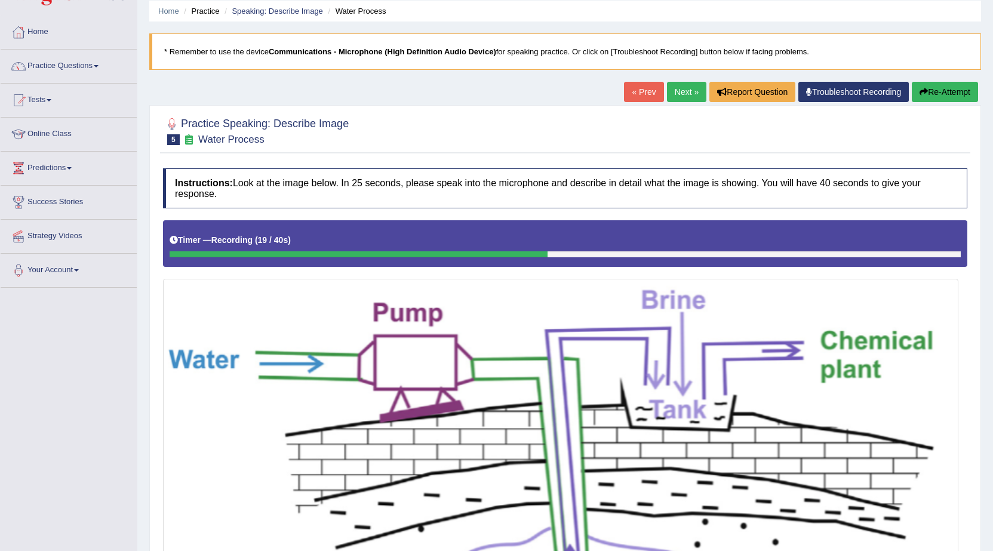
click at [942, 89] on button "Re-Attempt" at bounding box center [945, 92] width 66 height 20
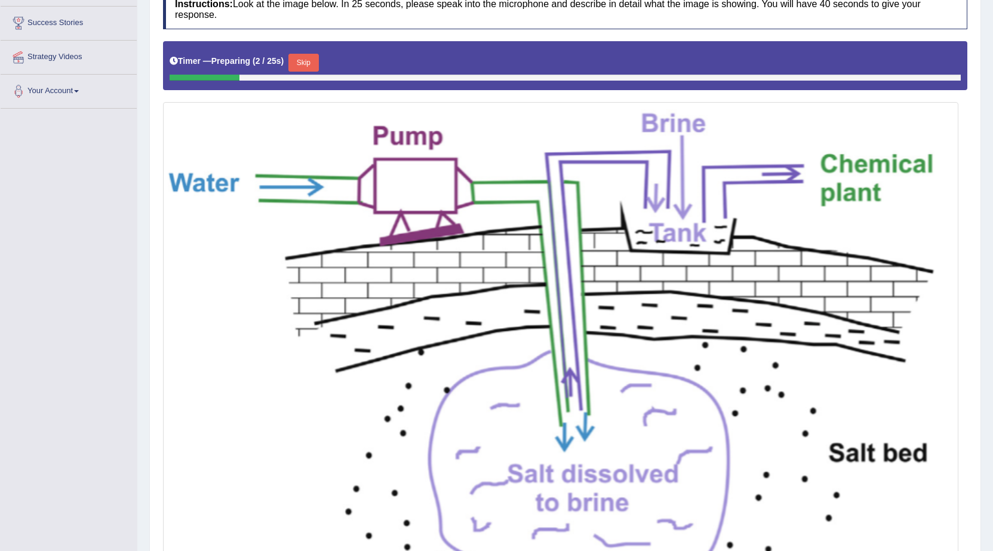
scroll to position [44, 0]
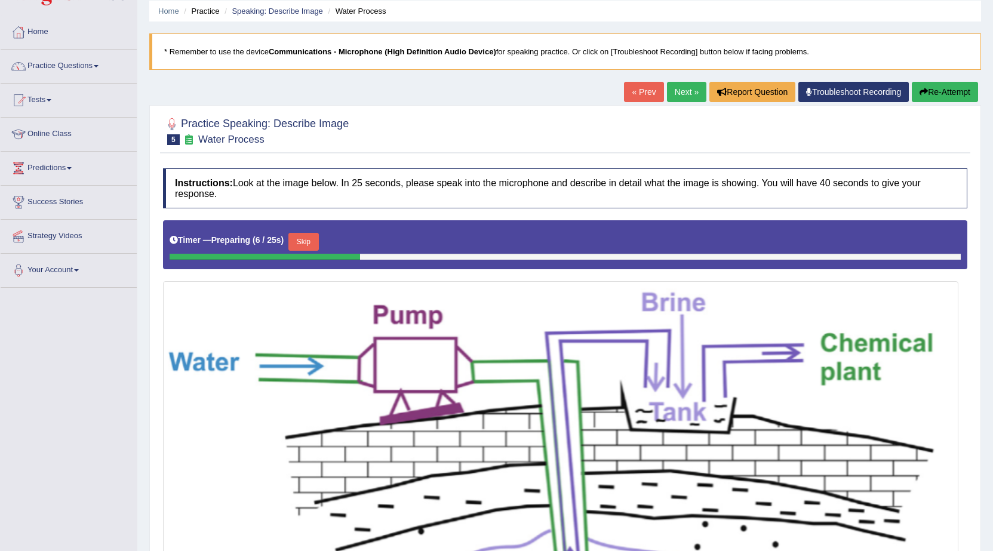
click at [308, 245] on button "Skip" at bounding box center [303, 242] width 30 height 18
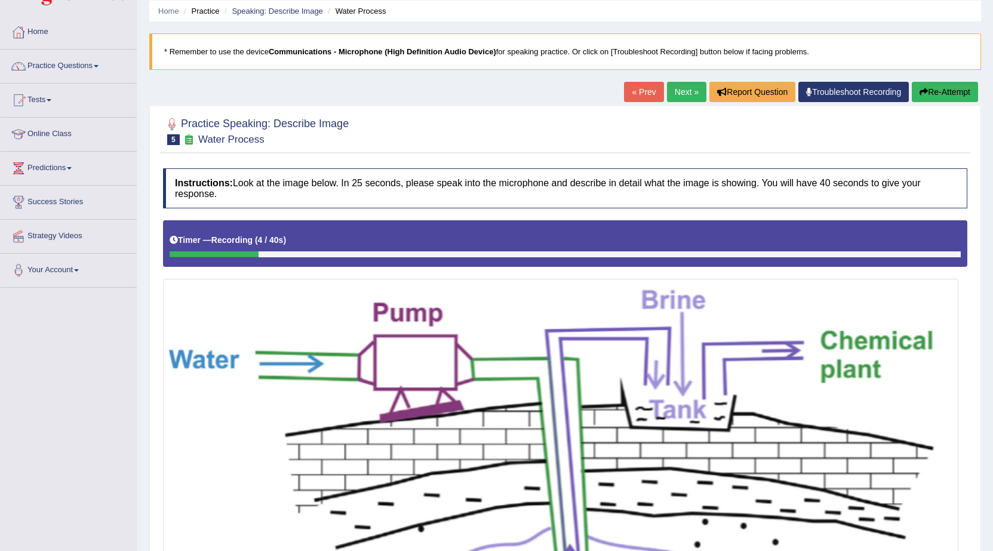
click at [941, 91] on button "Re-Attempt" at bounding box center [945, 92] width 66 height 20
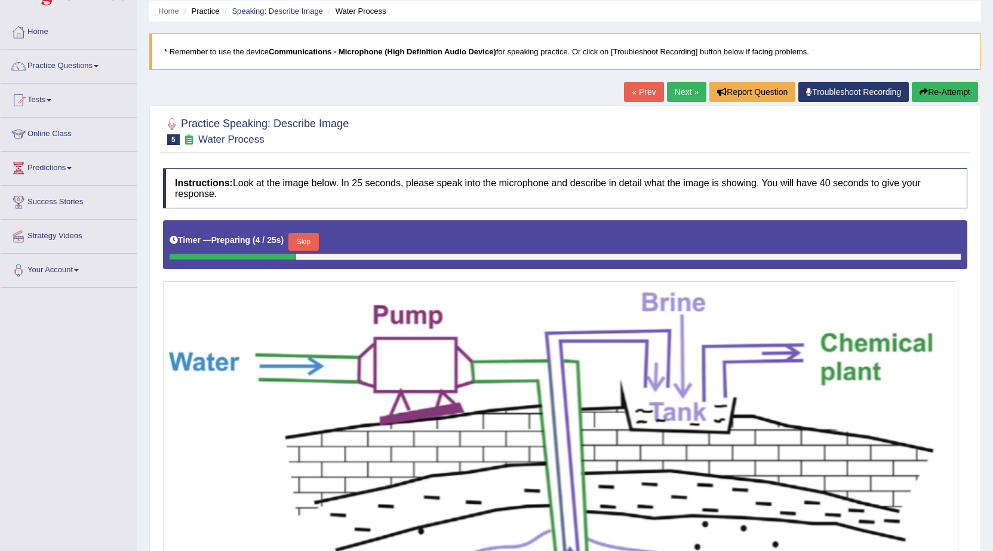
click at [307, 238] on button "Skip" at bounding box center [303, 242] width 30 height 18
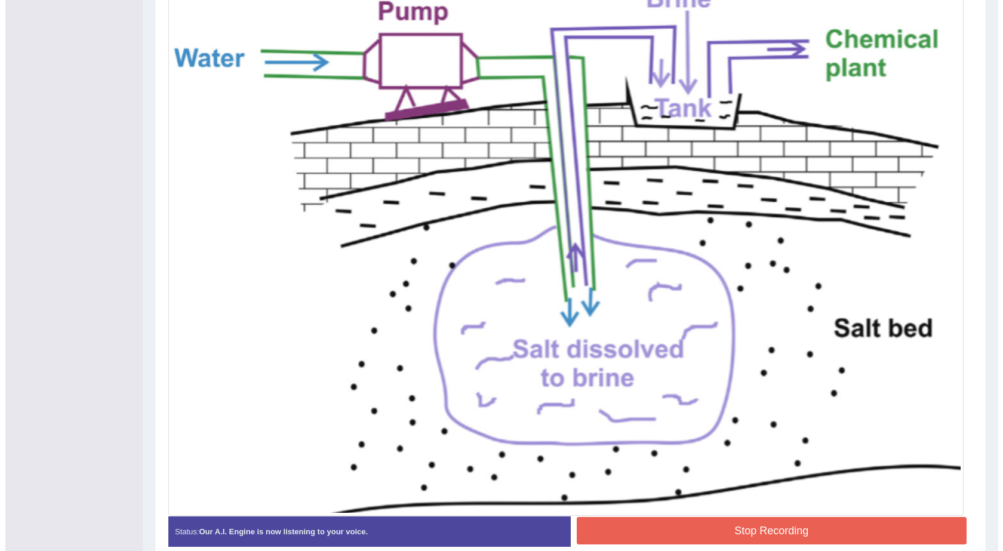
scroll to position [402, 0]
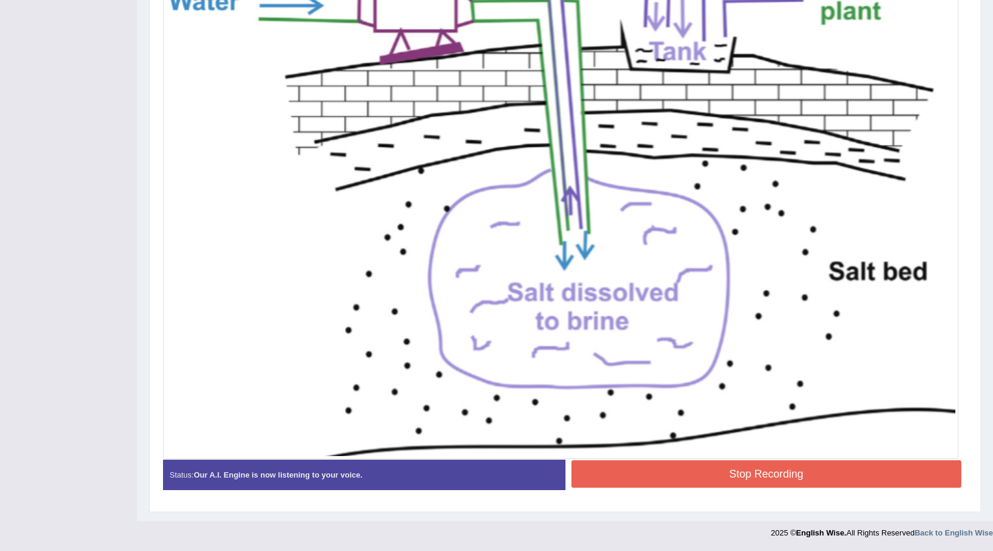
click at [812, 460] on button "Stop Recording" at bounding box center [766, 473] width 391 height 27
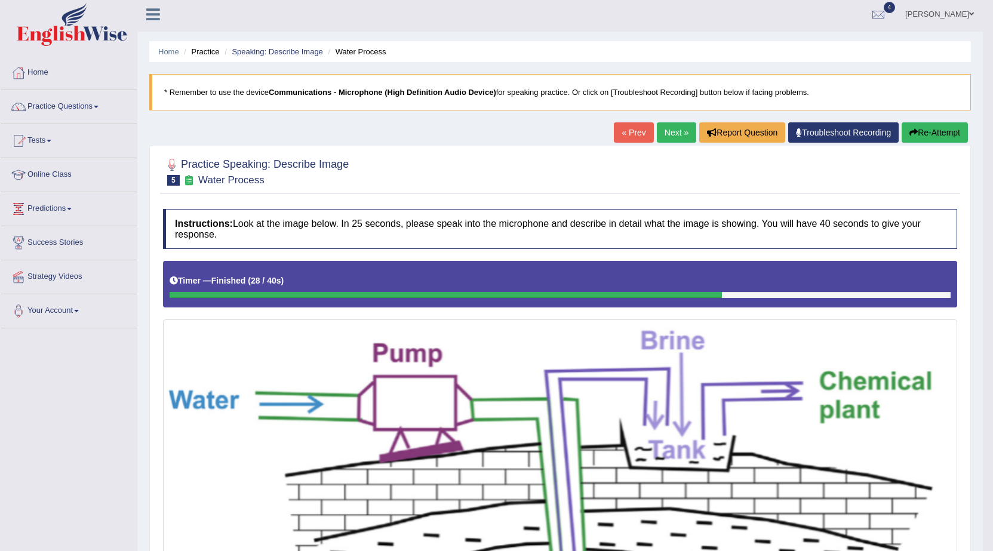
scroll to position [0, 0]
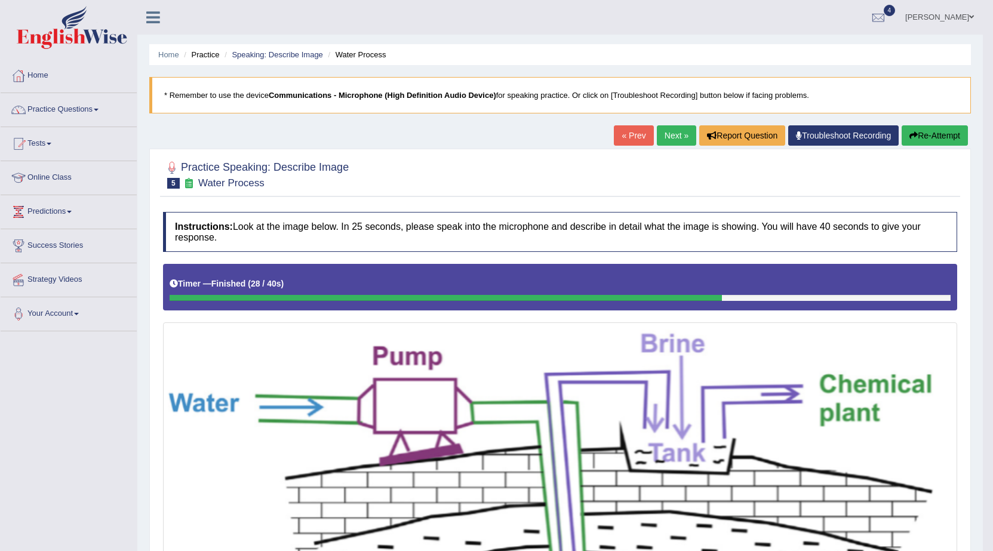
click at [677, 134] on link "Next »" at bounding box center [676, 135] width 39 height 20
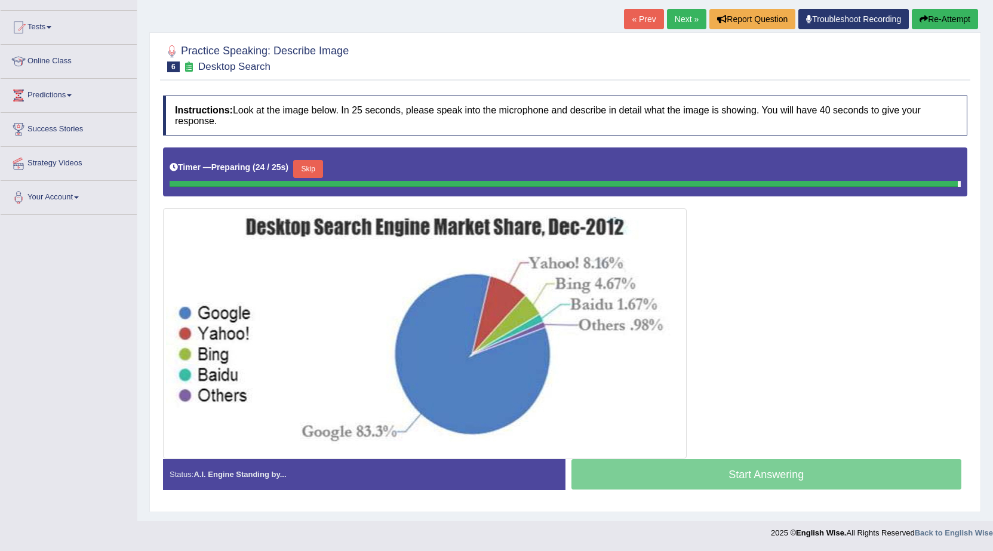
scroll to position [113, 0]
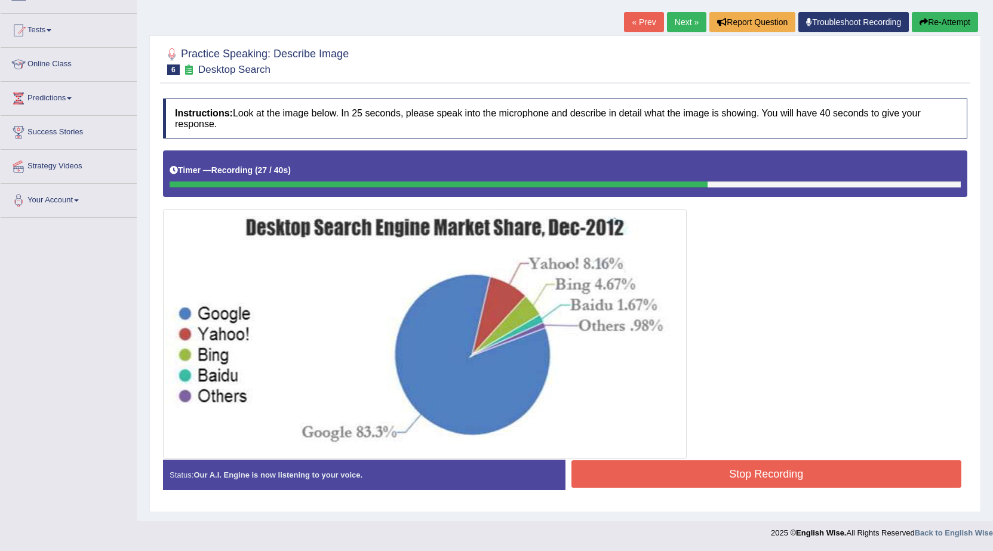
click at [849, 469] on button "Stop Recording" at bounding box center [766, 473] width 391 height 27
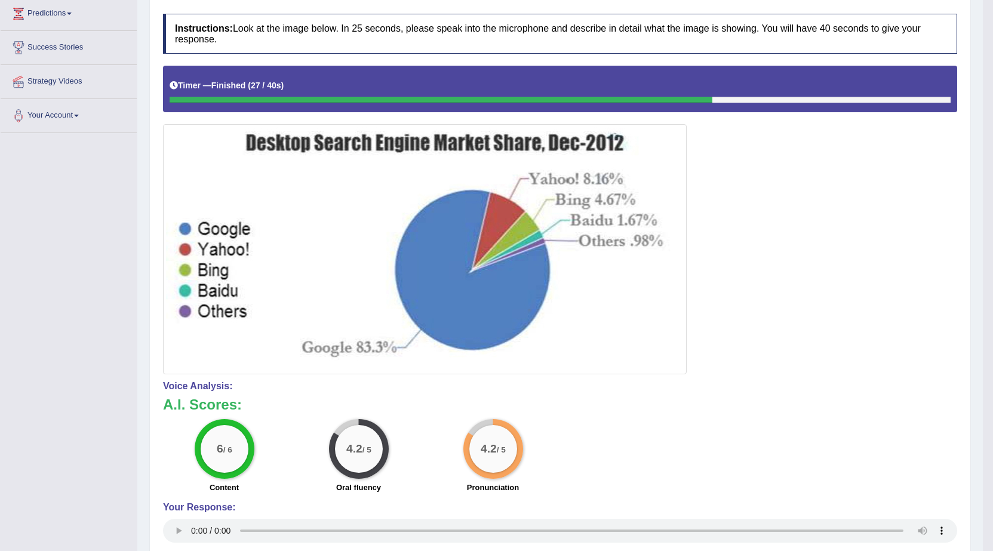
scroll to position [0, 0]
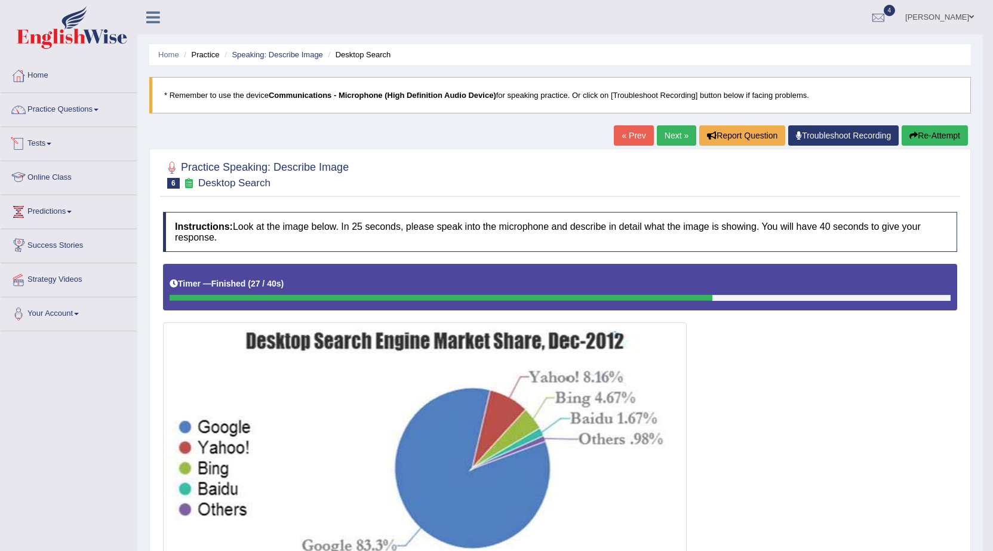
click at [32, 124] on li "Practice Questions Speaking Practice Read Aloud Repeat Sentence Describe Image …" at bounding box center [69, 110] width 136 height 34
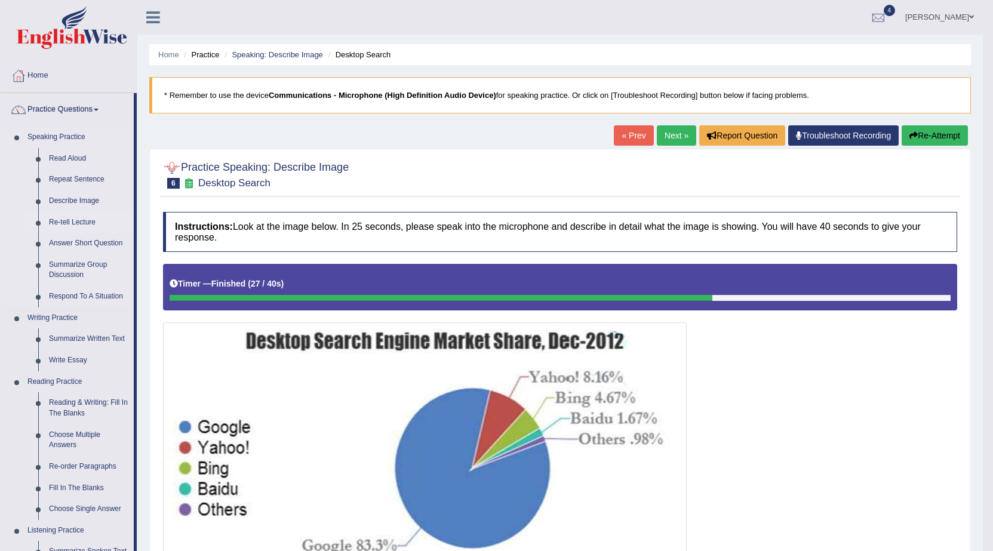
click at [82, 225] on link "Re-tell Lecture" at bounding box center [89, 222] width 90 height 21
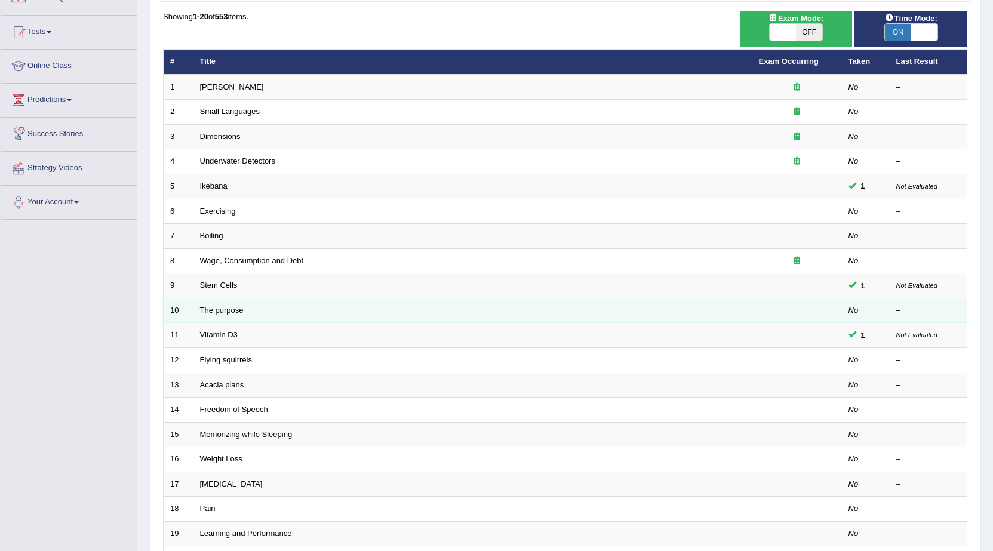
scroll to position [239, 0]
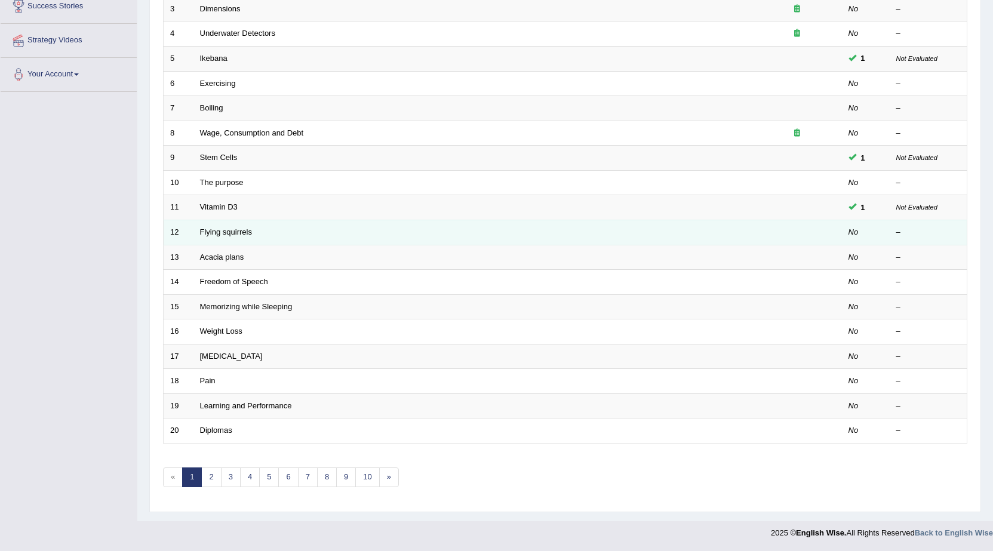
click at [221, 226] on td "Flying squirrels" at bounding box center [472, 232] width 559 height 25
click at [233, 233] on link "Flying squirrels" at bounding box center [226, 232] width 52 height 9
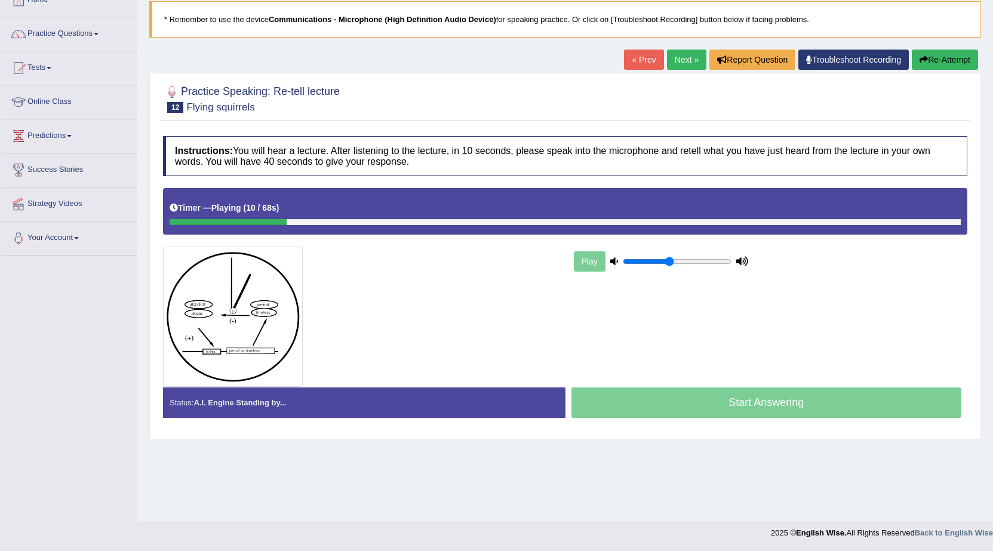
click at [681, 54] on link "Next »" at bounding box center [686, 60] width 39 height 20
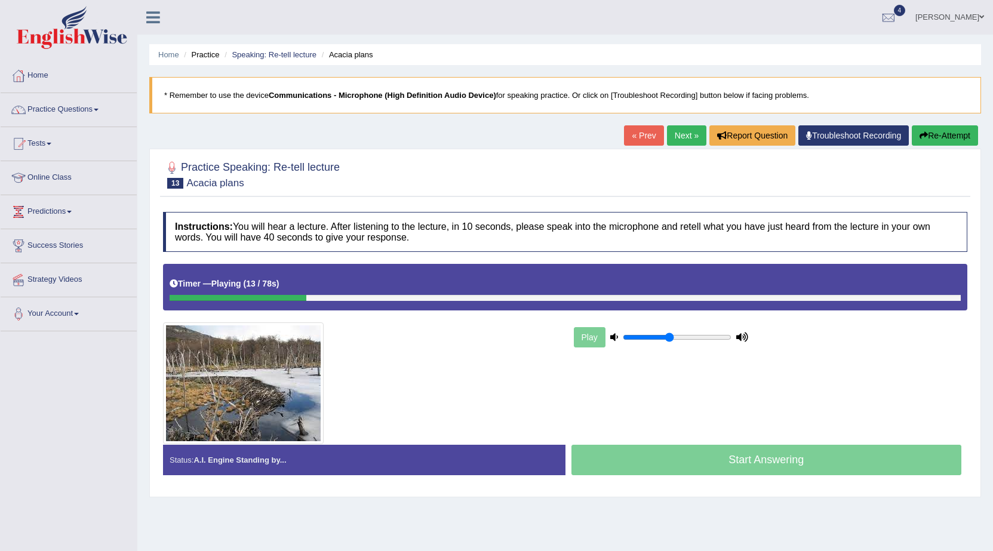
click at [679, 135] on link "Next »" at bounding box center [686, 135] width 39 height 20
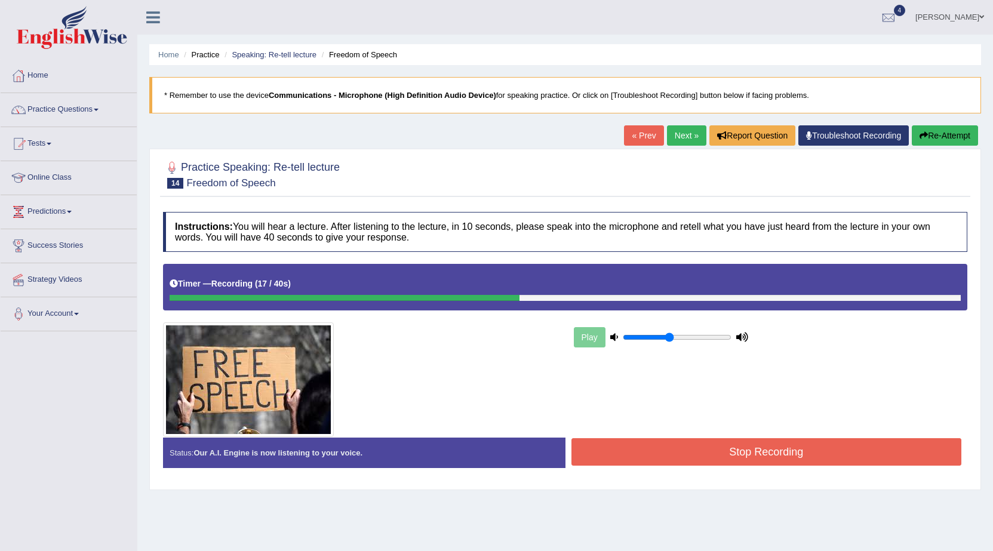
click at [669, 450] on button "Stop Recording" at bounding box center [766, 451] width 391 height 27
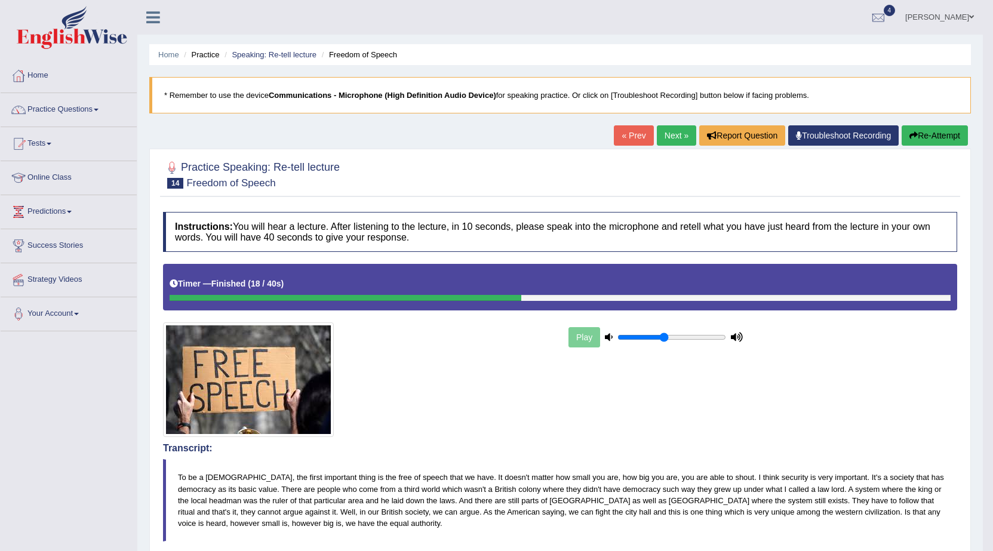
click at [667, 133] on link "Next »" at bounding box center [676, 135] width 39 height 20
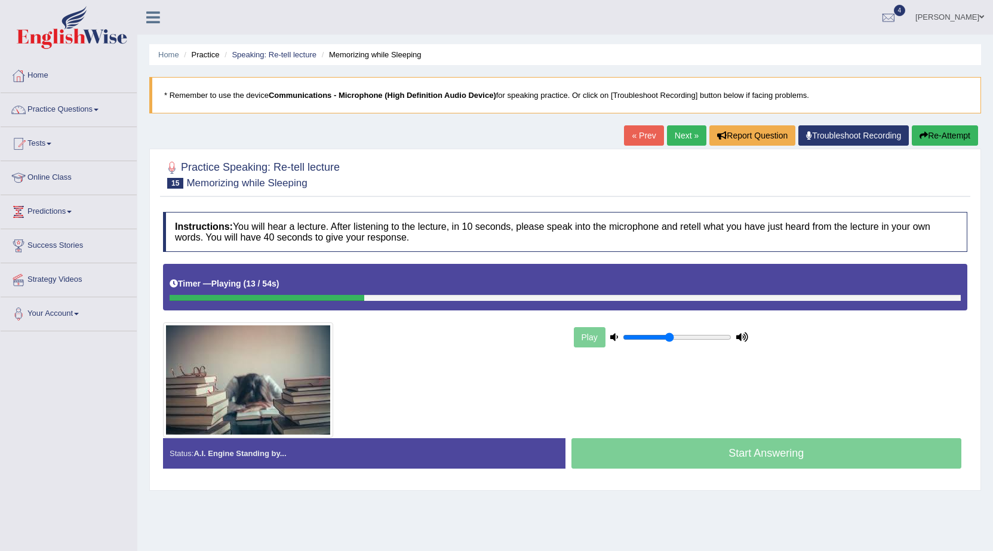
click at [933, 140] on button "Re-Attempt" at bounding box center [945, 135] width 66 height 20
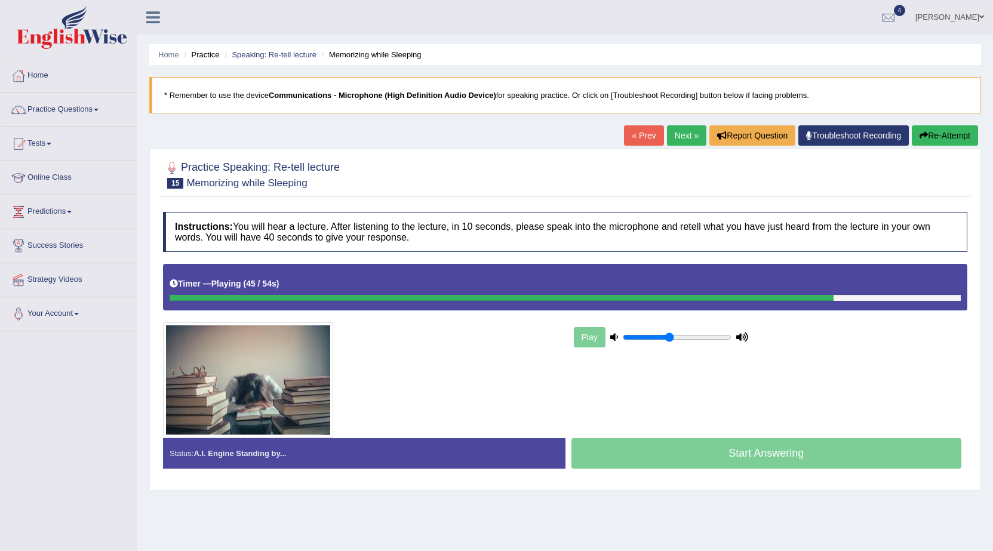
click at [670, 134] on link "Next »" at bounding box center [686, 135] width 39 height 20
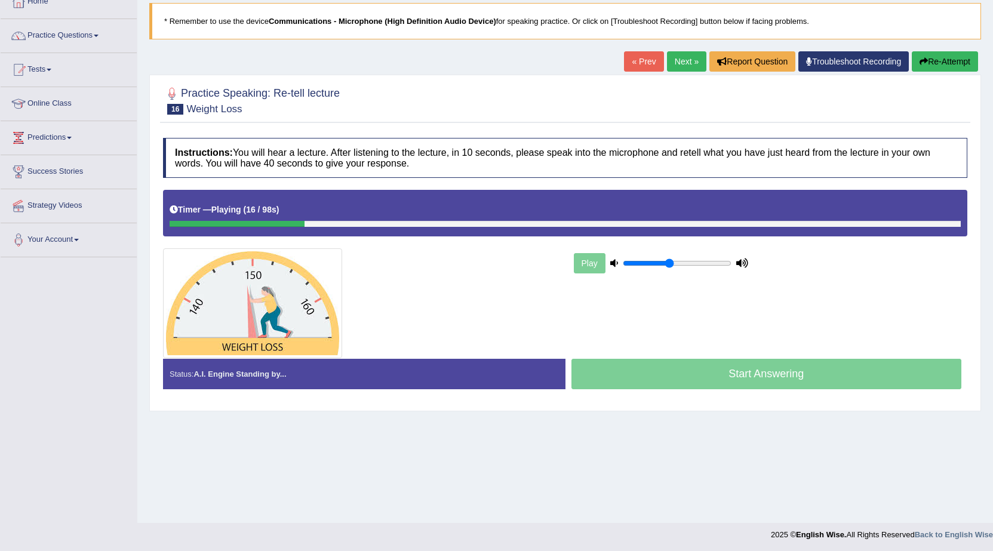
scroll to position [76, 0]
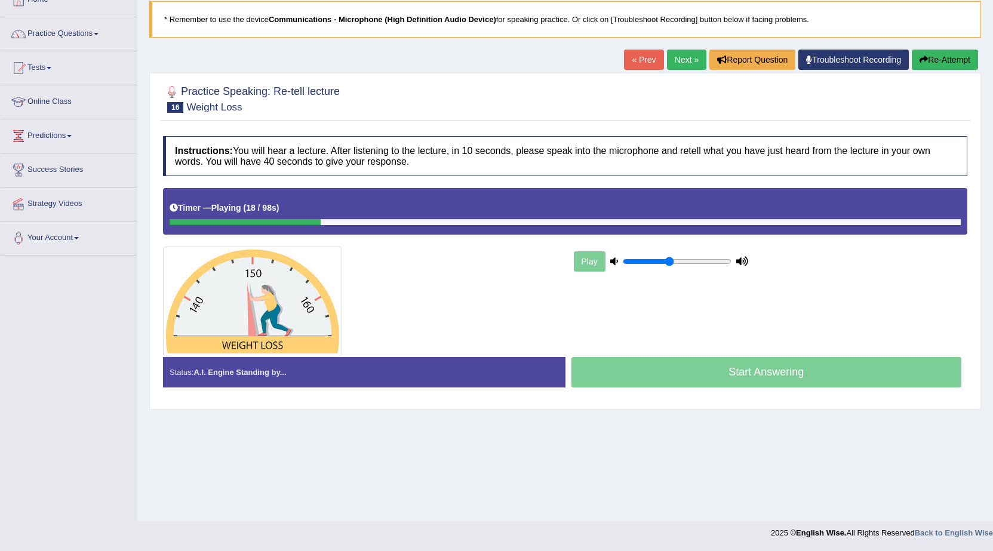
click at [268, 216] on div "Timer — Playing ( 18 / 98s ) Skip" at bounding box center [565, 208] width 791 height 21
click at [510, 364] on div "Status: A.I. Engine Standing by..." at bounding box center [364, 372] width 402 height 30
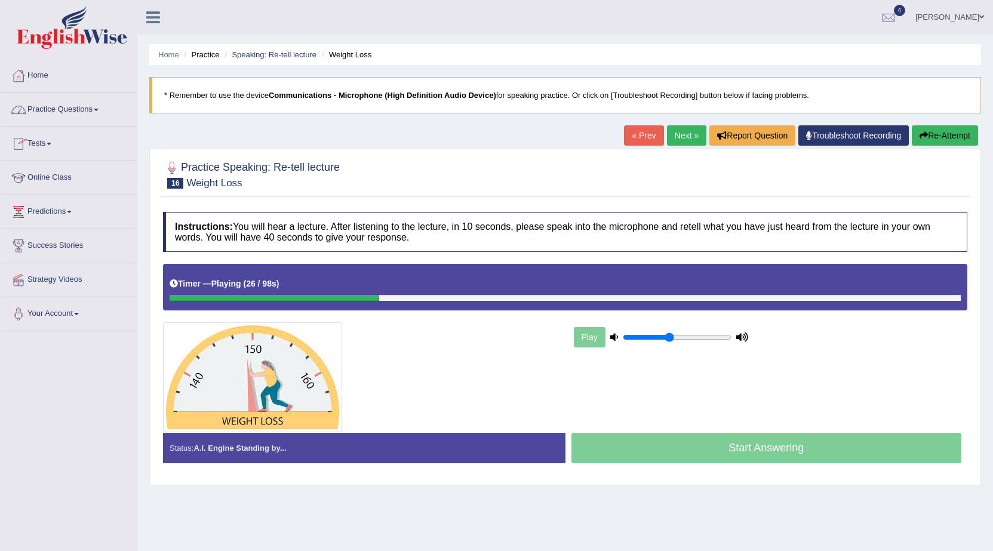
click at [106, 108] on link "Practice Questions" at bounding box center [69, 108] width 136 height 30
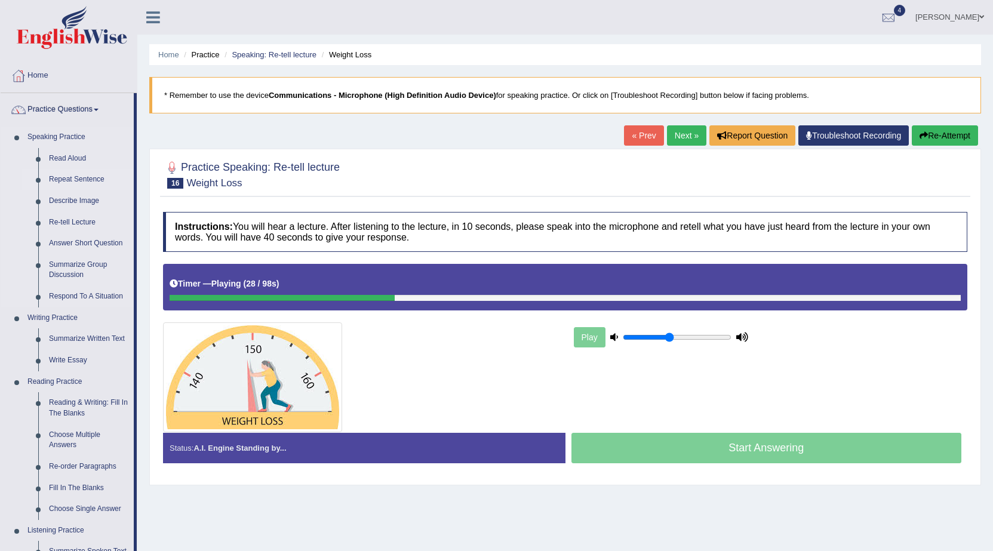
click at [84, 178] on link "Repeat Sentence" at bounding box center [89, 179] width 90 height 21
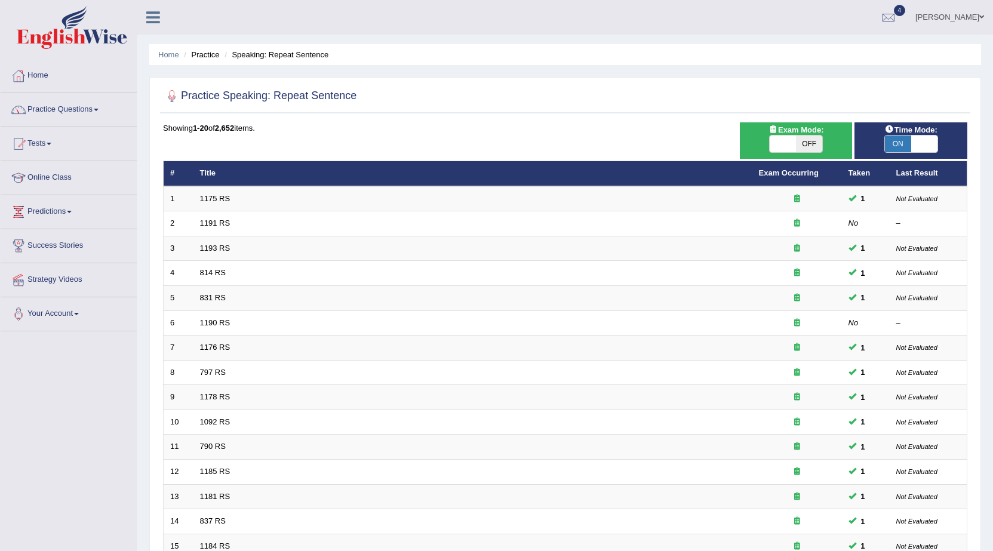
click at [101, 100] on link "Practice Questions" at bounding box center [69, 108] width 136 height 30
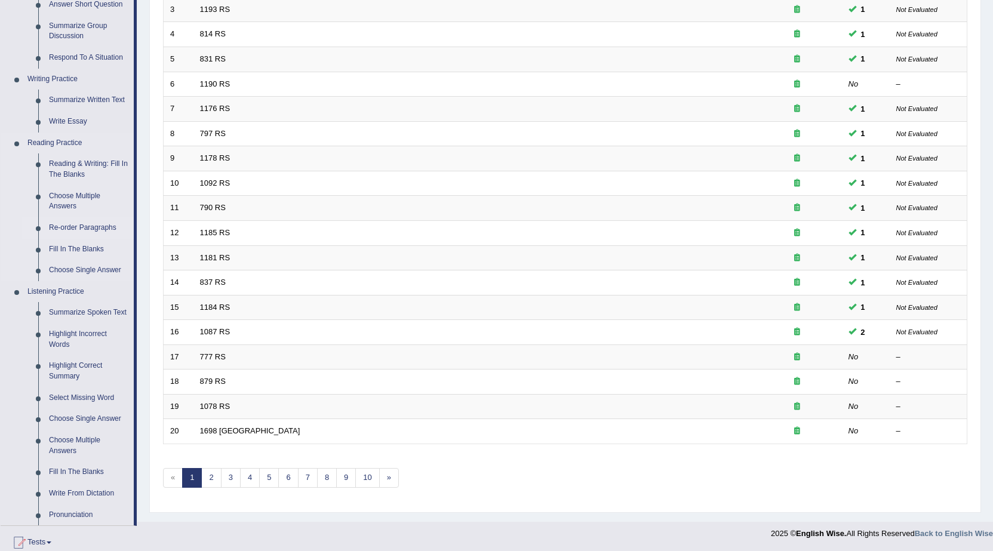
scroll to position [299, 0]
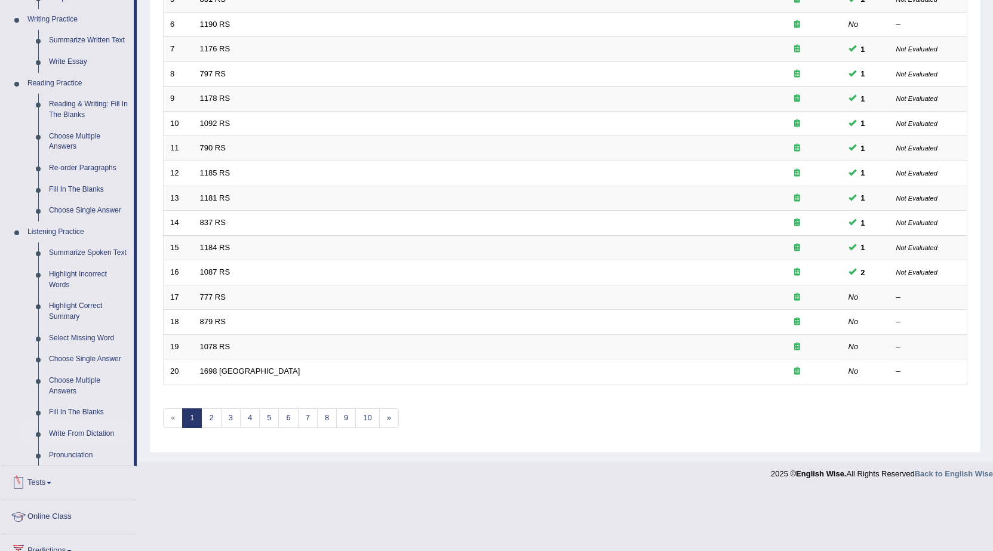
click at [96, 432] on link "Write From Dictation" at bounding box center [89, 433] width 90 height 21
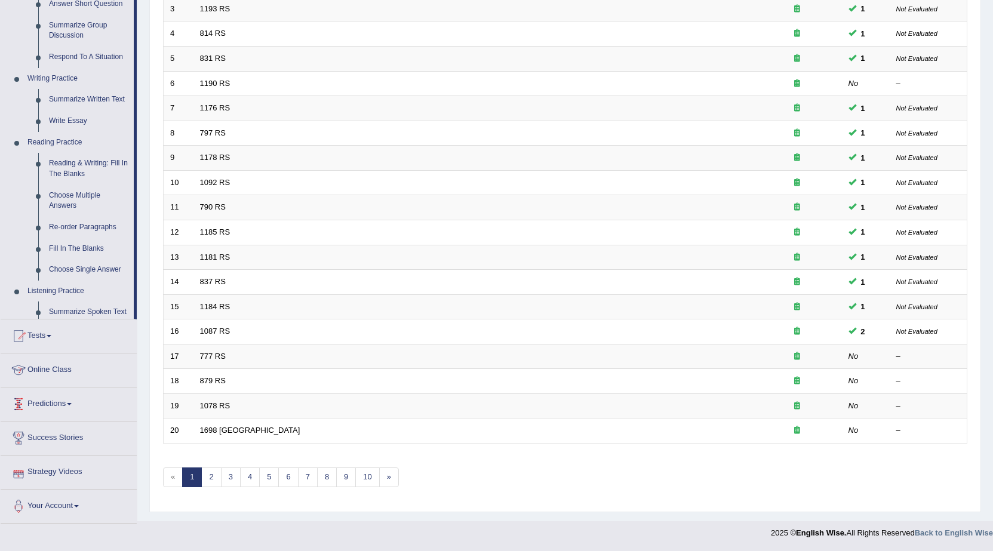
scroll to position [239, 0]
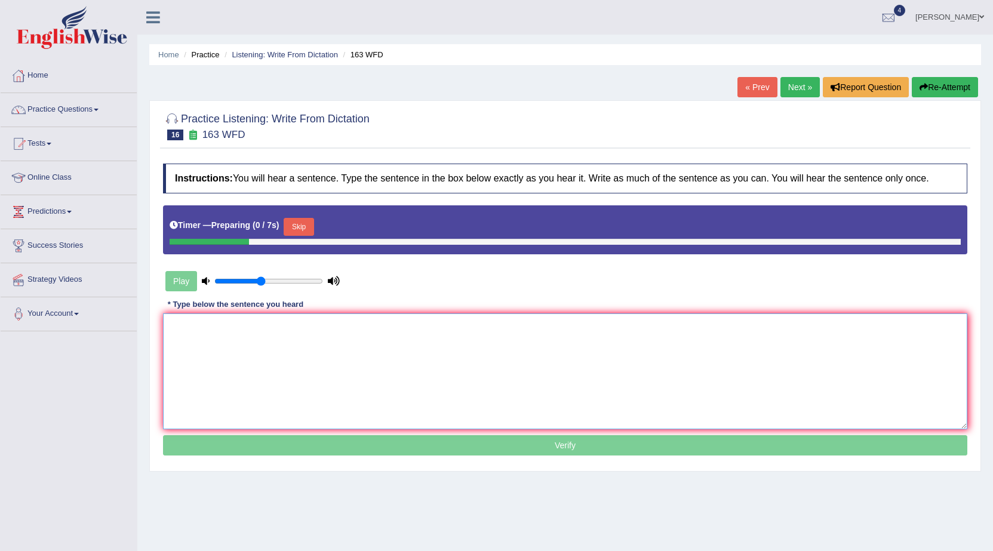
click at [238, 355] on textarea at bounding box center [565, 372] width 804 height 116
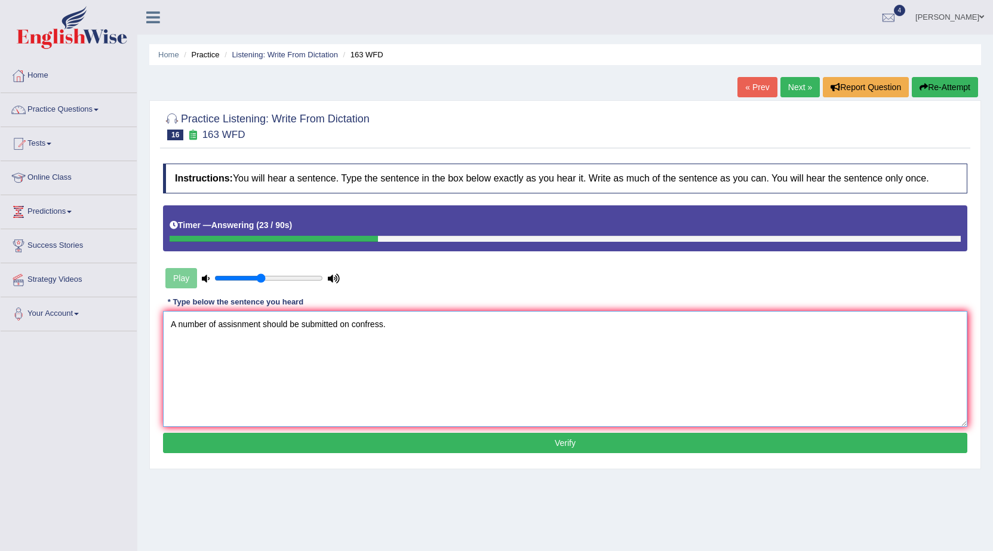
click at [349, 325] on textarea "A number of assisnment should be submitted on confress." at bounding box center [565, 369] width 804 height 116
click at [263, 331] on textarea "A number of assisnment should be submitted on the a confress." at bounding box center [565, 369] width 804 height 116
click at [218, 331] on textarea "A number of assisnment should be submitted on the a confress." at bounding box center [565, 369] width 804 height 116
type textarea "A number of the a assisnment should be submitted on the a confress."
click at [250, 442] on button "Verify" at bounding box center [565, 443] width 804 height 20
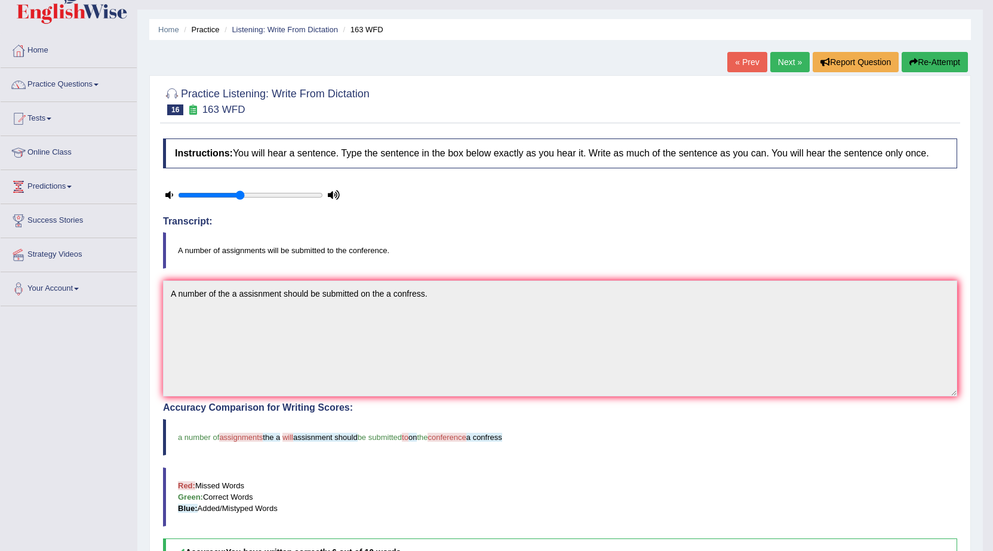
scroll to position [8, 0]
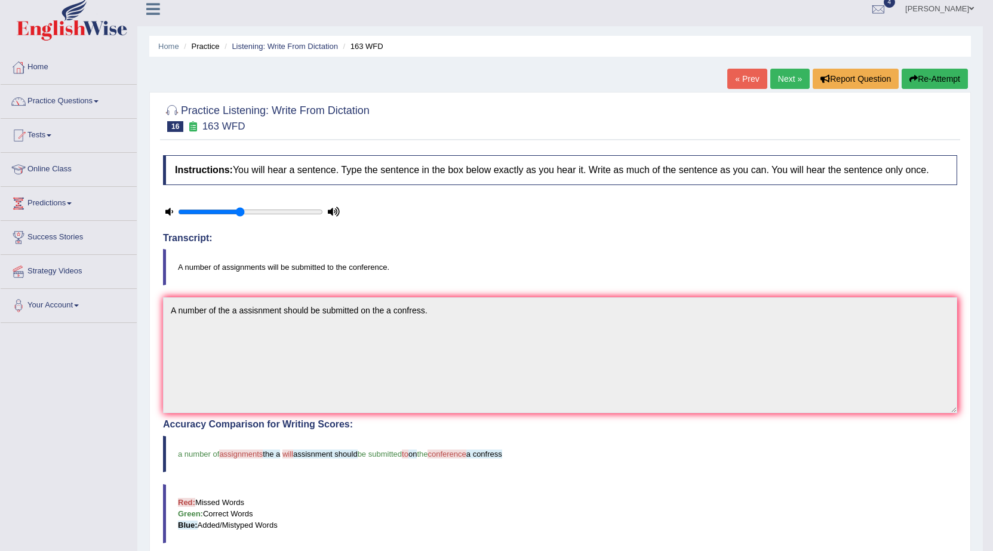
click at [792, 79] on link "Next »" at bounding box center [789, 79] width 39 height 20
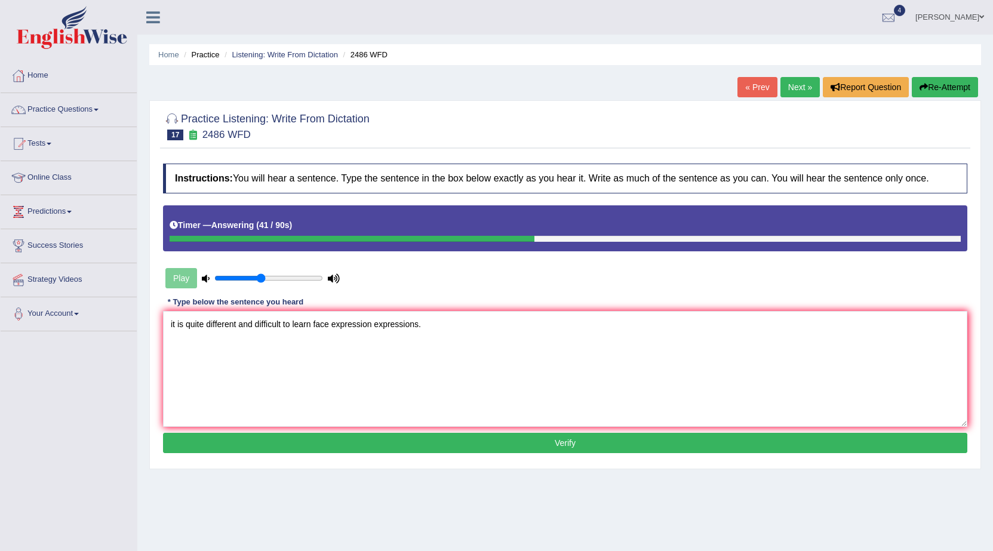
click at [311, 330] on textarea "it is quite different and difficult to learn face expression expressions." at bounding box center [565, 369] width 804 height 116
type textarea "it is quite different and difficult to learn or can understand the face express…"
click at [334, 439] on button "Verify" at bounding box center [565, 443] width 804 height 20
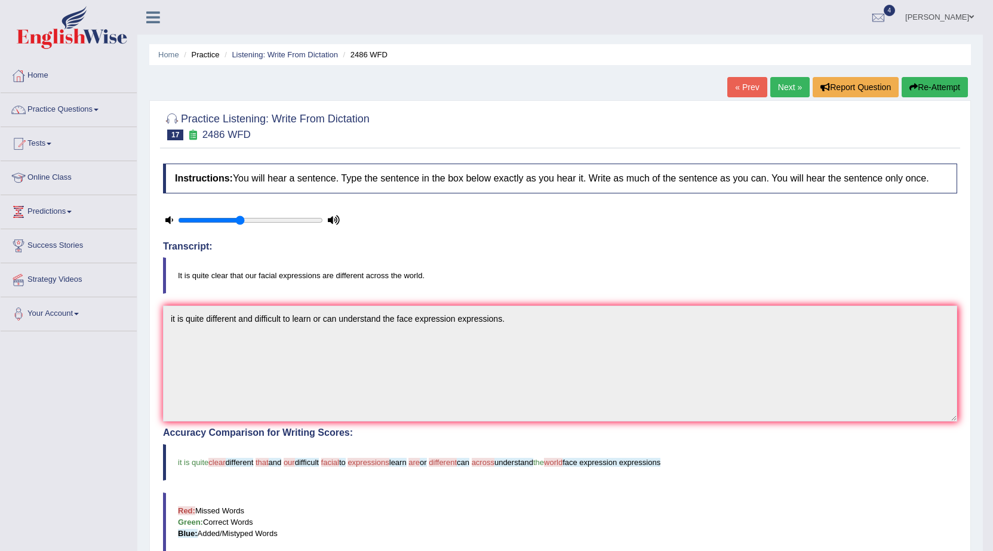
click at [780, 85] on link "Next »" at bounding box center [789, 87] width 39 height 20
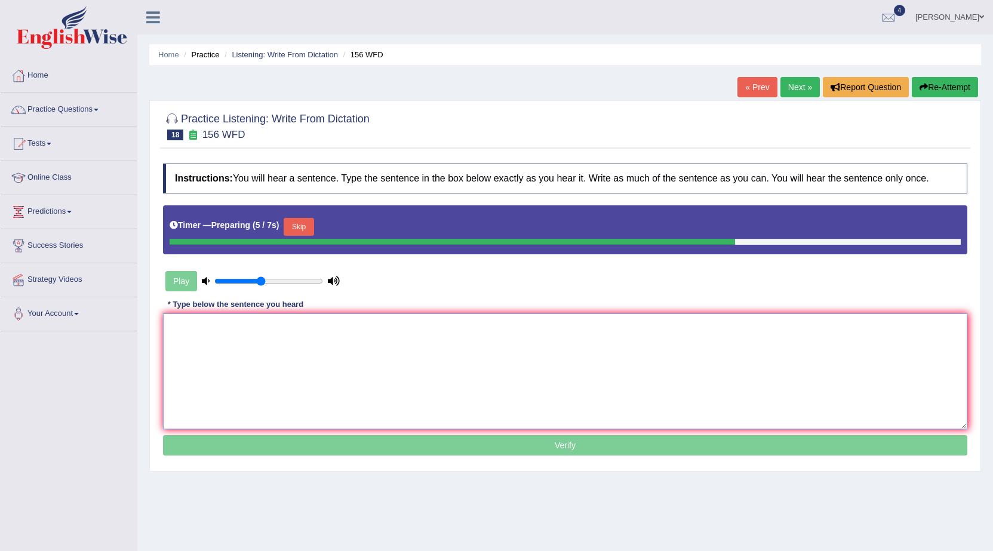
click at [417, 388] on textarea at bounding box center [565, 372] width 804 height 116
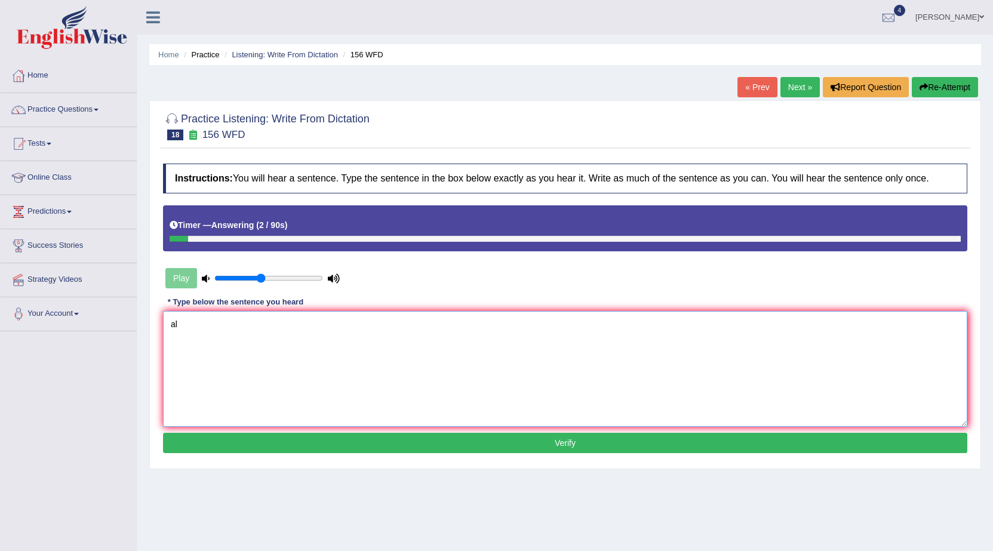
type textarea "a"
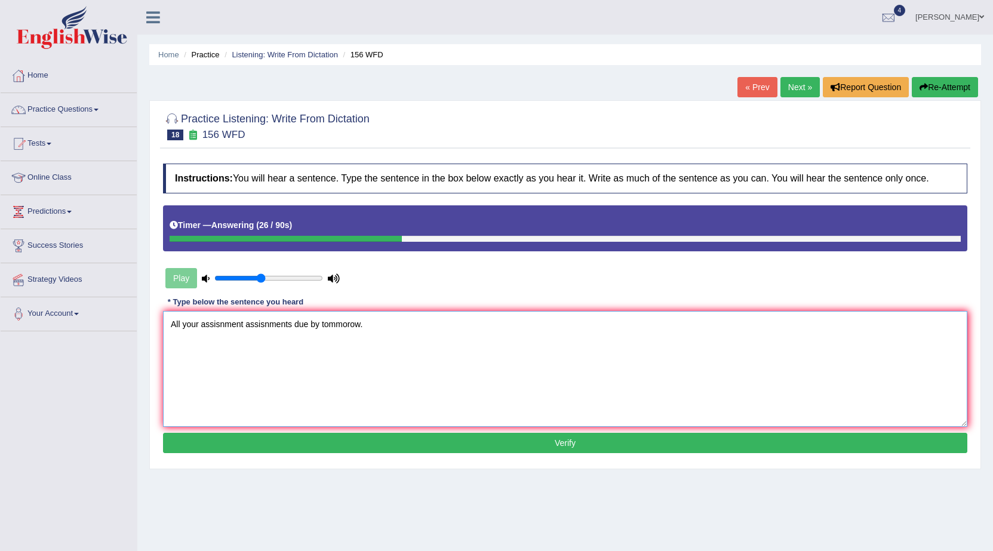
click at [182, 326] on textarea "All your assisnment assisnments due by tommorow." at bounding box center [565, 369] width 804 height 116
type textarea "All the your assisnment assisnments due by tommorow."
click at [287, 441] on button "Verify" at bounding box center [565, 443] width 804 height 20
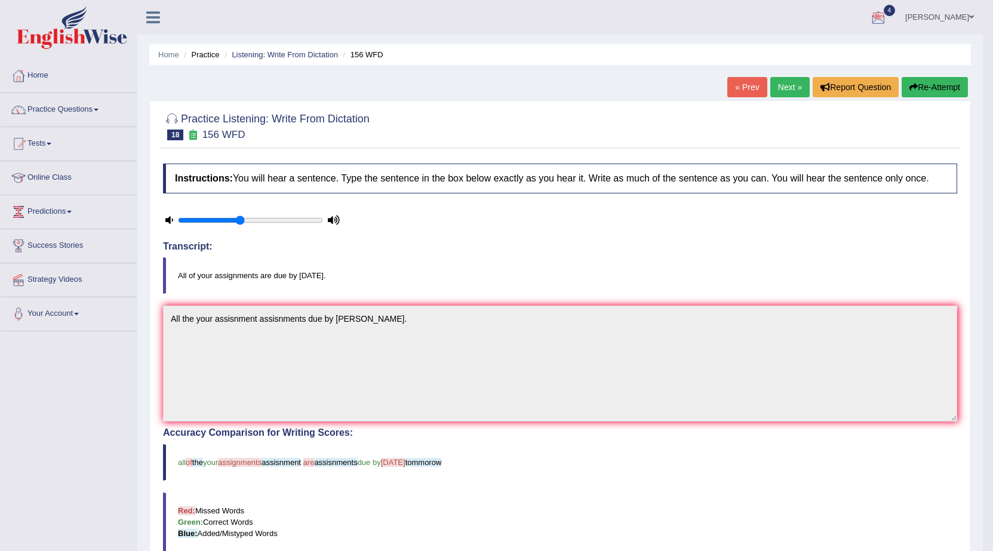
click at [792, 87] on link "Next »" at bounding box center [789, 87] width 39 height 20
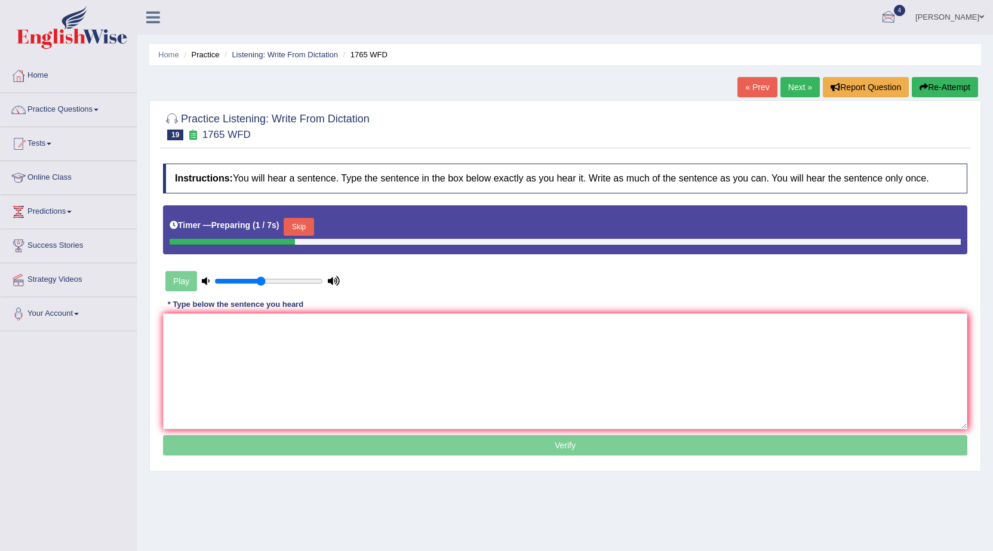
click at [898, 17] on div at bounding box center [889, 18] width 18 height 18
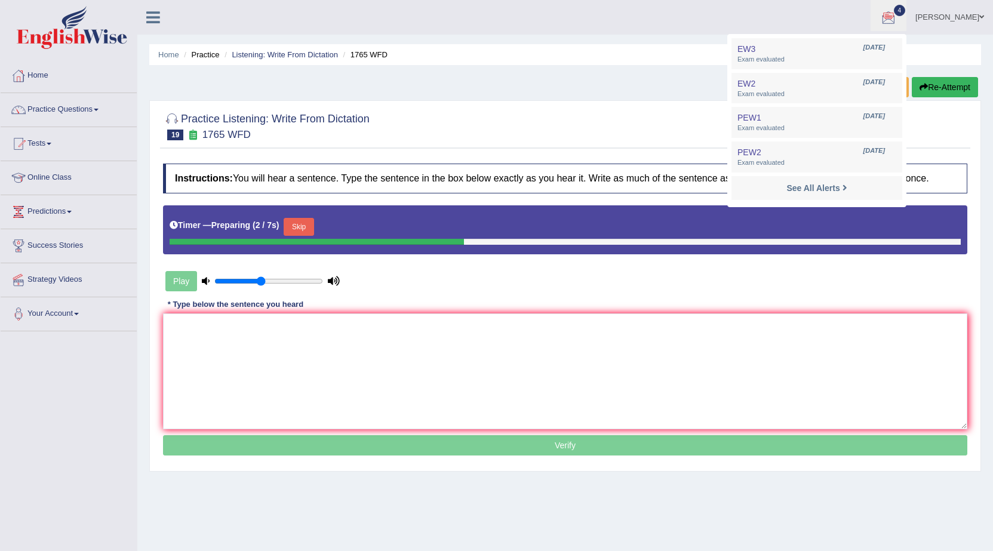
click at [684, 122] on div at bounding box center [565, 125] width 804 height 36
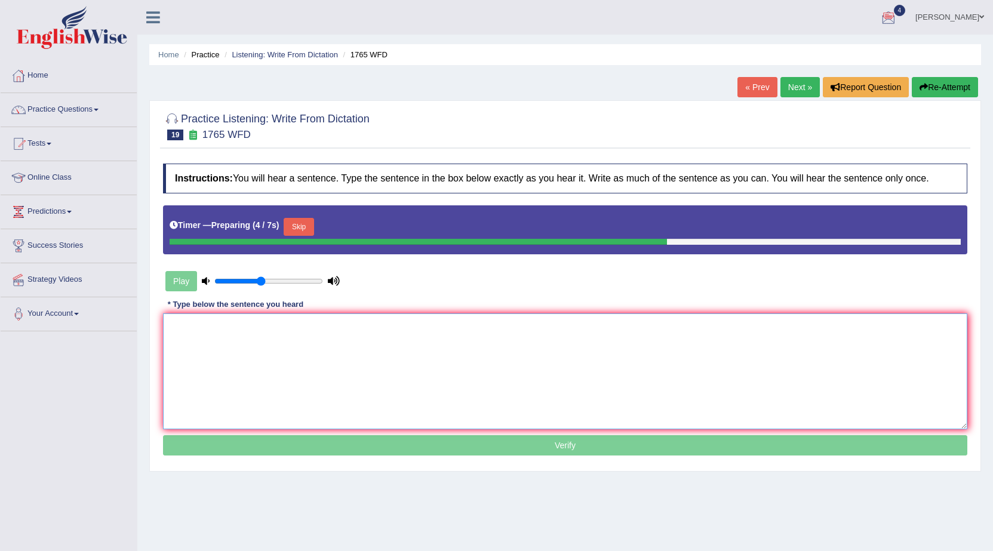
click at [573, 333] on textarea at bounding box center [565, 372] width 804 height 116
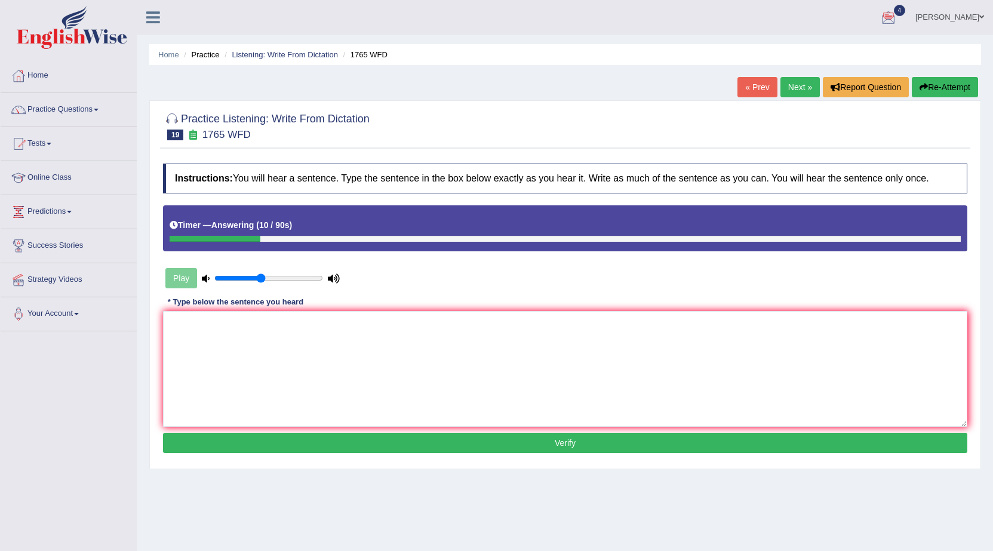
click at [806, 86] on link "Next »" at bounding box center [799, 87] width 39 height 20
click at [789, 77] on link "Next »" at bounding box center [799, 87] width 39 height 20
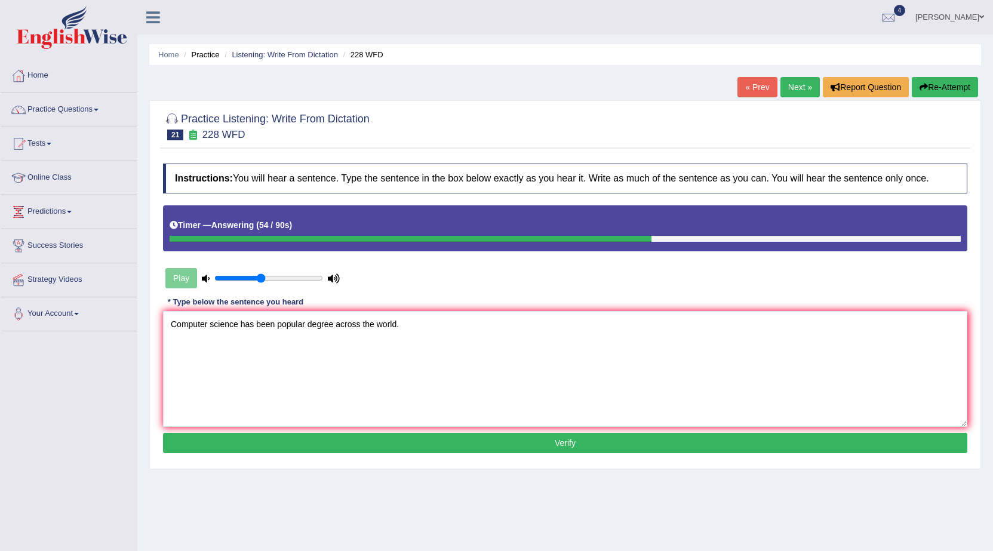
type textarea "Computer science has been popular degree across the world."
click at [628, 437] on button "Verify" at bounding box center [565, 443] width 804 height 20
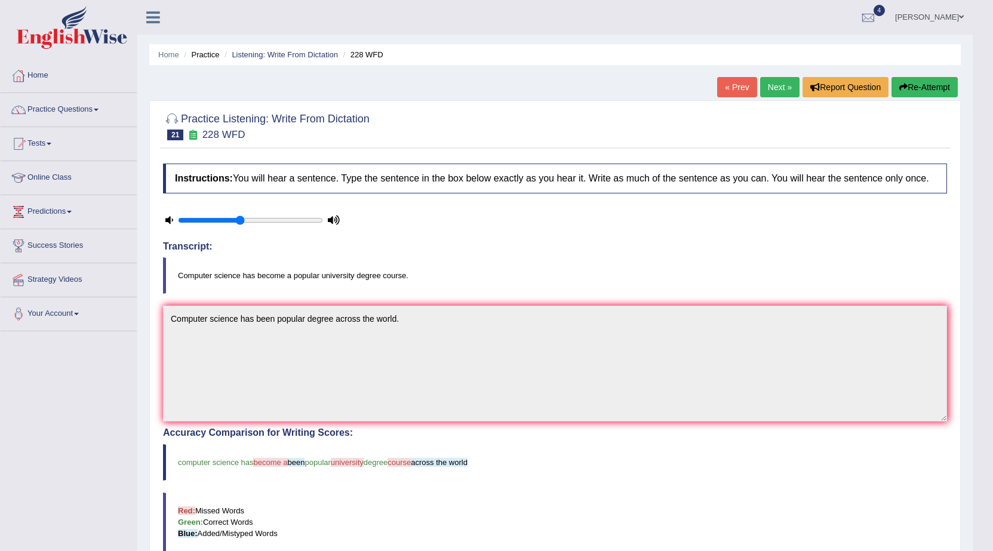
click at [781, 89] on link "Next »" at bounding box center [779, 87] width 39 height 20
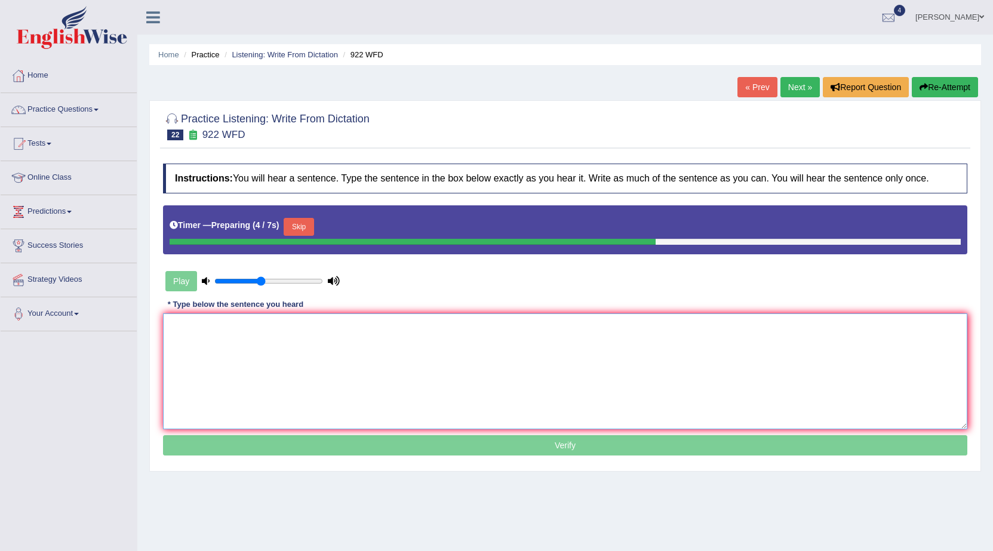
click at [780, 390] on textarea at bounding box center [565, 372] width 804 height 116
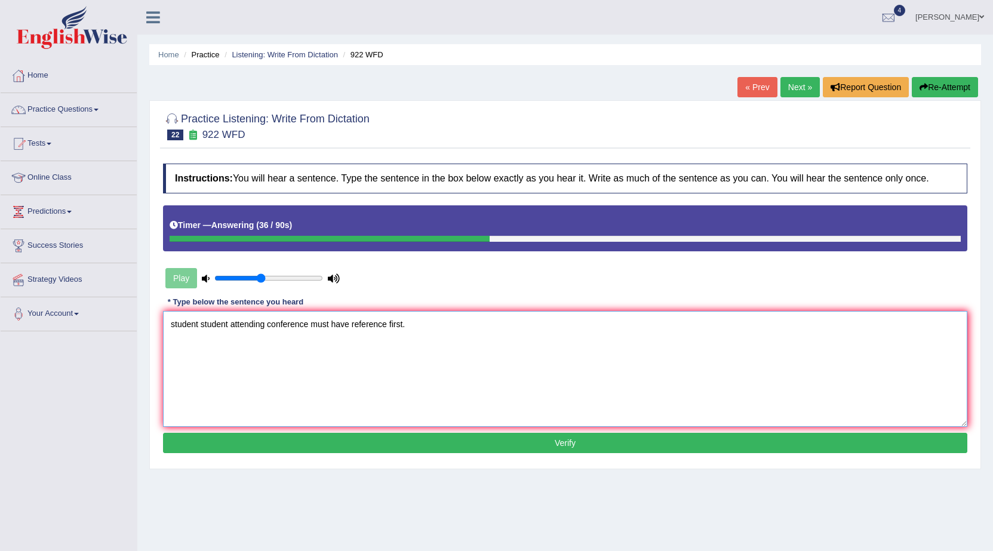
type textarea "student student attending conference must have reference first."
click at [244, 436] on button "Verify" at bounding box center [565, 443] width 804 height 20
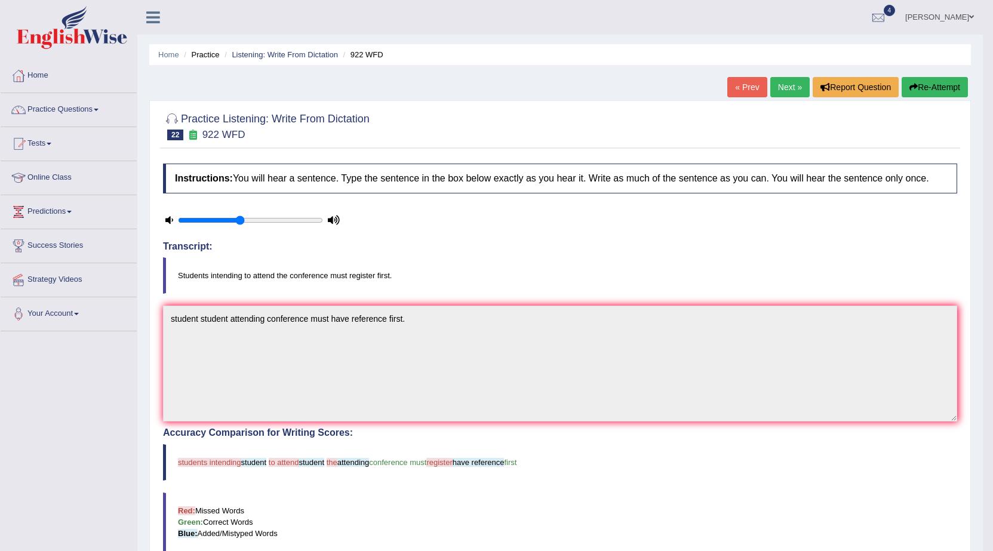
click at [788, 82] on link "Next »" at bounding box center [789, 87] width 39 height 20
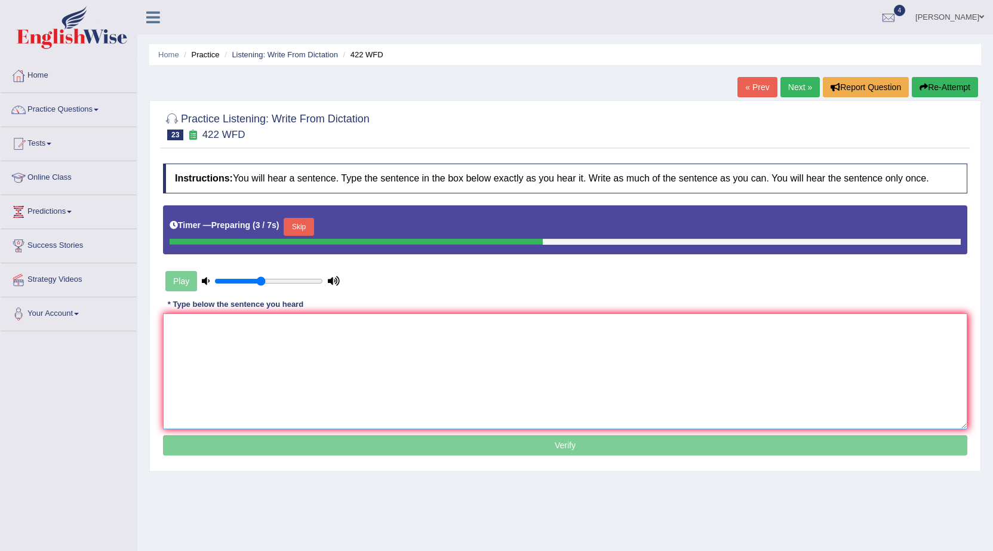
click at [730, 383] on textarea at bounding box center [565, 372] width 804 height 116
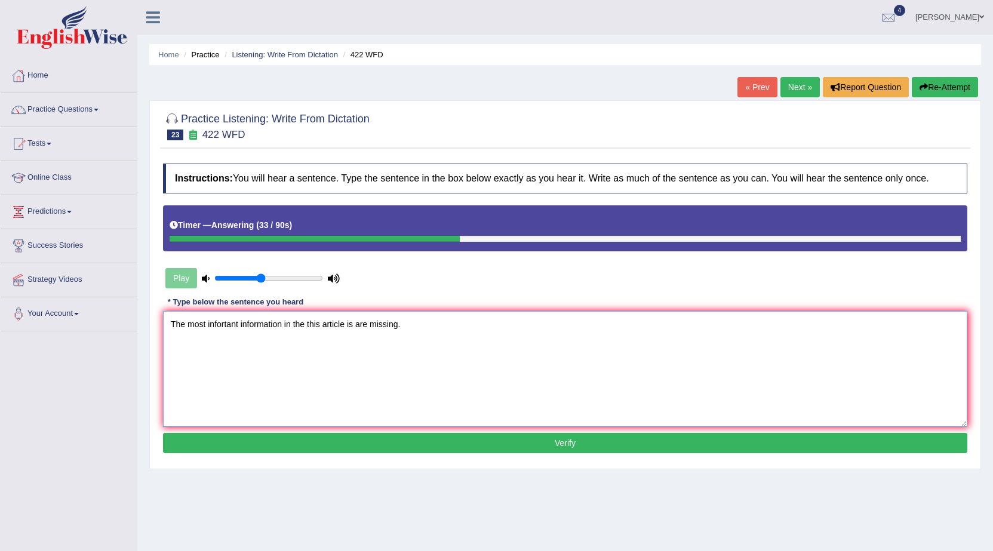
click at [238, 328] on textarea "The most infortant information in the this article is are missing." at bounding box center [565, 369] width 804 height 116
type textarea "The most important information in the this article is are missing."
click at [300, 450] on button "Verify" at bounding box center [565, 443] width 804 height 20
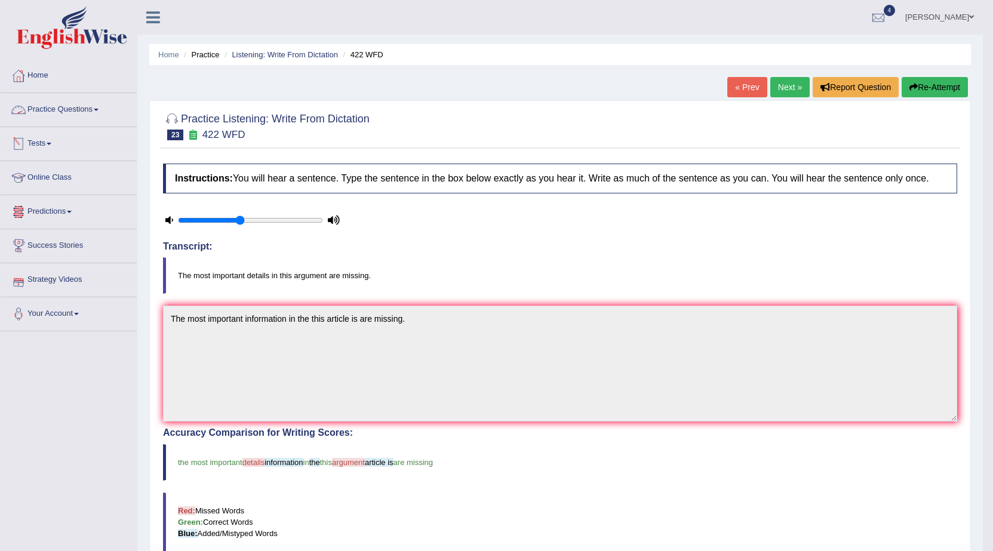
click at [59, 100] on link "Practice Questions" at bounding box center [69, 108] width 136 height 30
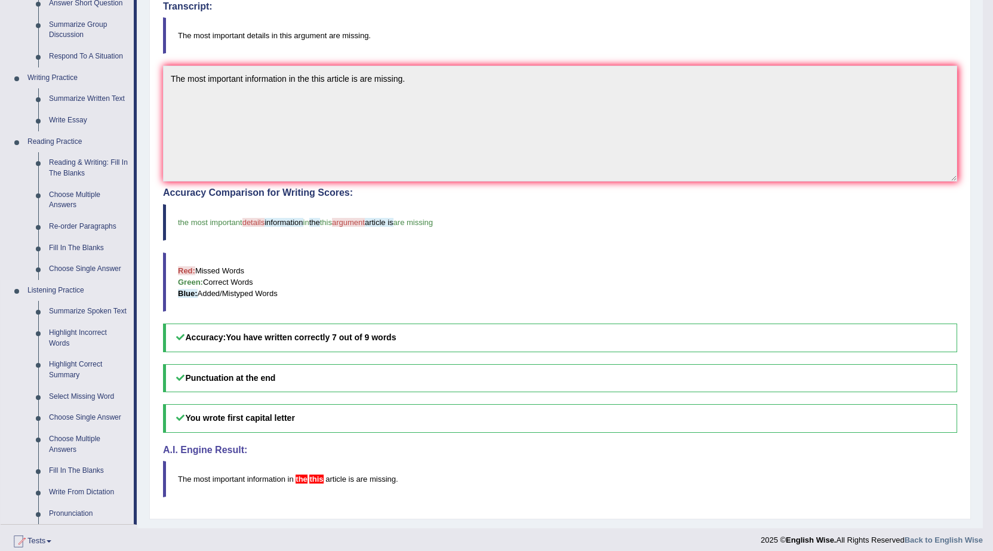
scroll to position [239, 0]
click at [96, 166] on link "Reading & Writing: Fill In The Blanks" at bounding box center [89, 169] width 90 height 32
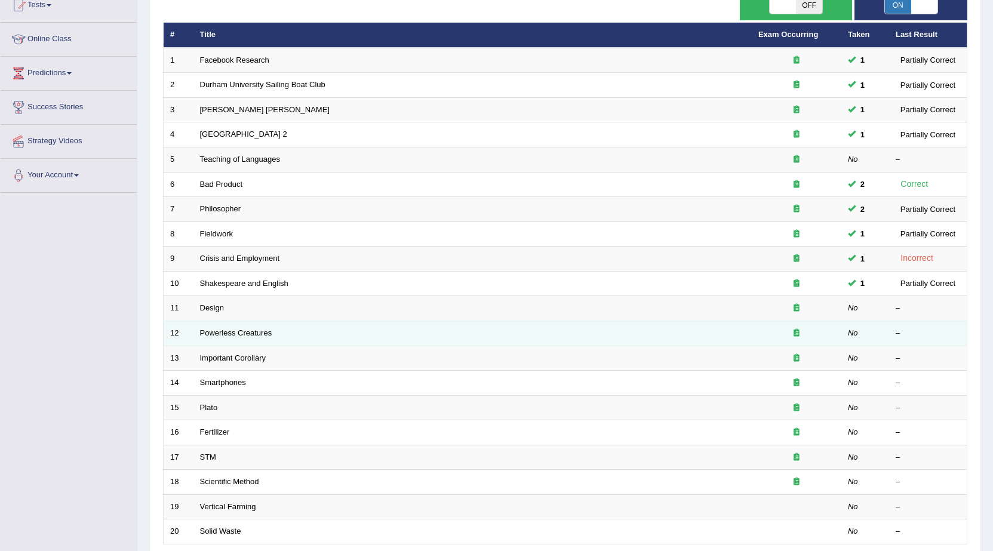
scroll to position [239, 0]
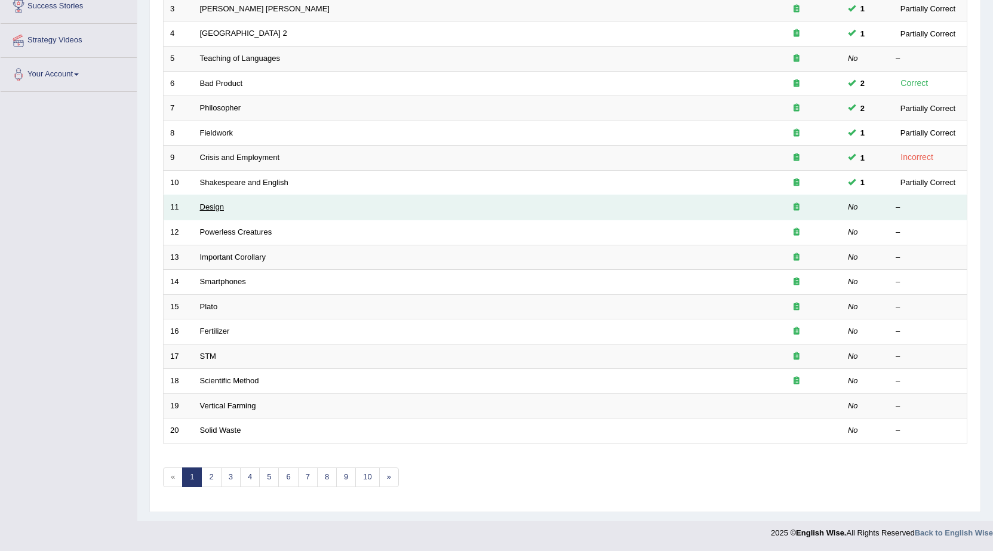
click at [217, 209] on link "Design" at bounding box center [212, 206] width 24 height 9
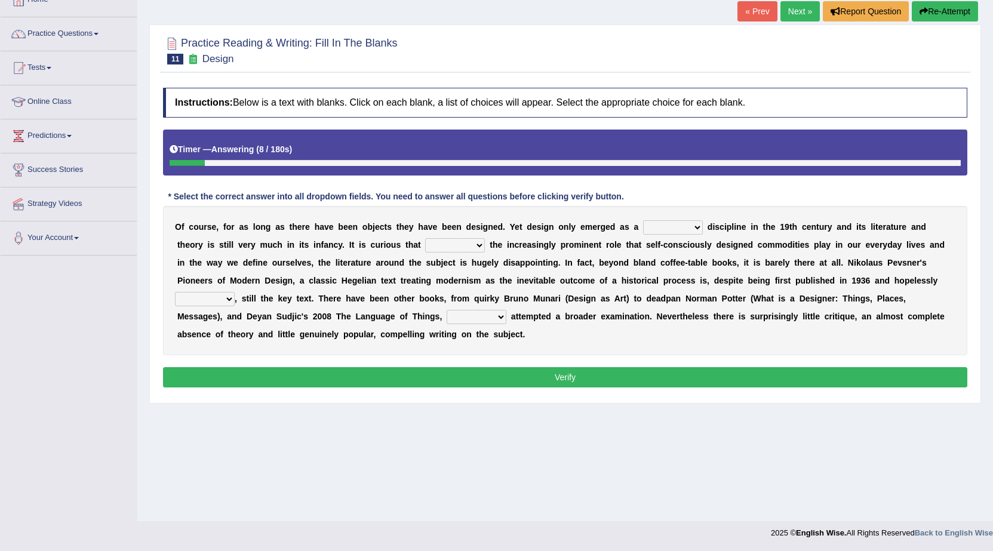
click at [665, 229] on select "bilateral ubiquitous foremost dedicated" at bounding box center [673, 227] width 60 height 14
select select "dedicated"
click at [643, 220] on select "bilateral ubiquitous foremost dedicated" at bounding box center [673, 227] width 60 height 14
click at [465, 245] on select "since despite within through" at bounding box center [455, 245] width 60 height 14
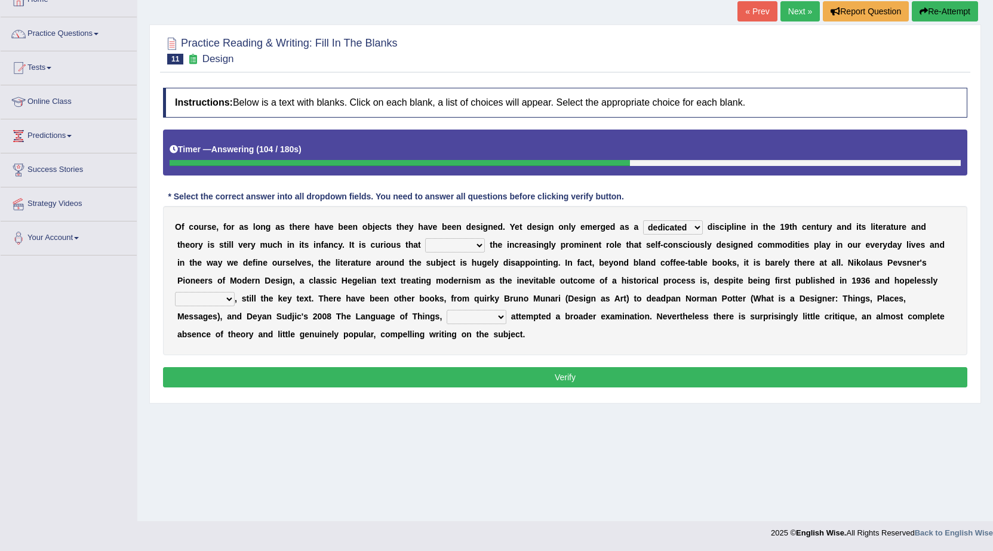
select select "through"
click at [425, 238] on select "since despite within through" at bounding box center [455, 245] width 60 height 14
click at [221, 300] on select "dates dating date dated" at bounding box center [205, 299] width 60 height 14
select select "dating"
click at [175, 292] on select "dates dating date dated" at bounding box center [205, 299] width 60 height 14
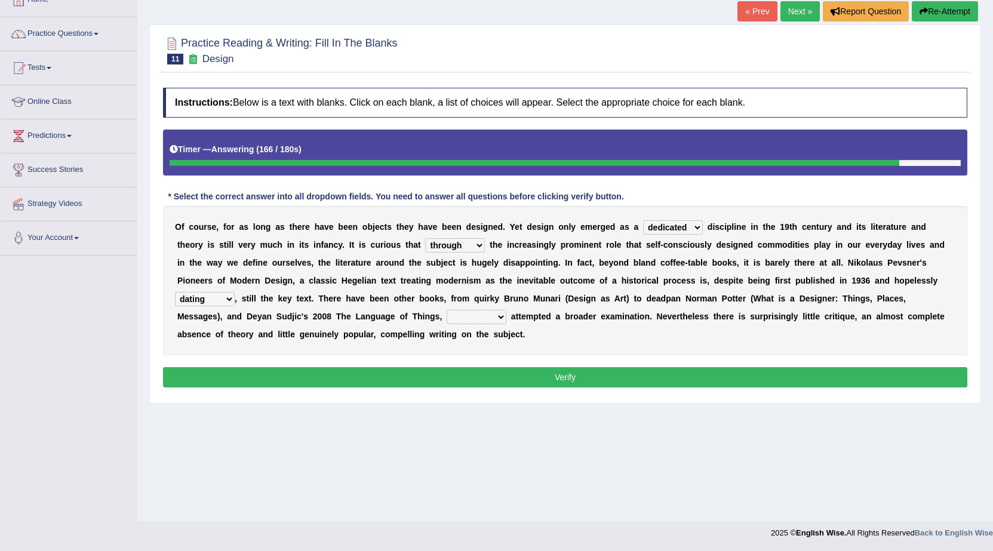
click at [458, 316] on select "which then however as" at bounding box center [477, 317] width 60 height 14
select select "which"
click at [447, 310] on select "which then however as" at bounding box center [477, 317] width 60 height 14
click at [468, 382] on button "Verify" at bounding box center [565, 377] width 804 height 20
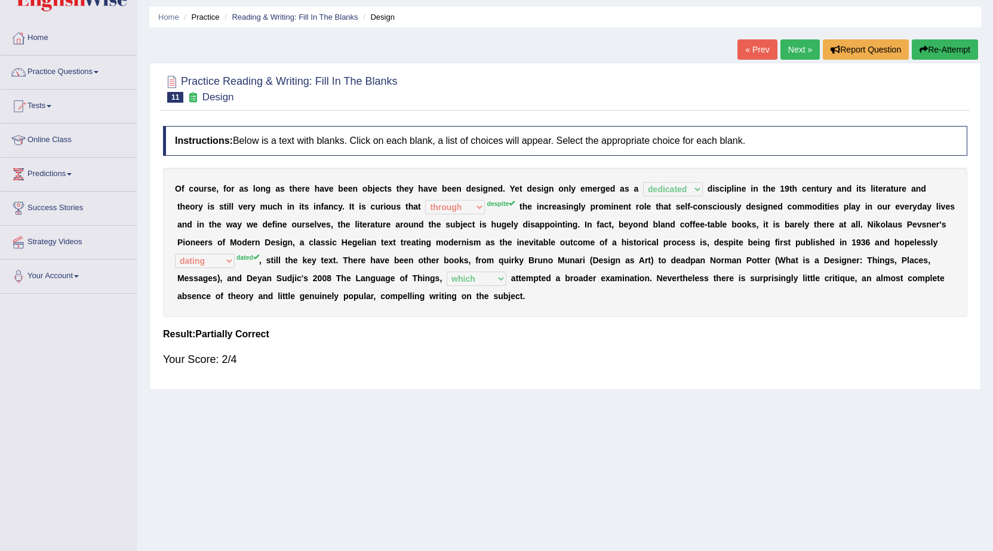
scroll to position [16, 0]
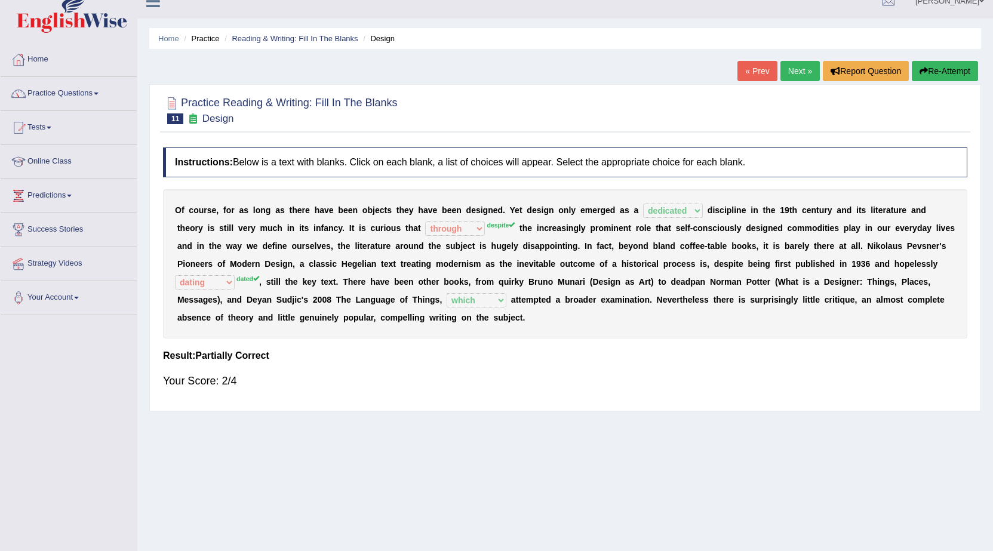
click at [795, 77] on link "Next »" at bounding box center [799, 71] width 39 height 20
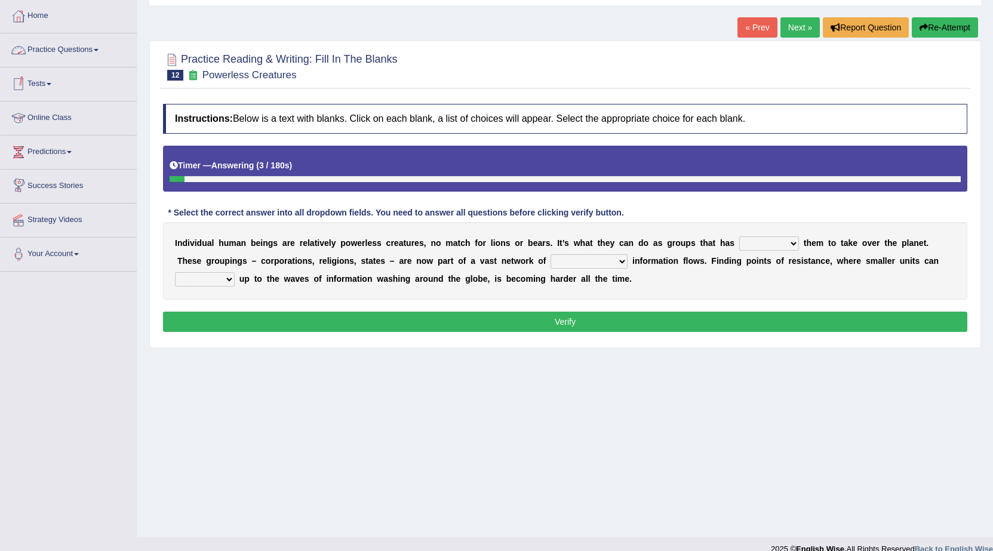
click at [63, 53] on link "Practice Questions" at bounding box center [69, 48] width 136 height 30
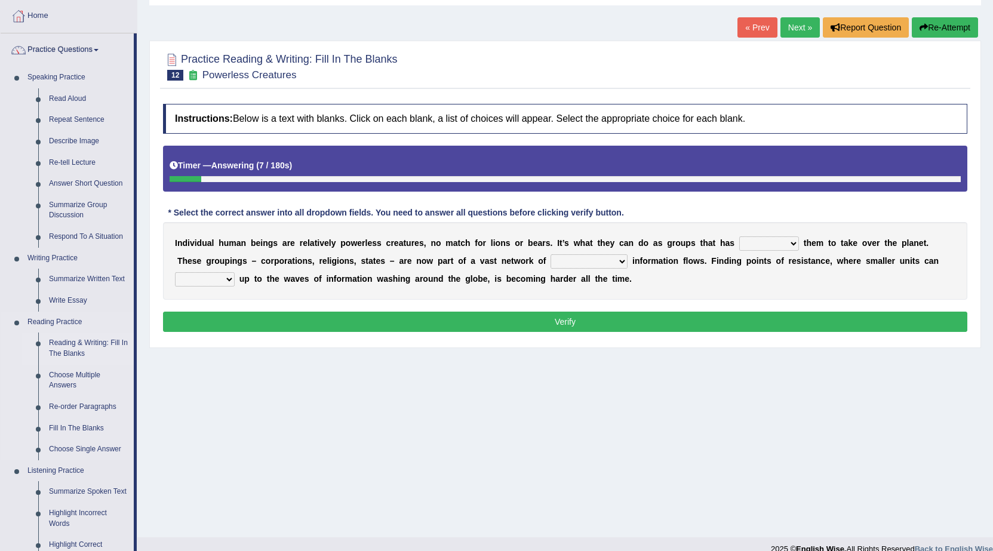
click at [94, 338] on link "Reading & Writing: Fill In The Blanks" at bounding box center [89, 349] width 90 height 32
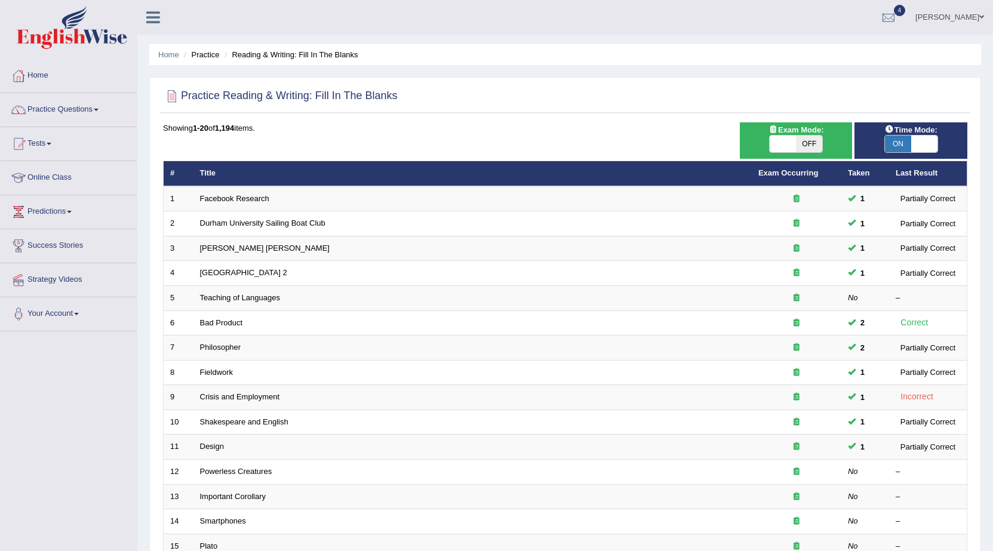
click at [899, 135] on div "ON OFF" at bounding box center [911, 144] width 54 height 18
drag, startPoint x: 896, startPoint y: 141, endPoint x: 877, endPoint y: 190, distance: 52.8
click at [896, 143] on span "ON" at bounding box center [898, 144] width 26 height 17
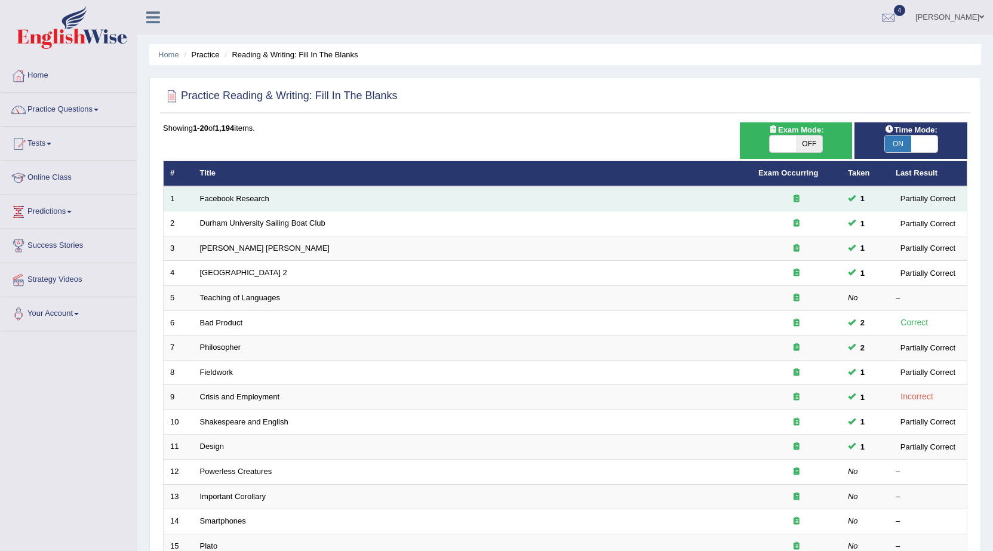
checkbox input "false"
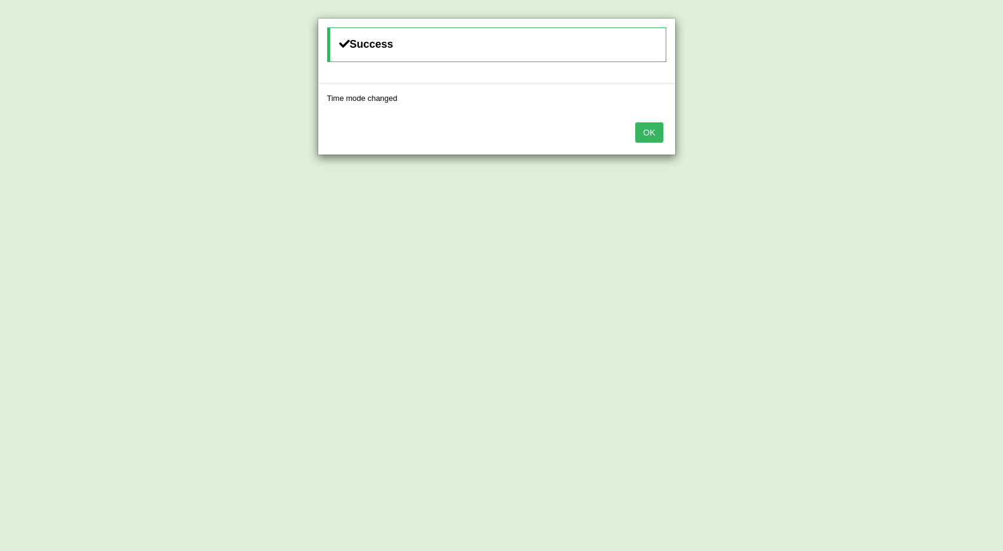
click at [652, 129] on button "OK" at bounding box center [648, 132] width 27 height 20
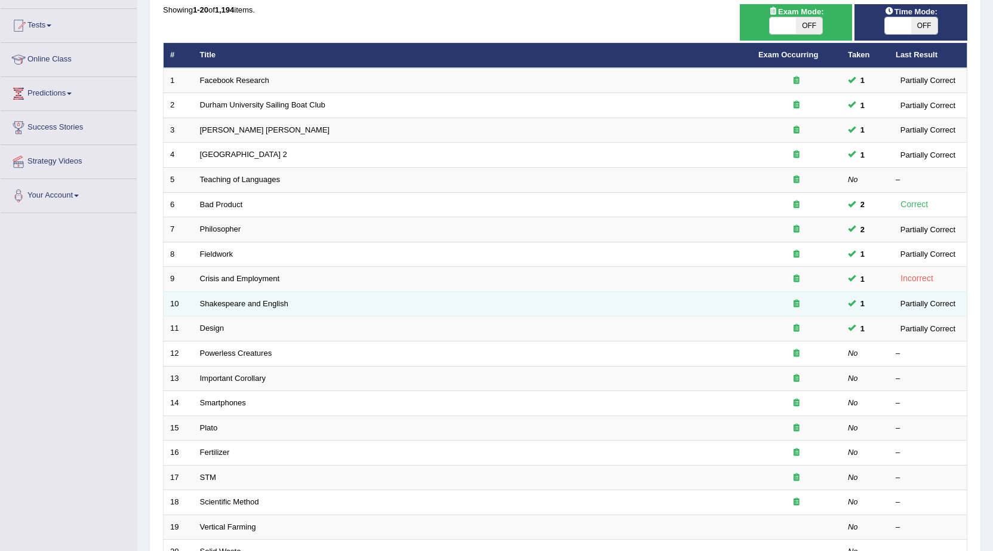
scroll to position [119, 0]
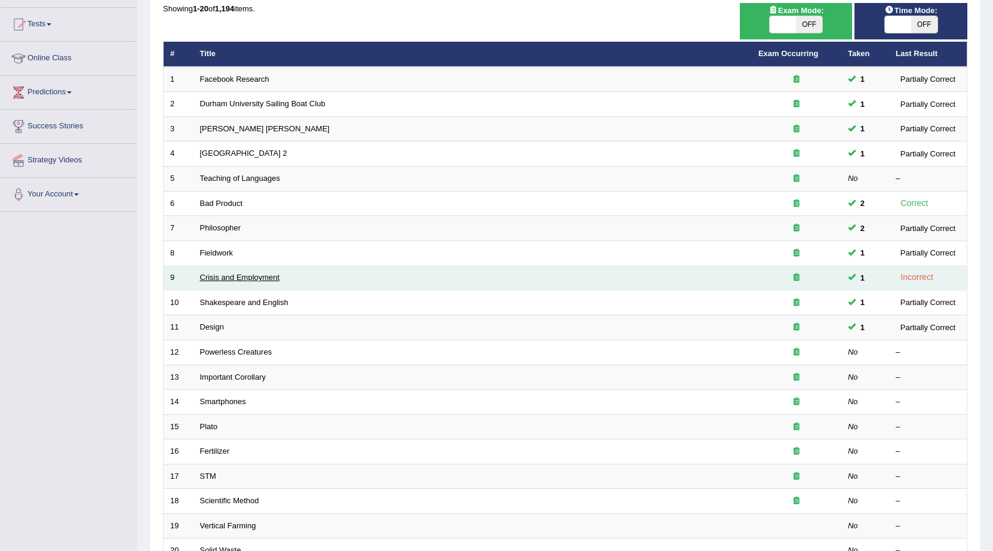
click at [273, 276] on link "Crisis and Employment" at bounding box center [240, 277] width 80 height 9
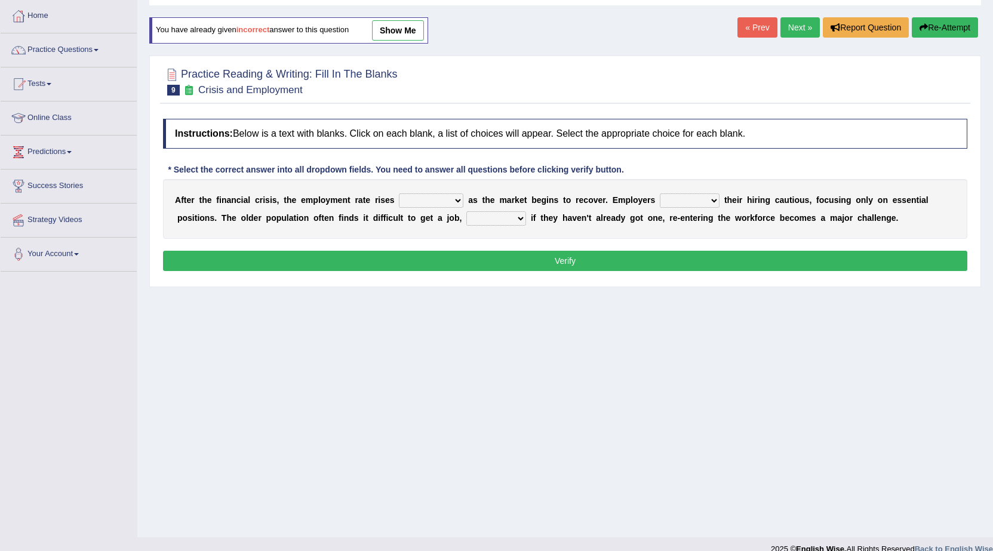
click at [402, 196] on select "normally conversely strenuously sharply" at bounding box center [431, 200] width 64 height 14
select select "strenuously"
click at [399, 193] on select "normally conversely strenuously sharply" at bounding box center [431, 200] width 64 height 14
click at [672, 200] on select "keeping kept keep are kept" at bounding box center [690, 200] width 60 height 14
select select "keep"
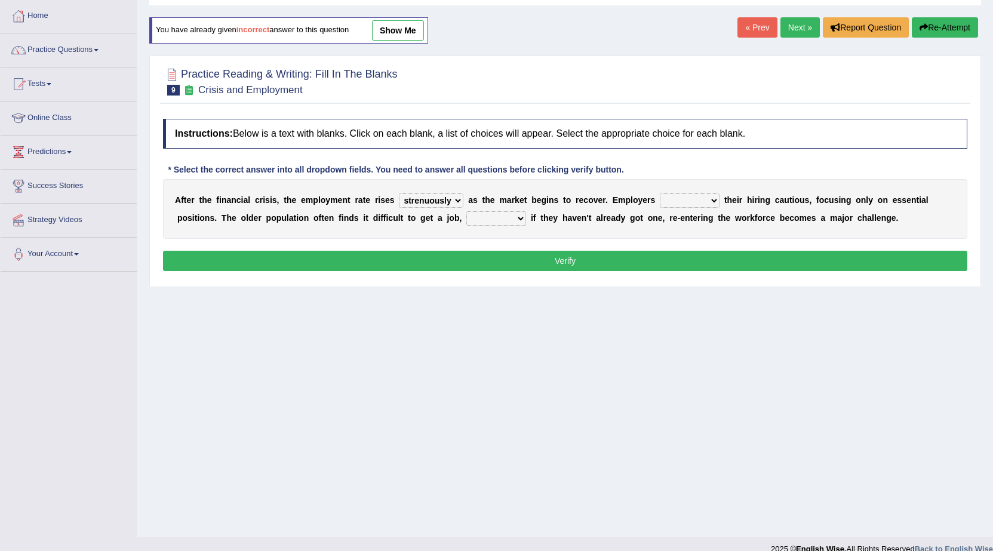
click at [661, 193] on select "keeping kept keep are kept" at bounding box center [690, 200] width 60 height 14
click at [477, 221] on select "although while then because" at bounding box center [496, 218] width 60 height 14
select select "because"
click at [466, 211] on select "although while then because" at bounding box center [496, 218] width 60 height 14
click at [520, 251] on button "Verify" at bounding box center [565, 261] width 804 height 20
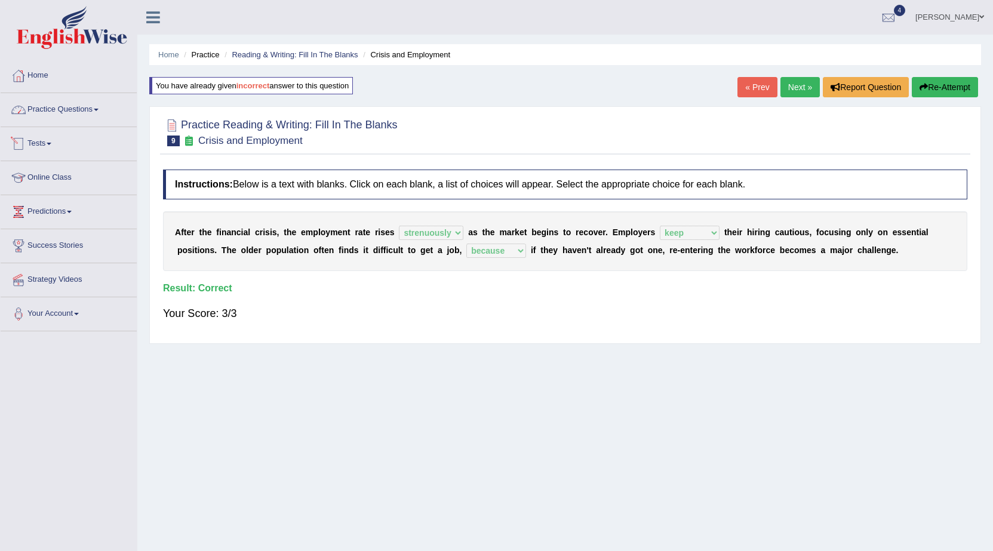
click at [80, 108] on link "Practice Questions" at bounding box center [69, 108] width 136 height 30
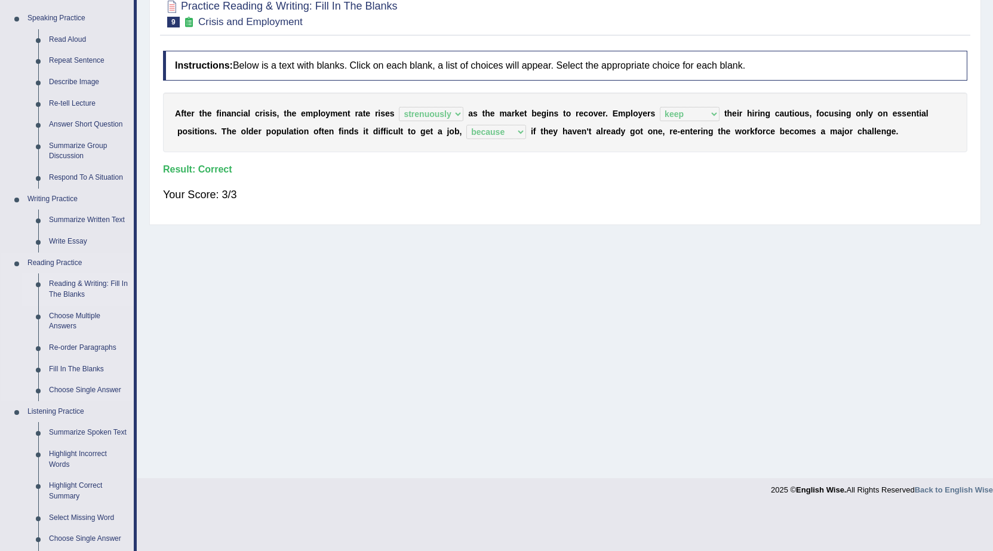
scroll to position [119, 0]
click at [118, 285] on link "Reading & Writing: Fill In The Blanks" at bounding box center [89, 289] width 90 height 32
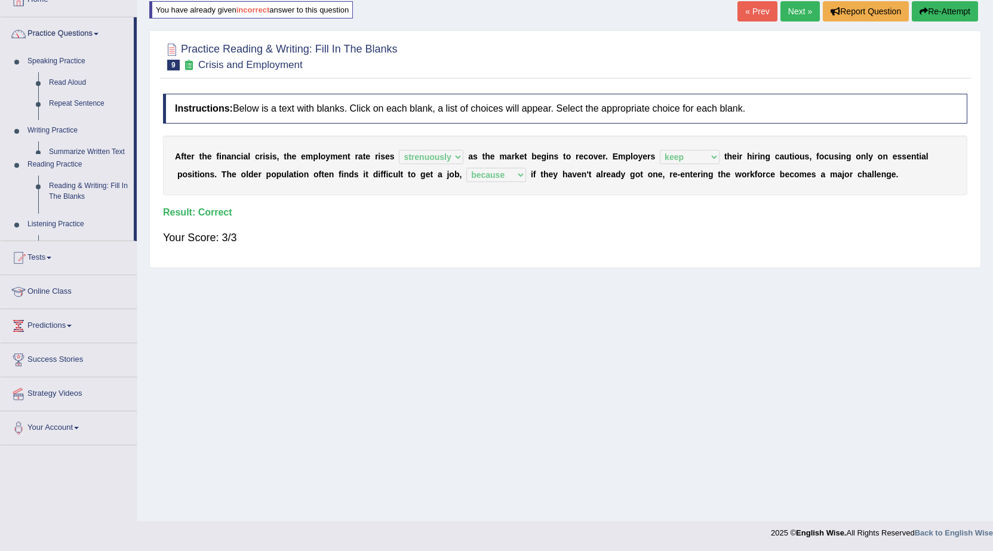
scroll to position [76, 0]
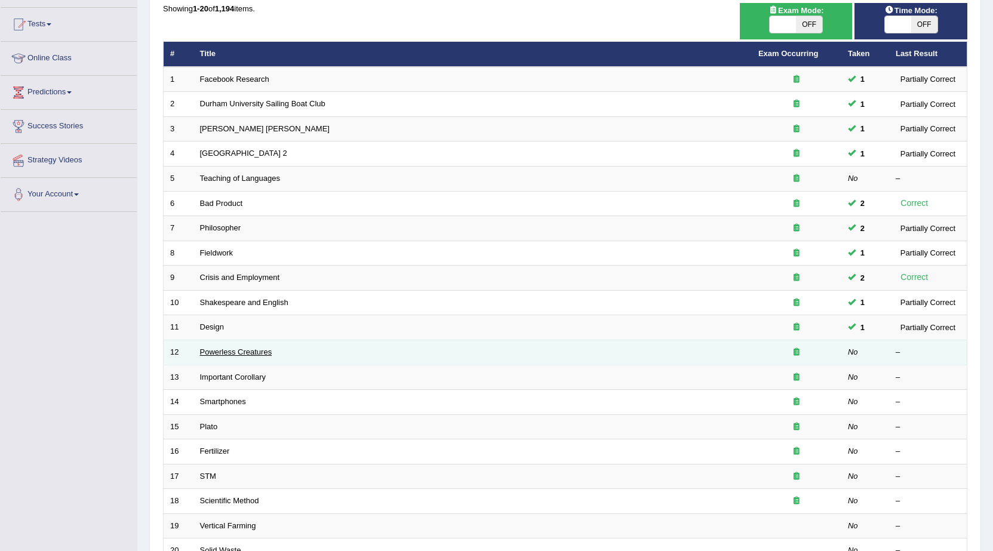
click at [226, 348] on link "Powerless Creatures" at bounding box center [236, 352] width 72 height 9
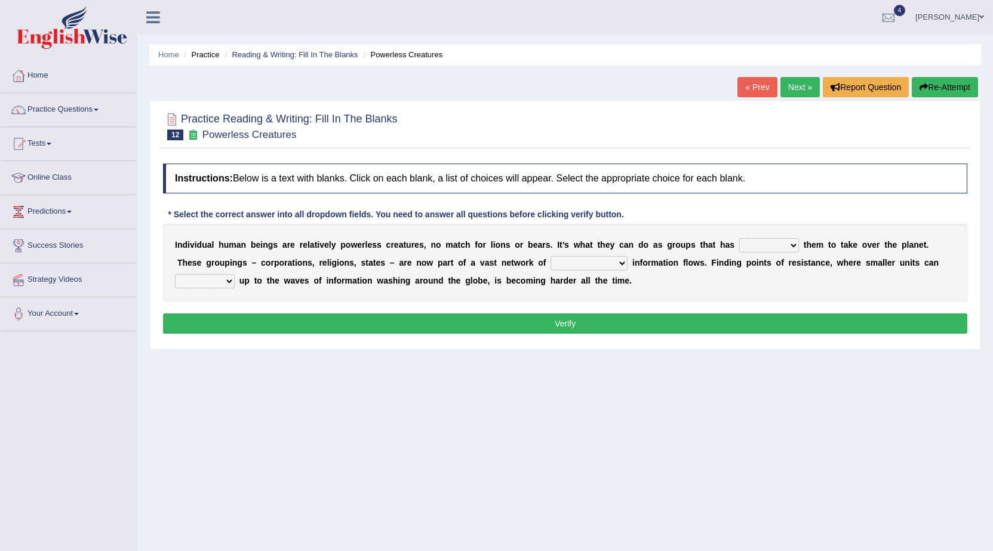
click at [763, 243] on select "enabled contended embodied conjured" at bounding box center [769, 245] width 60 height 14
click at [610, 259] on select "interconnected overlapping fastened exploited" at bounding box center [589, 263] width 77 height 14
select select "interconnected"
click at [551, 256] on select "interconnected overlapping fastened exploited" at bounding box center [589, 263] width 77 height 14
click at [225, 280] on select "stand raise hail pump" at bounding box center [205, 281] width 60 height 14
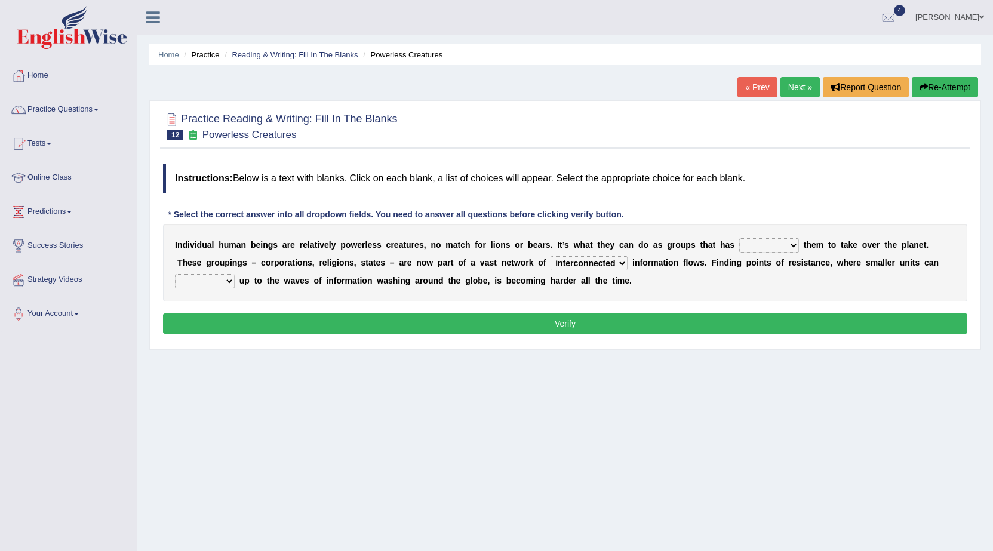
select select "raise"
click at [175, 274] on select "stand raise hail pump" at bounding box center [205, 281] width 60 height 14
click at [778, 239] on select "enabled contended embodied conjured" at bounding box center [769, 245] width 60 height 14
select select "conjured"
click at [739, 238] on select "enabled contended embodied conjured" at bounding box center [769, 245] width 60 height 14
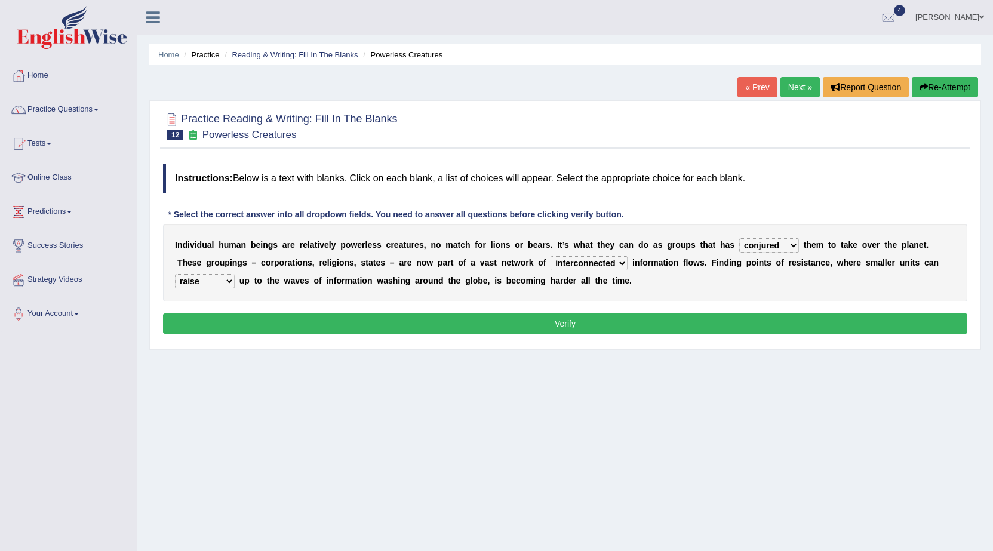
click at [790, 315] on button "Verify" at bounding box center [565, 324] width 804 height 20
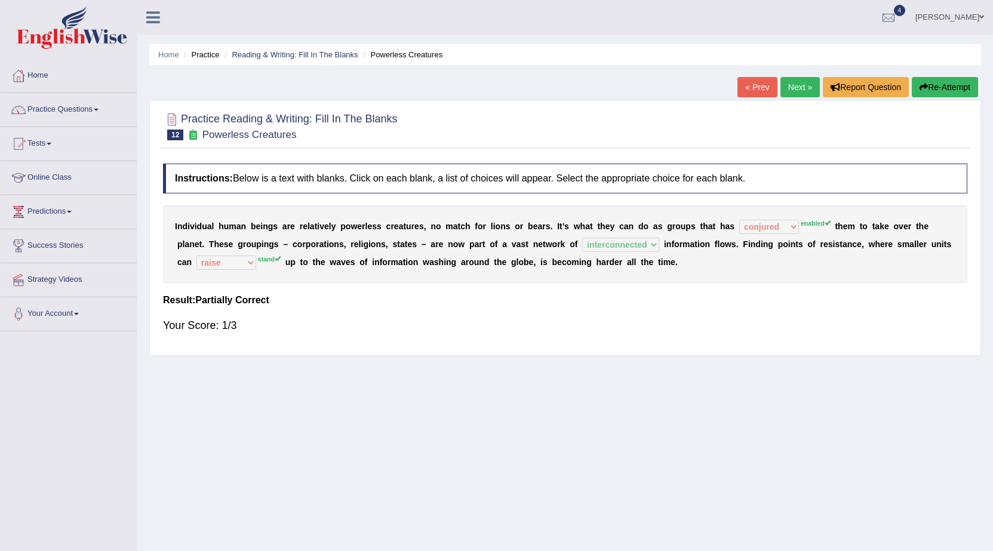
click at [799, 78] on link "Next »" at bounding box center [799, 87] width 39 height 20
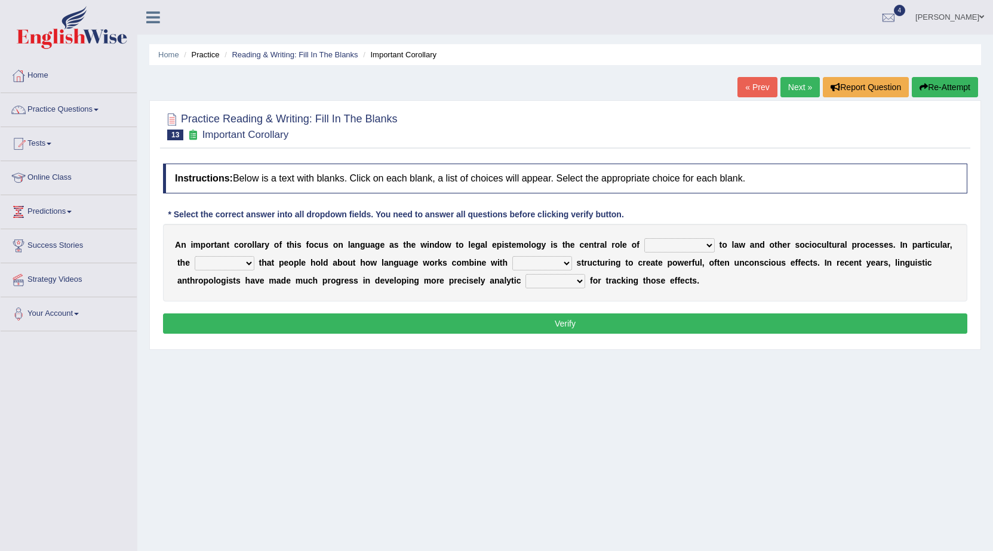
click at [649, 245] on select "discourse epoch dialect acquaintance" at bounding box center [679, 245] width 70 height 14
click at [509, 318] on button "Verify" at bounding box center [565, 324] width 804 height 20
click at [238, 263] on select "deviation besmirch consent ideas" at bounding box center [225, 263] width 60 height 14
select select "consent"
click at [195, 256] on select "deviation besmirch consent ideas" at bounding box center [225, 263] width 60 height 14
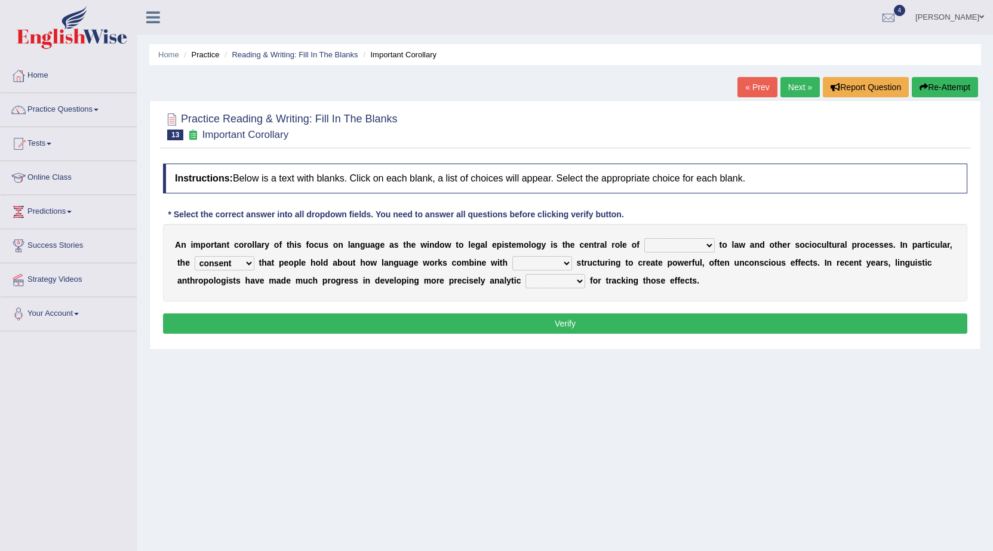
click at [525, 261] on select "mandatory linguistic legitimate customary" at bounding box center [542, 263] width 60 height 14
select select "linguistic"
click at [512, 256] on select "mandatory linguistic legitimate customary" at bounding box center [542, 263] width 60 height 14
click at [534, 283] on select "tools appetite albums stroke" at bounding box center [555, 281] width 60 height 14
select select "stroke"
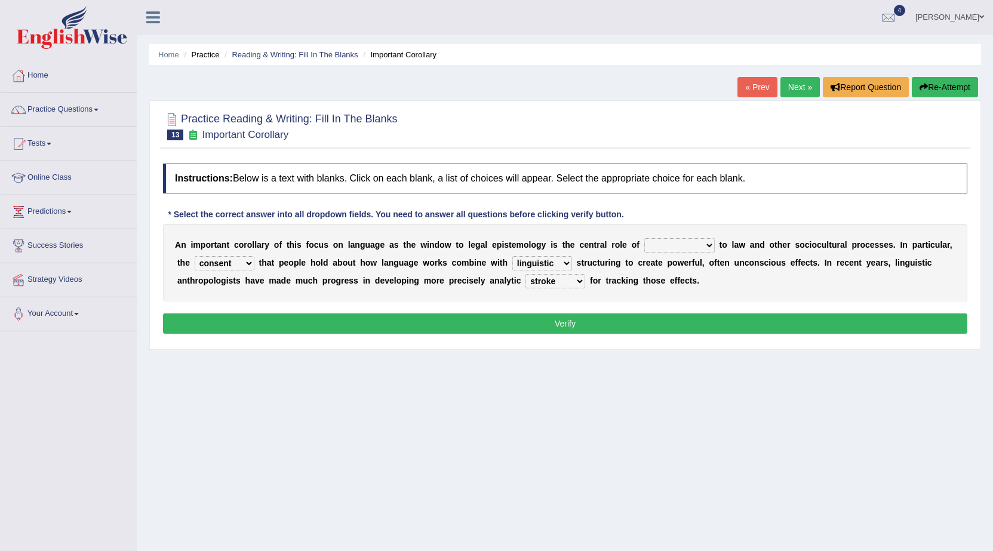
click at [525, 274] on select "tools appetite albums stroke" at bounding box center [555, 281] width 60 height 14
click at [652, 247] on select "discourse epoch dialect acquaintance" at bounding box center [679, 245] width 70 height 14
select select "acquaintance"
click at [644, 238] on select "discourse epoch dialect acquaintance" at bounding box center [679, 245] width 70 height 14
click at [652, 318] on button "Verify" at bounding box center [565, 324] width 804 height 20
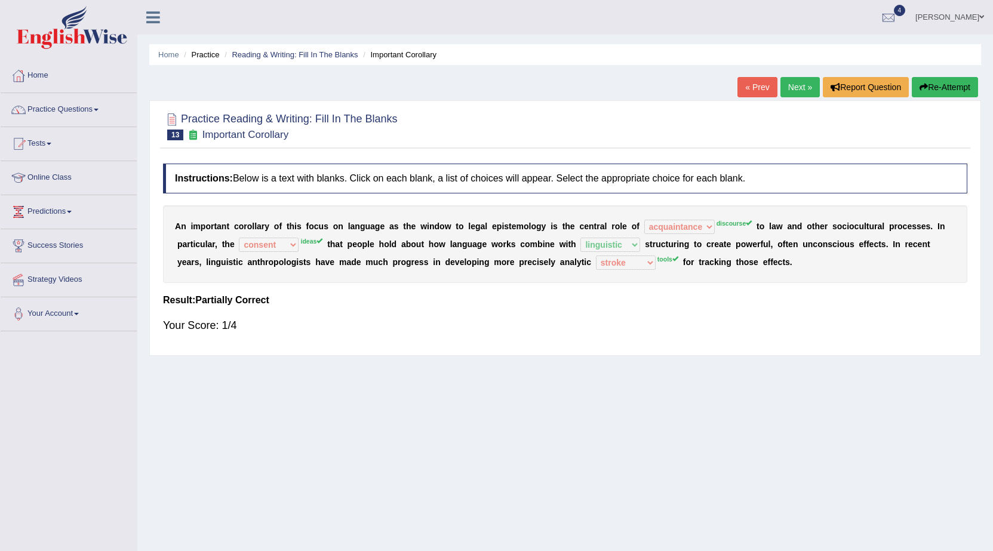
click at [783, 85] on link "Next »" at bounding box center [799, 87] width 39 height 20
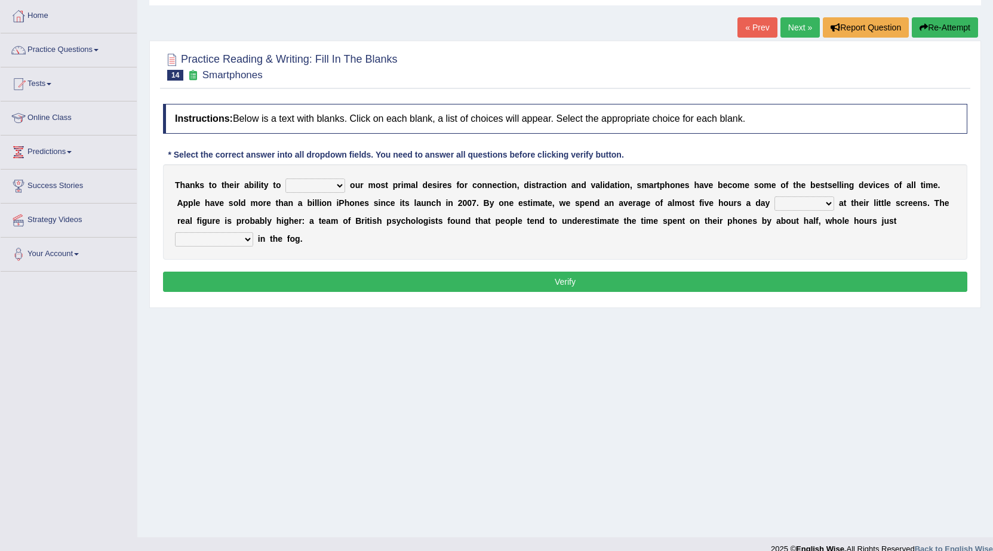
click at [333, 183] on select "hijack describe sharpen conserve" at bounding box center [315, 186] width 60 height 14
select select "describe"
click at [285, 179] on select "hijack describe sharpen conserve" at bounding box center [315, 186] width 60 height 14
click at [784, 209] on select "watching waggling snoring staring" at bounding box center [805, 203] width 60 height 14
select select "watching"
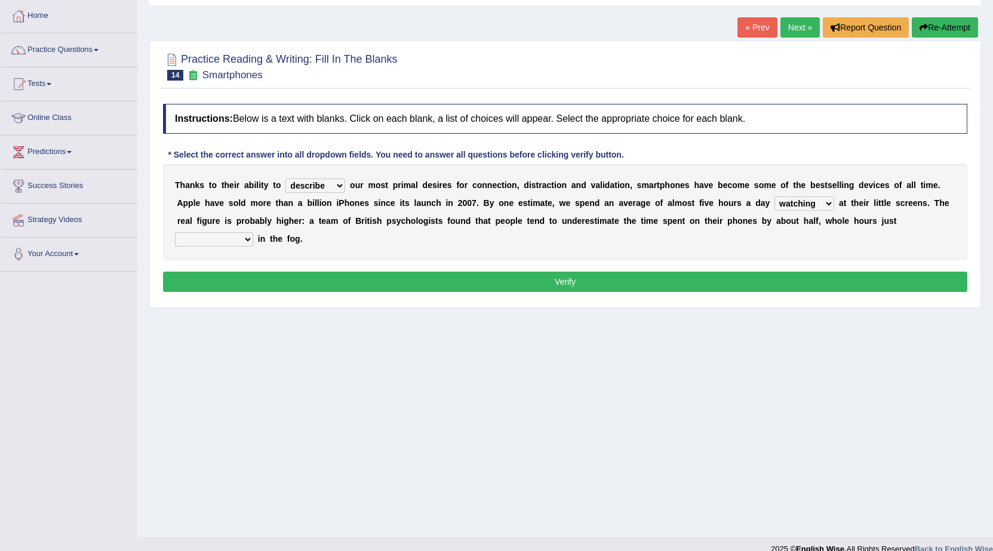
click at [775, 196] on select "watching waggling snoring staring" at bounding box center [805, 203] width 60 height 14
click at [187, 233] on select "has evaporated evaporating evaporate evaporates" at bounding box center [214, 239] width 78 height 14
select select "evaporate"
click at [175, 232] on select "has evaporated evaporating evaporate evaporates" at bounding box center [214, 239] width 78 height 14
click at [316, 273] on button "Verify" at bounding box center [565, 282] width 804 height 20
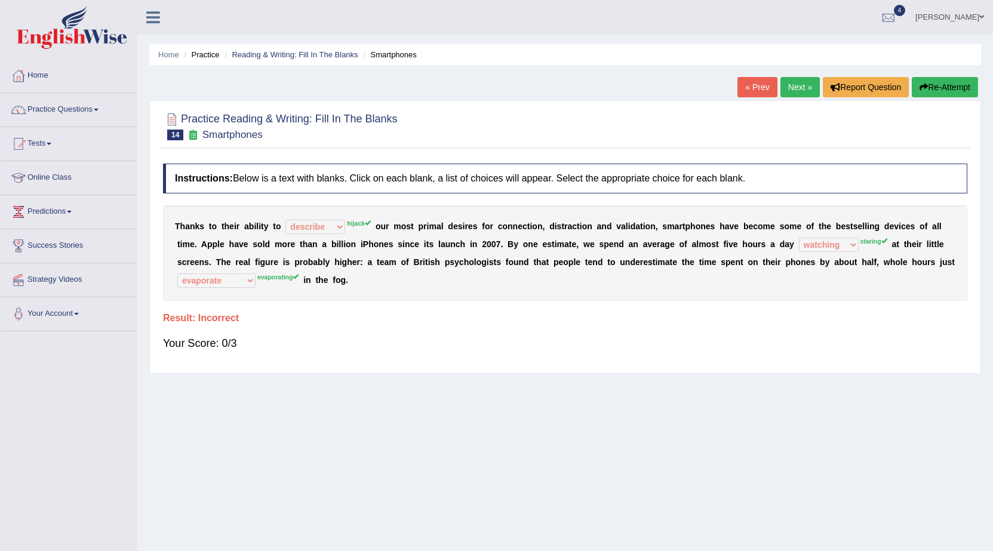
click at [788, 83] on link "Next »" at bounding box center [799, 87] width 39 height 20
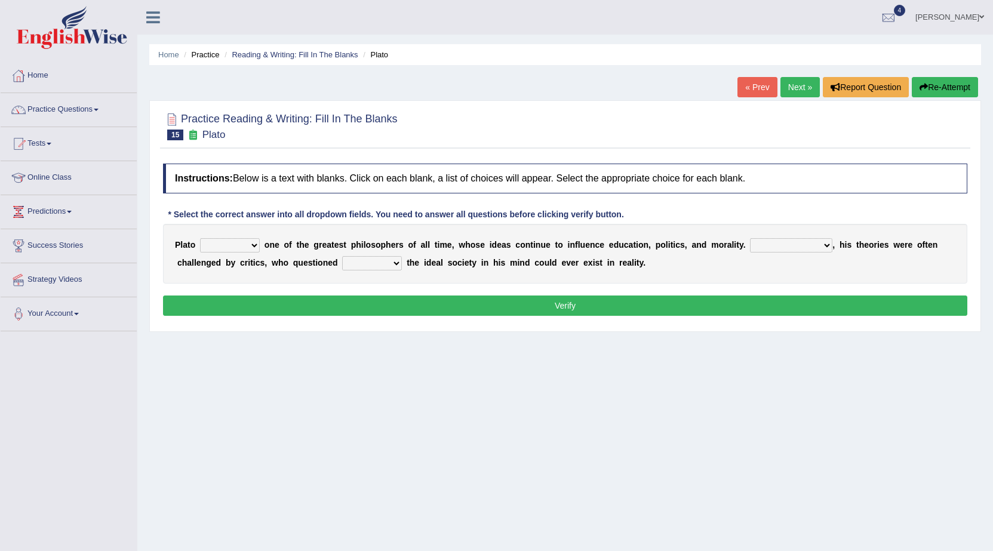
click at [237, 247] on select "keeps comes claims remains" at bounding box center [230, 245] width 60 height 14
select select "remains"
click at [200, 238] on select "keeps comes claims remains" at bounding box center [230, 245] width 60 height 14
click at [774, 248] on select "Notwithstanding So However Whatever" at bounding box center [791, 245] width 82 height 14
select select "However"
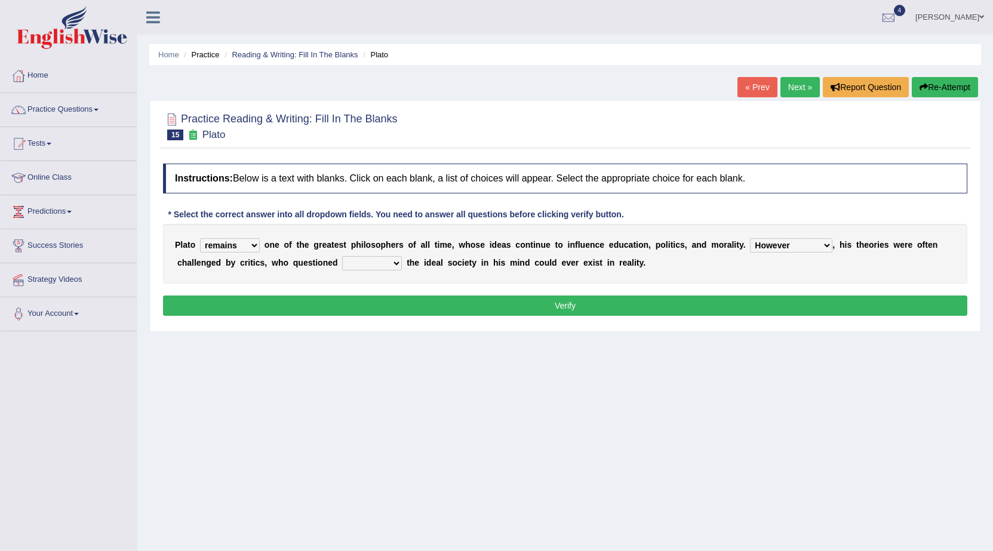
click at [750, 238] on select "Notwithstanding So However Whatever" at bounding box center [791, 245] width 82 height 14
click at [345, 265] on select "which what that whether" at bounding box center [372, 263] width 60 height 14
select select "that"
click at [342, 256] on select "which what that whether" at bounding box center [372, 263] width 60 height 14
click at [363, 306] on button "Verify" at bounding box center [565, 306] width 804 height 20
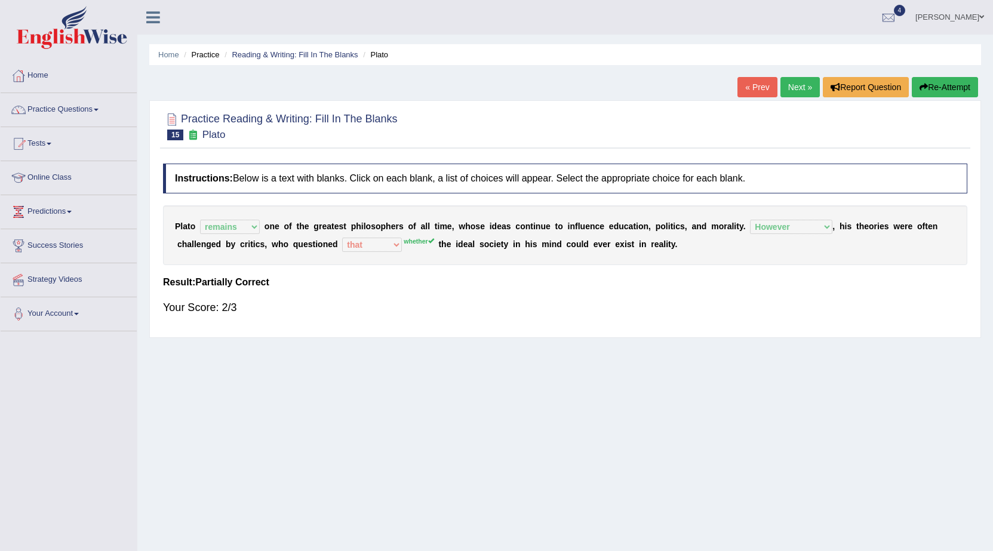
click at [788, 82] on link "Next »" at bounding box center [799, 87] width 39 height 20
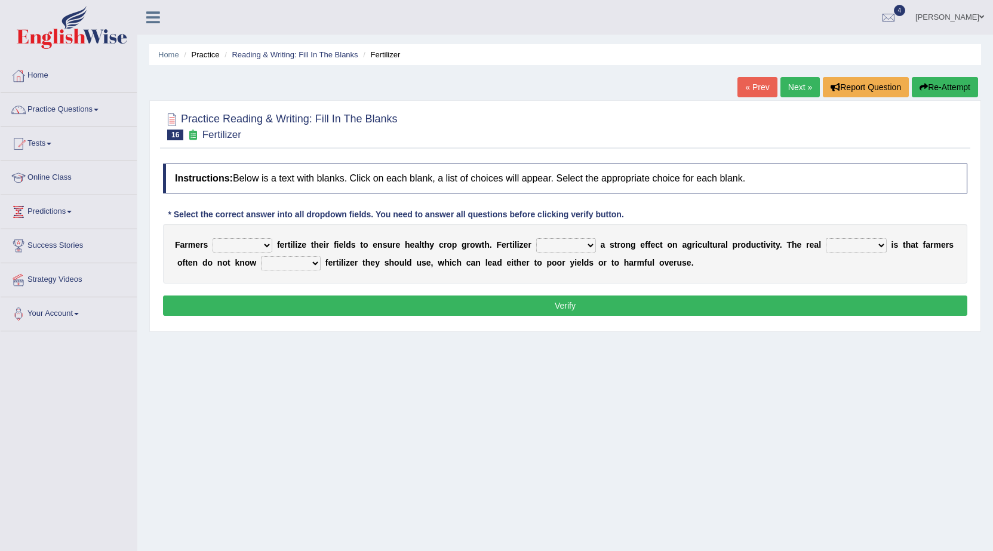
select select "should"
click at [213, 238] on select "must should need can" at bounding box center [243, 245] width 60 height 14
click at [548, 247] on select "has had have having" at bounding box center [566, 245] width 60 height 14
select select "has"
click at [536, 238] on select "has had have having" at bounding box center [566, 245] width 60 height 14
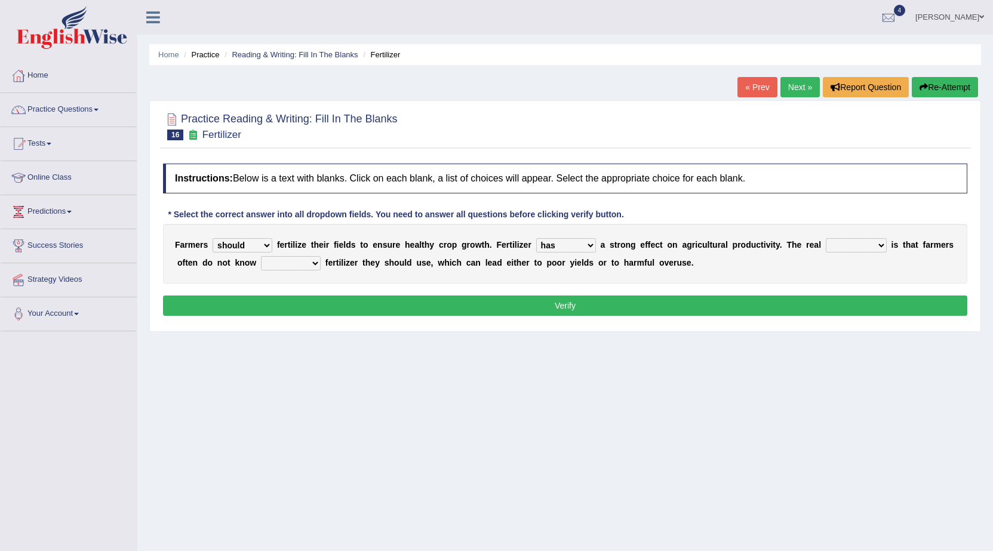
click at [851, 247] on select "problem question conclusion answer" at bounding box center [856, 245] width 61 height 14
select select "problem"
click at [826, 238] on select "problem question conclusion answer" at bounding box center [856, 245] width 61 height 14
click at [306, 263] on select "how much how many however so much" at bounding box center [291, 263] width 60 height 14
select select "how much"
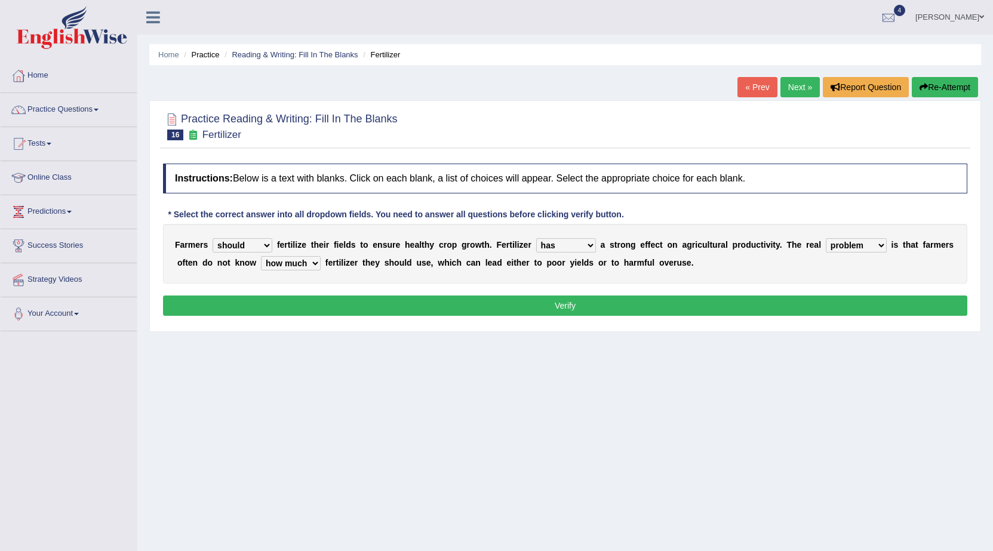
click at [261, 256] on select "how much how many however so much" at bounding box center [291, 263] width 60 height 14
click at [310, 304] on button "Verify" at bounding box center [565, 306] width 804 height 20
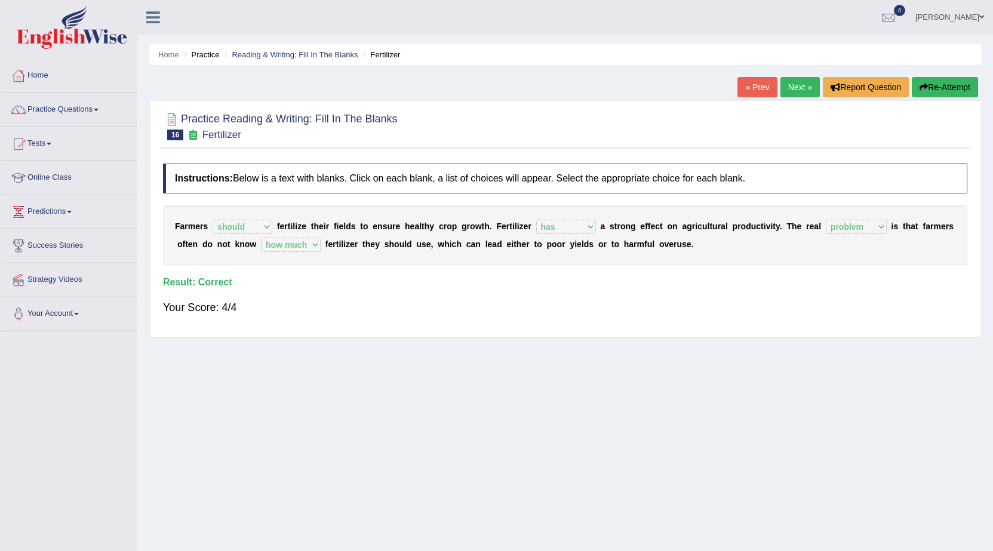
click at [782, 82] on link "Next »" at bounding box center [799, 87] width 39 height 20
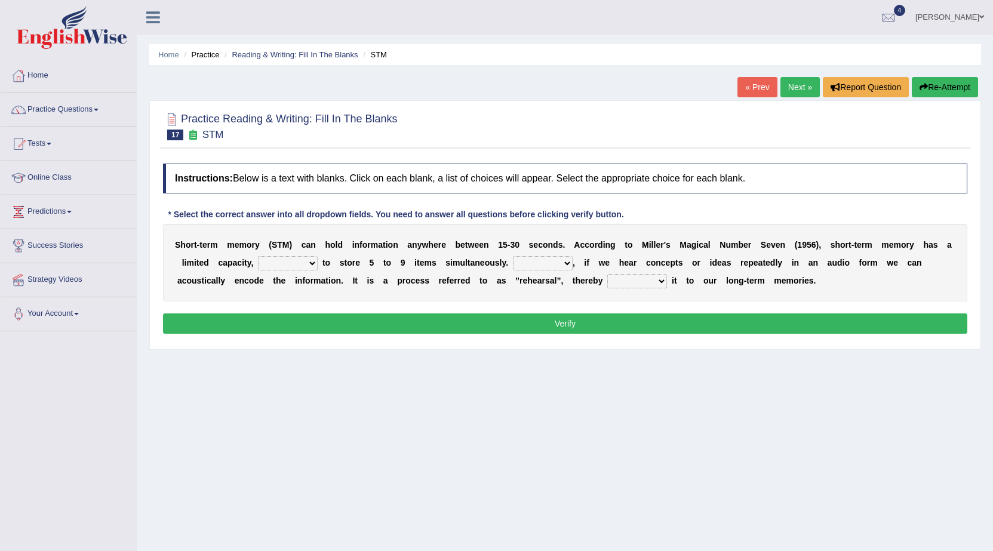
click at [268, 267] on select "being able is able be able unable" at bounding box center [288, 263] width 60 height 14
select select "being able"
click at [258, 256] on select "being able is able be able unable" at bounding box center [288, 263] width 60 height 14
click at [530, 264] on select "However So Moreover Therefore" at bounding box center [543, 263] width 60 height 14
select select "So"
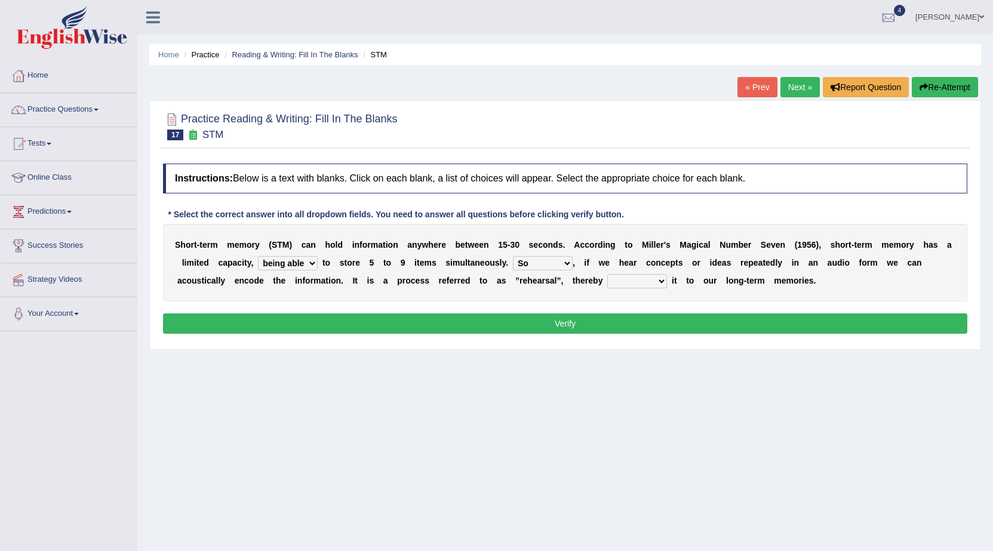
click at [513, 256] on select "However So Moreover Therefore" at bounding box center [543, 263] width 60 height 14
click at [619, 281] on select "commit commits commiting commited" at bounding box center [637, 281] width 60 height 14
select select "commited"
click at [607, 274] on select "commit commits commiting commited" at bounding box center [637, 281] width 60 height 14
click at [638, 323] on button "Verify" at bounding box center [565, 324] width 804 height 20
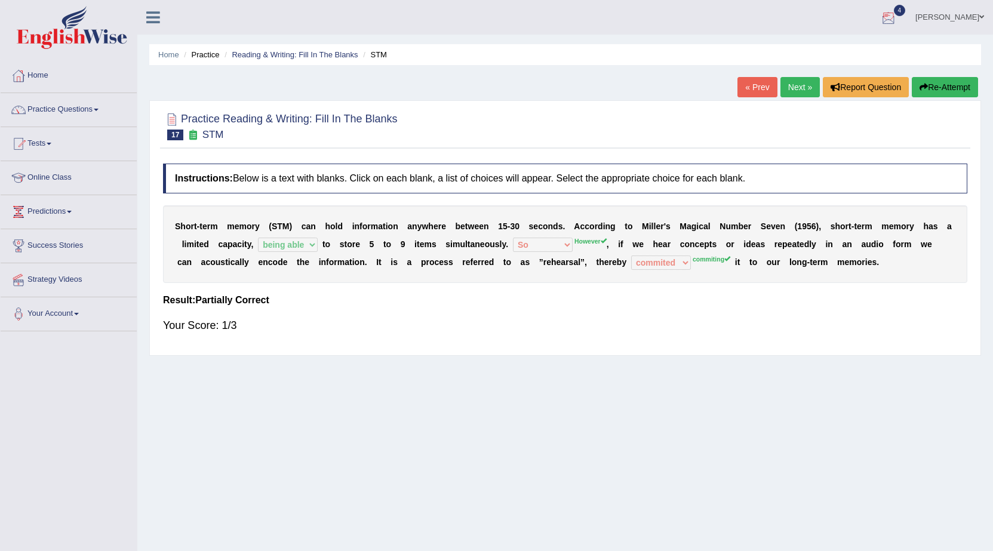
click at [804, 88] on link "Next »" at bounding box center [799, 87] width 39 height 20
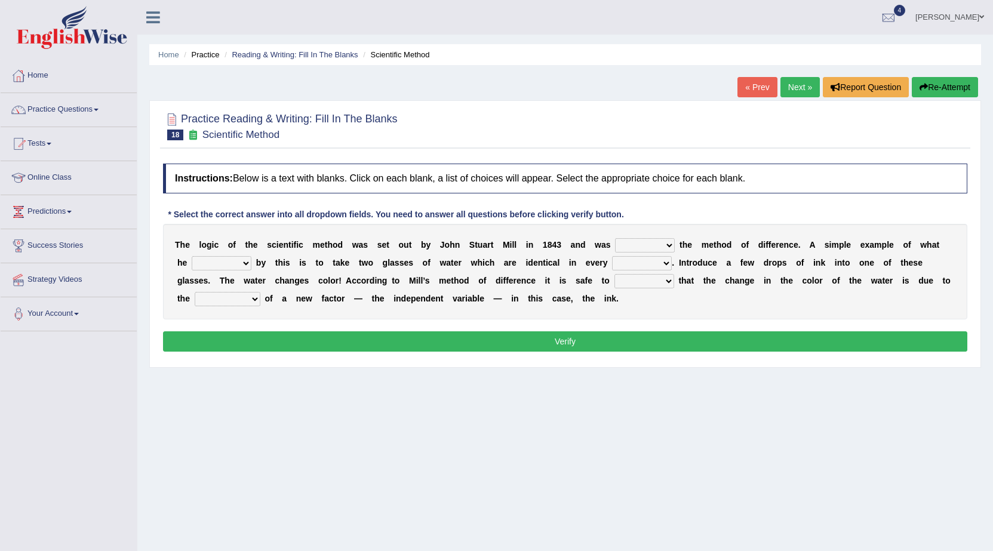
click at [646, 241] on select "pointed claimed demanded named" at bounding box center [645, 245] width 60 height 14
click at [833, 319] on div "Instructions: Below is a text with blanks. Click on each blank, a list of choic…" at bounding box center [565, 260] width 810 height 204
click at [243, 265] on select "capped charged found meant" at bounding box center [222, 263] width 60 height 14
click at [560, 305] on div "T h e l o g i c o f t h e s c i e n t i f i c m e t h o d w a s s e t o u t b y…" at bounding box center [565, 272] width 804 height 96
click at [627, 266] on select "thought identity measure respect" at bounding box center [642, 263] width 60 height 14
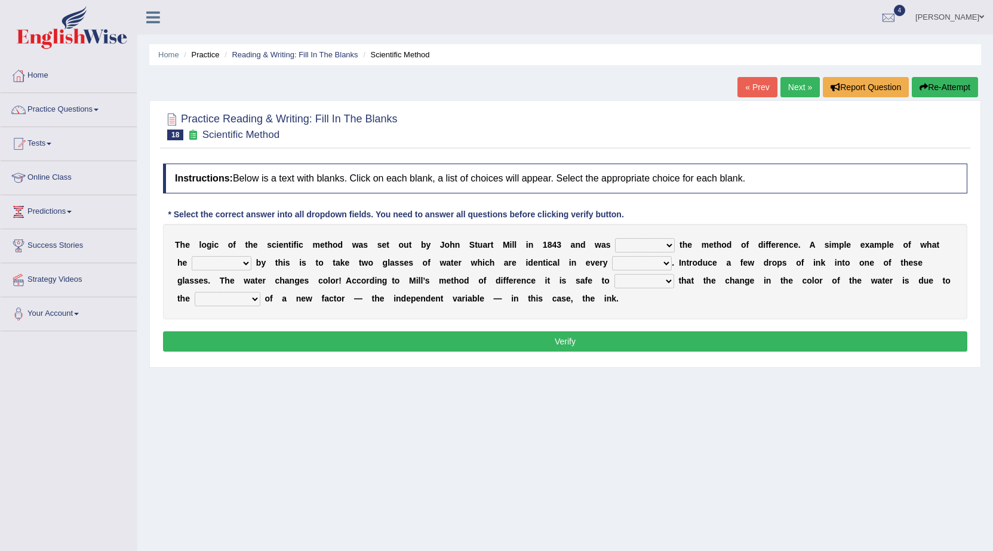
select select "measure"
click at [612, 256] on select "thought identity measure respect" at bounding box center [642, 263] width 60 height 14
click at [620, 280] on select "assume discuss prefer acclaim" at bounding box center [644, 281] width 60 height 14
select select "assume"
click at [614, 274] on select "assume discuss prefer acclaim" at bounding box center [644, 281] width 60 height 14
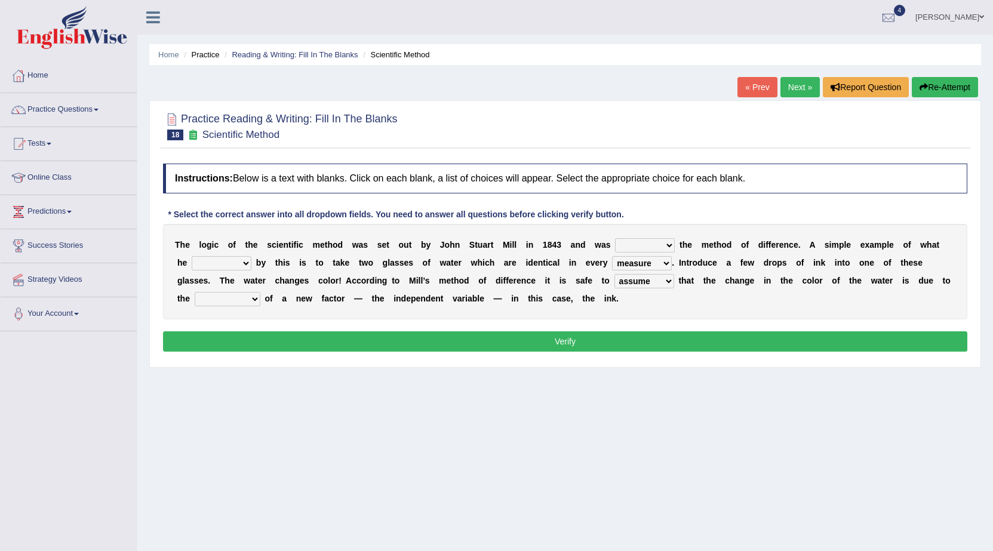
click at [634, 284] on select "assume discuss prefer acclaim" at bounding box center [644, 281] width 60 height 14
click at [255, 303] on select "introduction magnitude preparation purification" at bounding box center [228, 299] width 66 height 14
click at [335, 315] on div "T h e l o g i c o f t h e s c i e n t i f i c m e t h o d w a s s e t o u t b y…" at bounding box center [565, 272] width 804 height 96
click at [644, 248] on select "pointed claimed demanded named" at bounding box center [645, 245] width 60 height 14
select select "claimed"
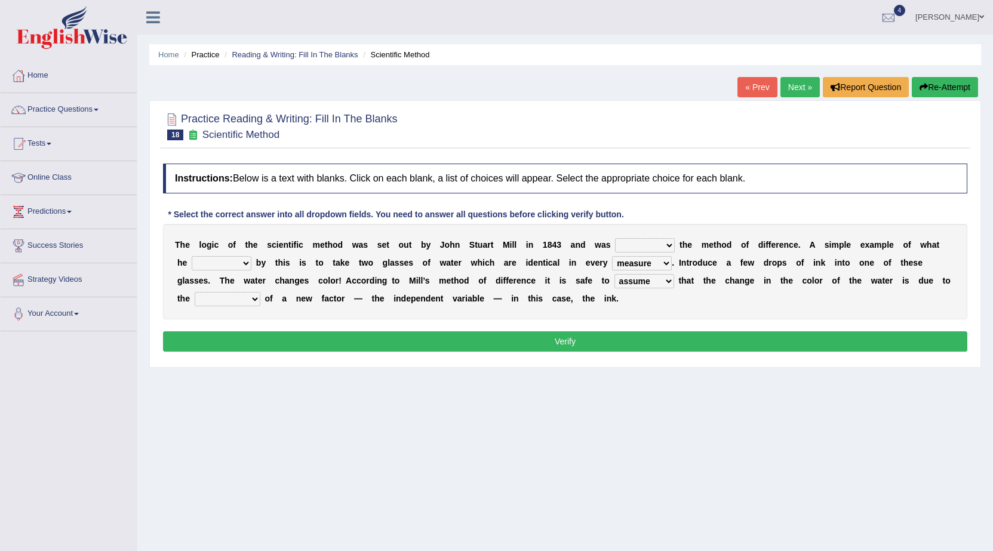
click at [615, 238] on select "pointed claimed demanded named" at bounding box center [645, 245] width 60 height 14
click at [201, 265] on select "capped charged found meant" at bounding box center [222, 263] width 60 height 14
select select "meant"
click at [192, 256] on select "capped charged found meant" at bounding box center [222, 263] width 60 height 14
click at [646, 263] on select "thought identity measure respect" at bounding box center [642, 263] width 60 height 14
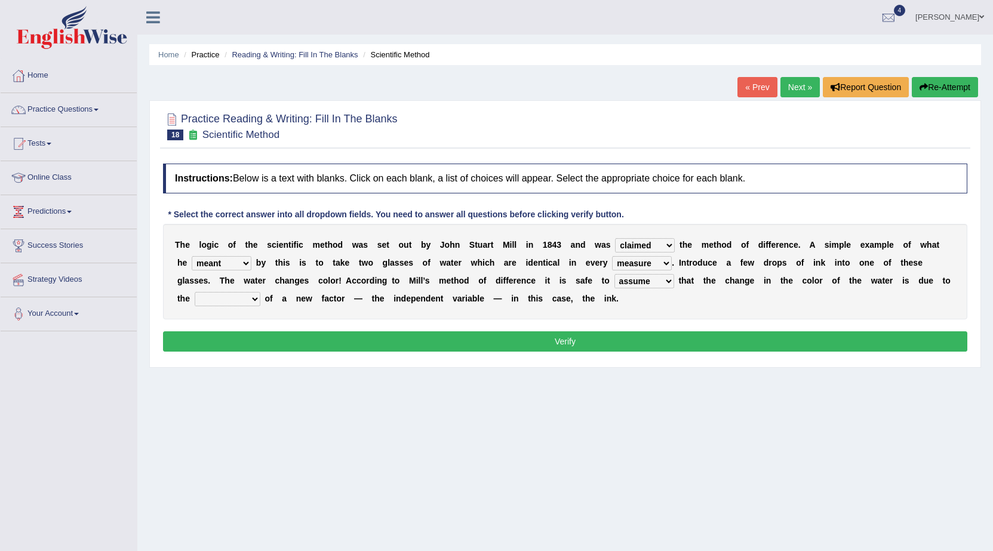
click at [612, 256] on select "thought identity measure respect" at bounding box center [642, 263] width 60 height 14
click at [228, 297] on select "introduction magnitude preparation purification" at bounding box center [228, 299] width 66 height 14
select select "introduction"
click at [195, 292] on select "introduction magnitude preparation purification" at bounding box center [228, 299] width 66 height 14
click at [230, 346] on button "Verify" at bounding box center [565, 341] width 804 height 20
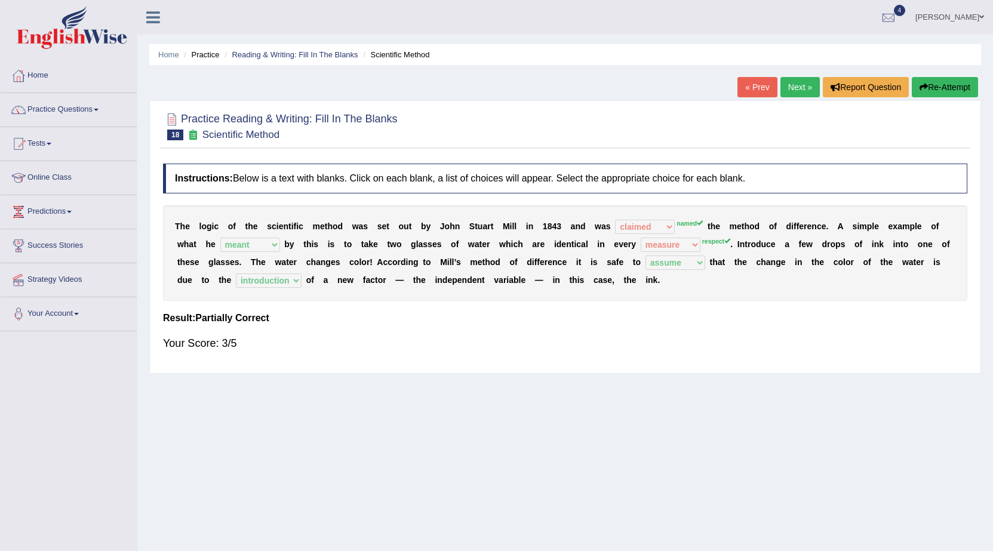
click at [782, 82] on link "Next »" at bounding box center [799, 87] width 39 height 20
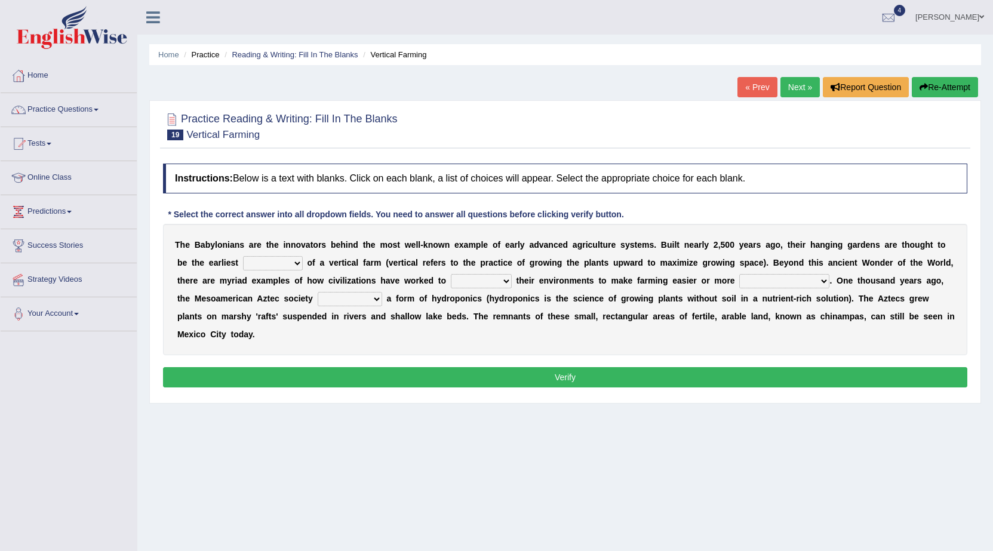
click at [785, 82] on link "Next »" at bounding box center [799, 87] width 39 height 20
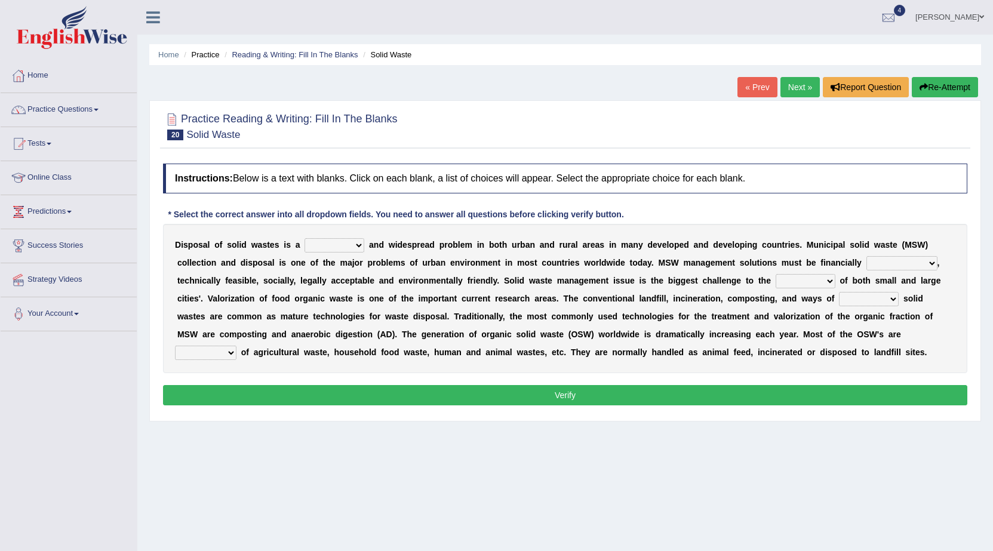
click at [791, 79] on link "Next »" at bounding box center [799, 87] width 39 height 20
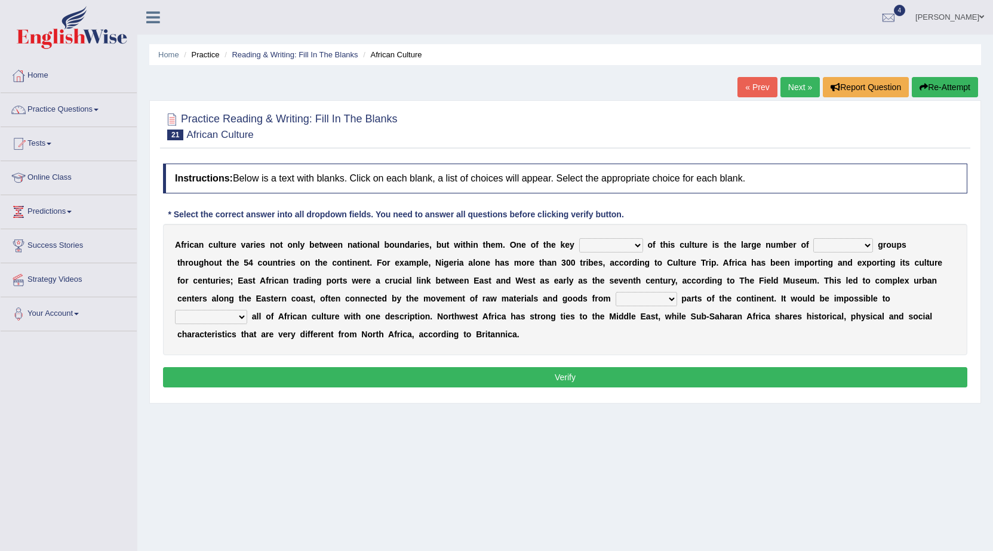
click at [607, 244] on select "conjectures features issues doubts" at bounding box center [611, 245] width 64 height 14
select select "features"
click at [579, 238] on select "conjectures features issues doubts" at bounding box center [611, 245] width 64 height 14
click at [819, 242] on select "ethic ethnic eugenic epic" at bounding box center [843, 245] width 60 height 14
click at [815, 238] on select "ethic ethnic eugenic epic" at bounding box center [843, 245] width 60 height 14
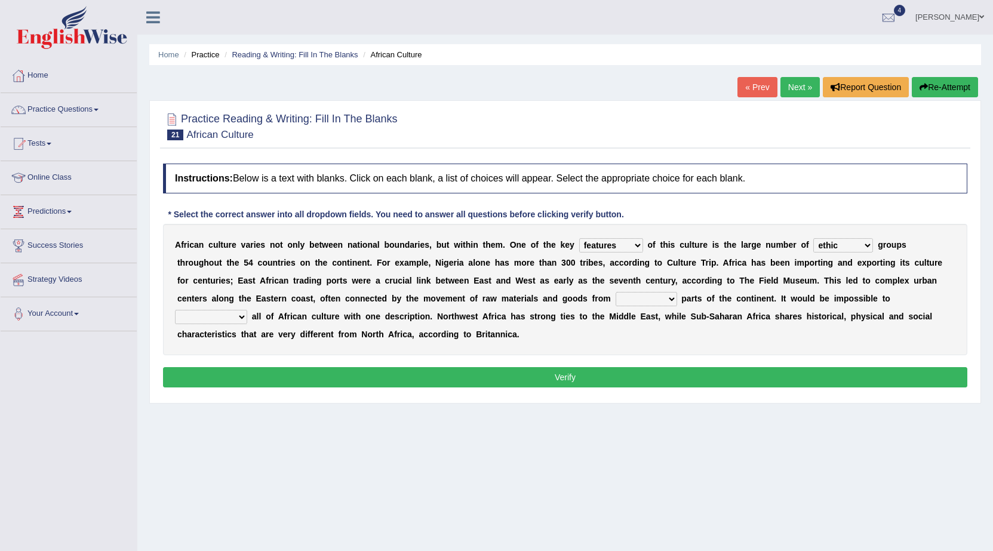
click at [826, 242] on select "ethic ethnic eugenic epic" at bounding box center [843, 245] width 60 height 14
click at [812, 223] on div "Instructions: Below is a text with blanks. Click on each blank, a list of choic…" at bounding box center [565, 277] width 810 height 239
click at [829, 248] on select "ethic ethnic eugenic epic" at bounding box center [843, 245] width 60 height 14
select select "ethnic"
click at [815, 238] on select "ethic ethnic eugenic epic" at bounding box center [843, 245] width 60 height 14
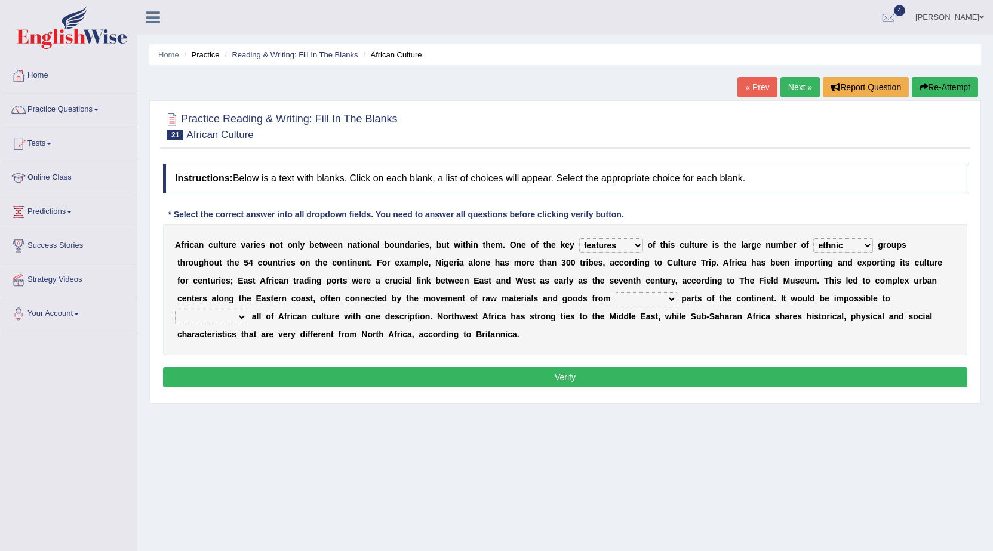
click at [629, 303] on select "forelocked interlocked unlocked landlocked" at bounding box center [647, 299] width 62 height 14
select select "unlocked"
click at [616, 292] on select "forelocked interlocked unlocked landlocked" at bounding box center [647, 299] width 62 height 14
click at [220, 318] on select "characterize conceptualize symbolize synthesize" at bounding box center [211, 317] width 72 height 14
select select "characterize"
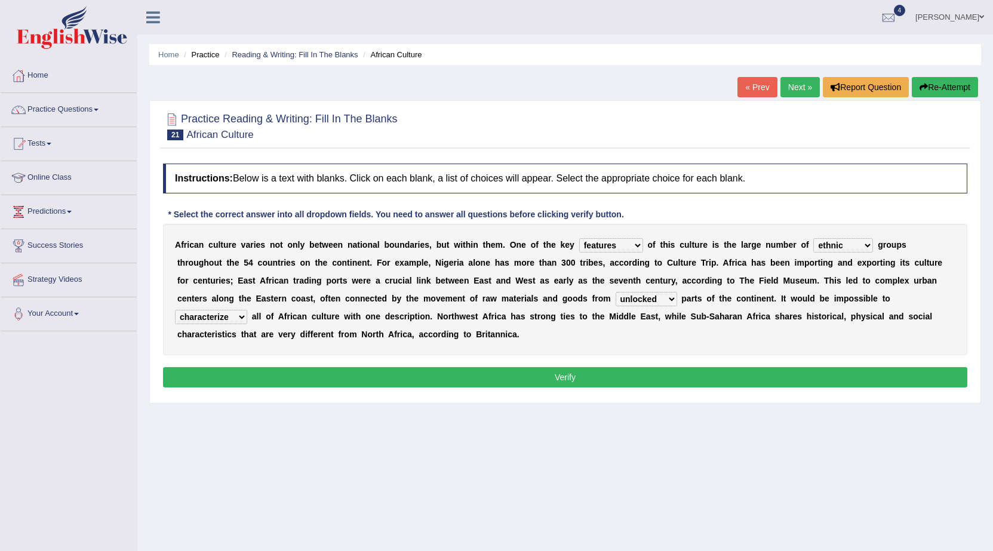
click at [175, 310] on select "characterize conceptualize symbolize synthesize" at bounding box center [211, 317] width 72 height 14
click at [226, 385] on button "Verify" at bounding box center [565, 377] width 804 height 20
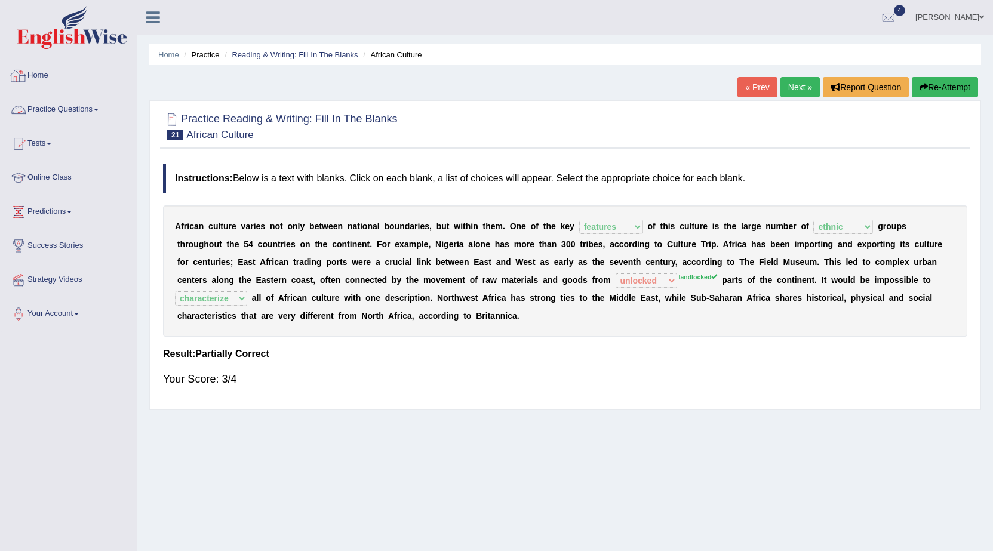
click at [79, 105] on link "Practice Questions" at bounding box center [69, 108] width 136 height 30
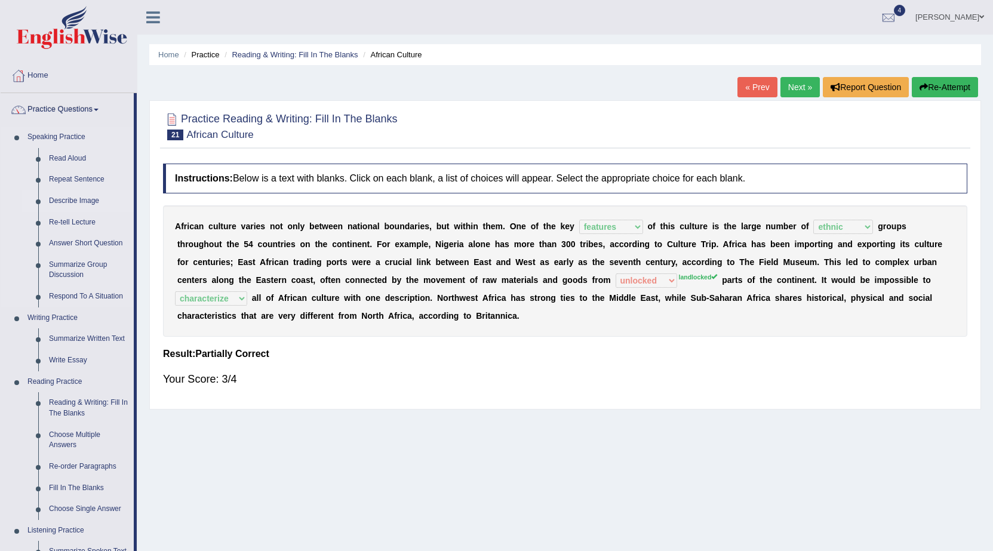
click at [78, 201] on link "Describe Image" at bounding box center [89, 200] width 90 height 21
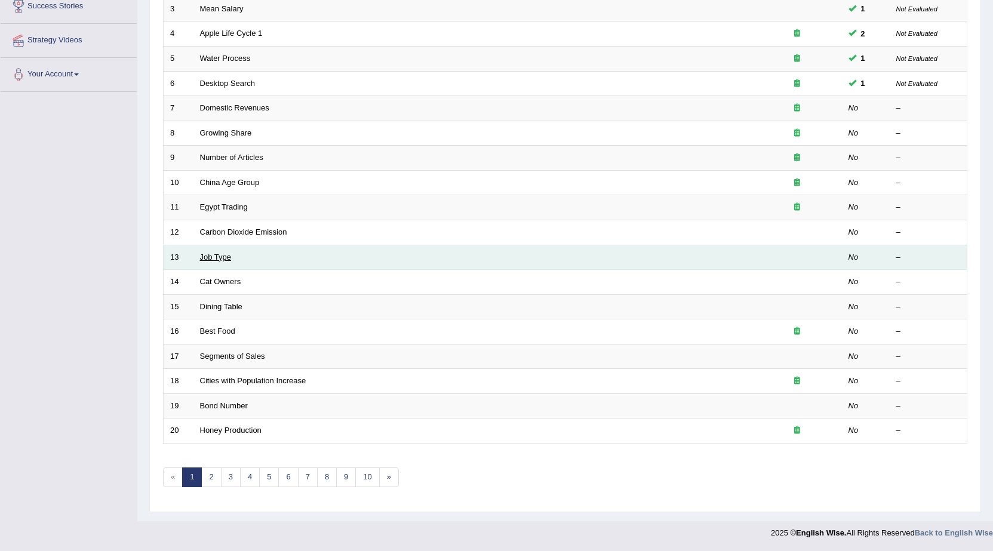
click at [213, 261] on link "Job Type" at bounding box center [216, 257] width 32 height 9
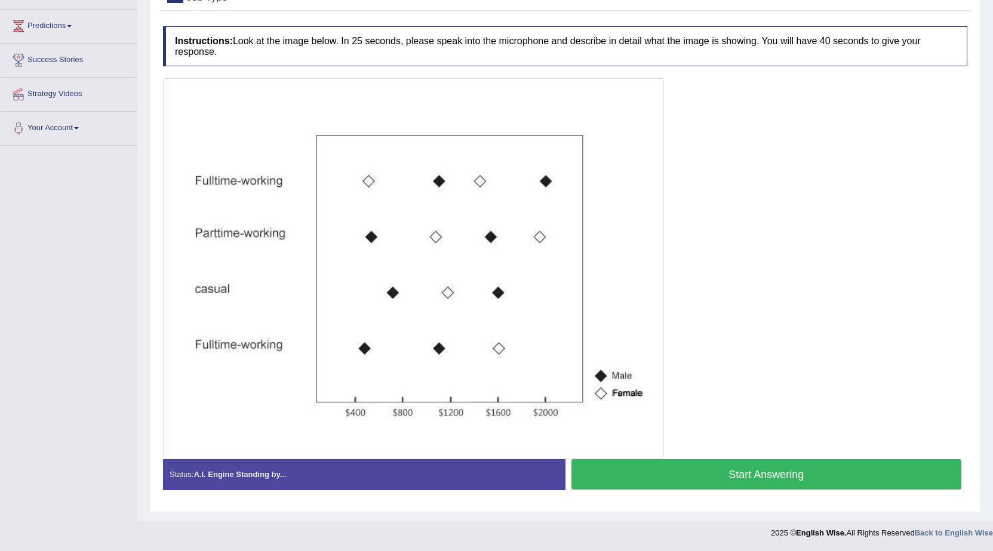
click at [627, 475] on button "Start Answering" at bounding box center [766, 474] width 391 height 30
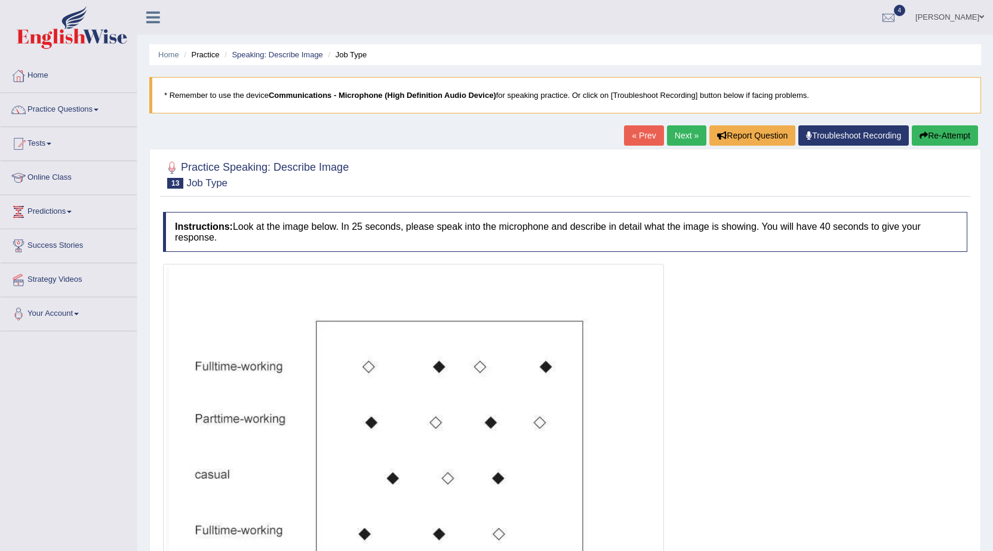
click at [920, 128] on button "Re-Attempt" at bounding box center [945, 135] width 66 height 20
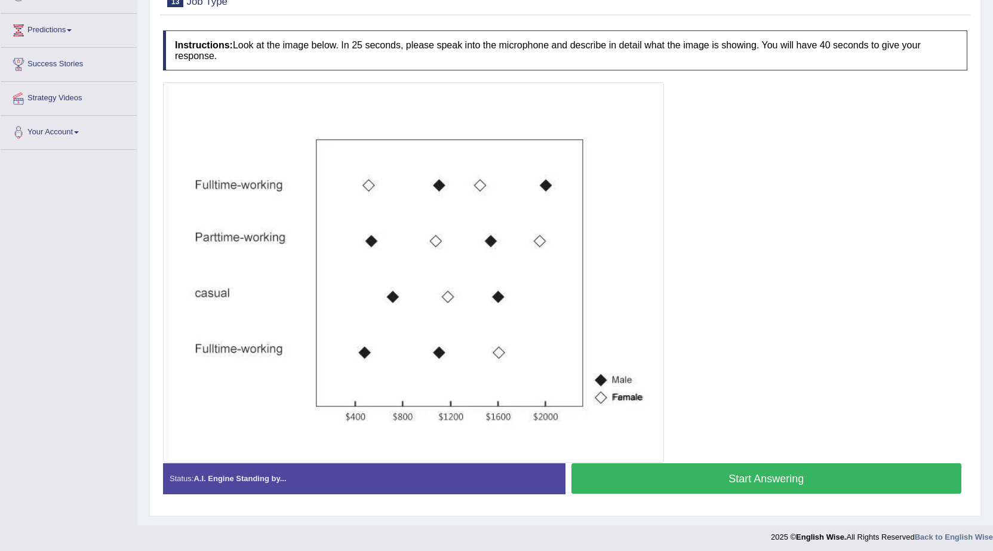
click at [662, 472] on button "Start Answering" at bounding box center [766, 478] width 391 height 30
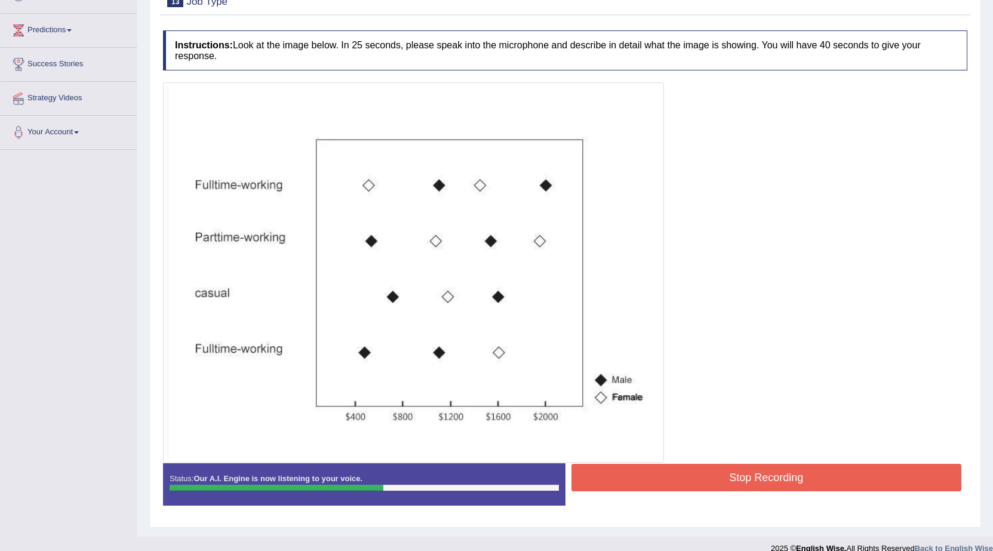
click at [662, 472] on button "Stop Recording" at bounding box center [766, 477] width 391 height 27
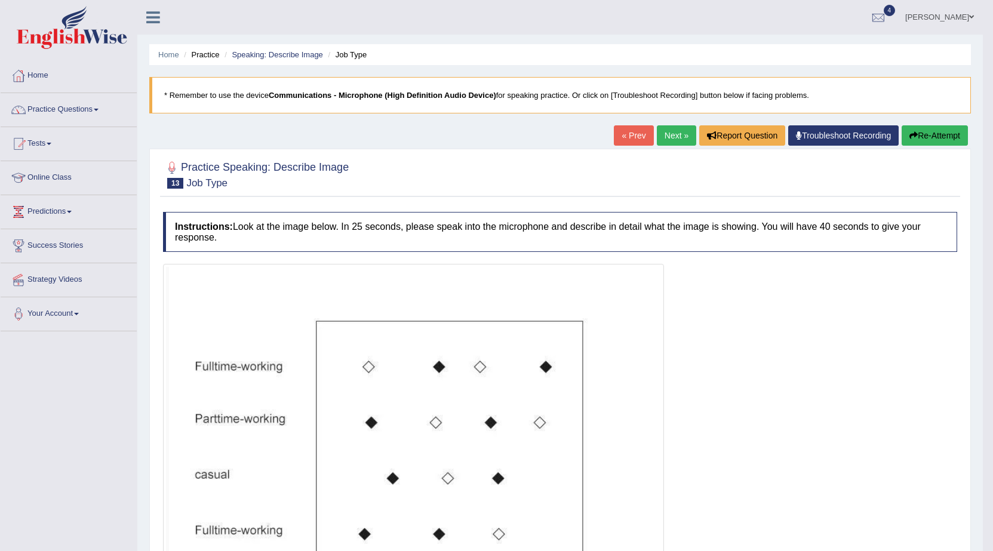
click at [713, 189] on div at bounding box center [560, 174] width 794 height 36
click at [650, 223] on h4 "Instructions: Look at the image below. In 25 seconds, please speak into the mic…" at bounding box center [560, 232] width 794 height 40
click at [939, 13] on link "[PERSON_NAME]" at bounding box center [939, 15] width 87 height 31
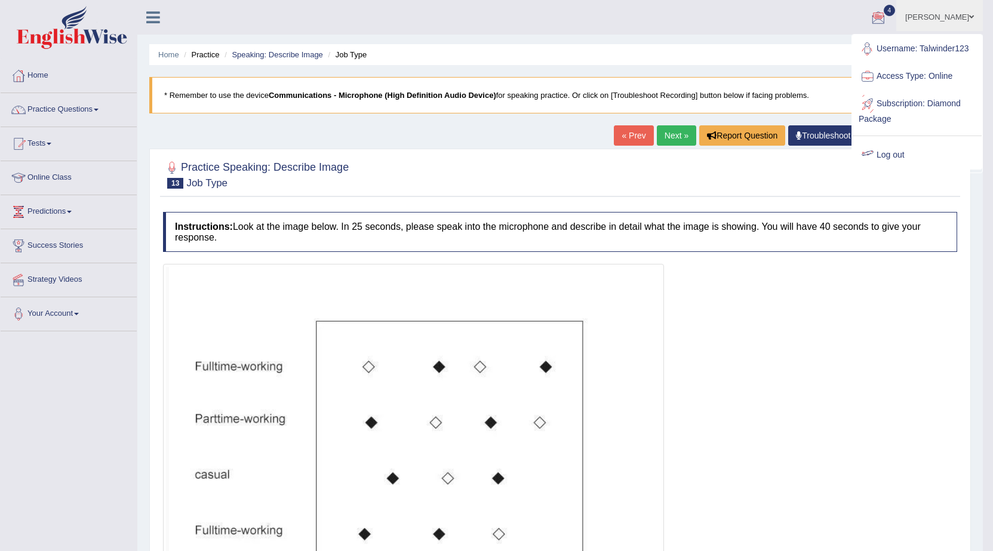
click at [893, 150] on link "Log out" at bounding box center [917, 155] width 129 height 27
